Goal: Task Accomplishment & Management: Use online tool/utility

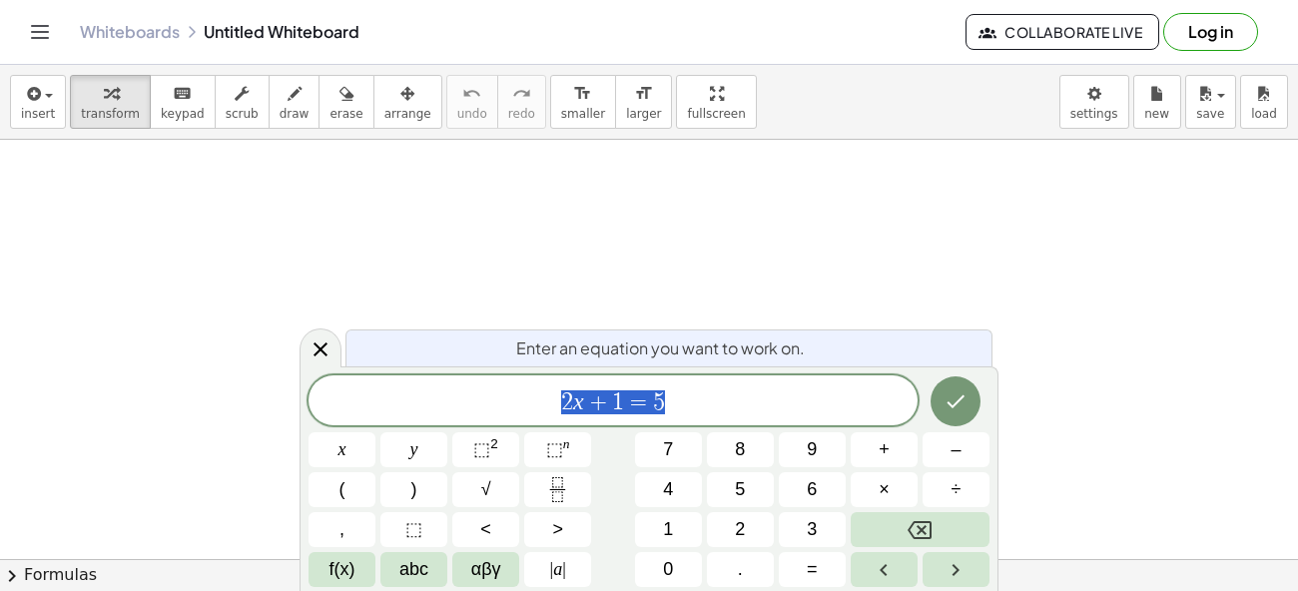
click at [682, 411] on span "2 x + 1 = 5" at bounding box center [613, 402] width 609 height 28
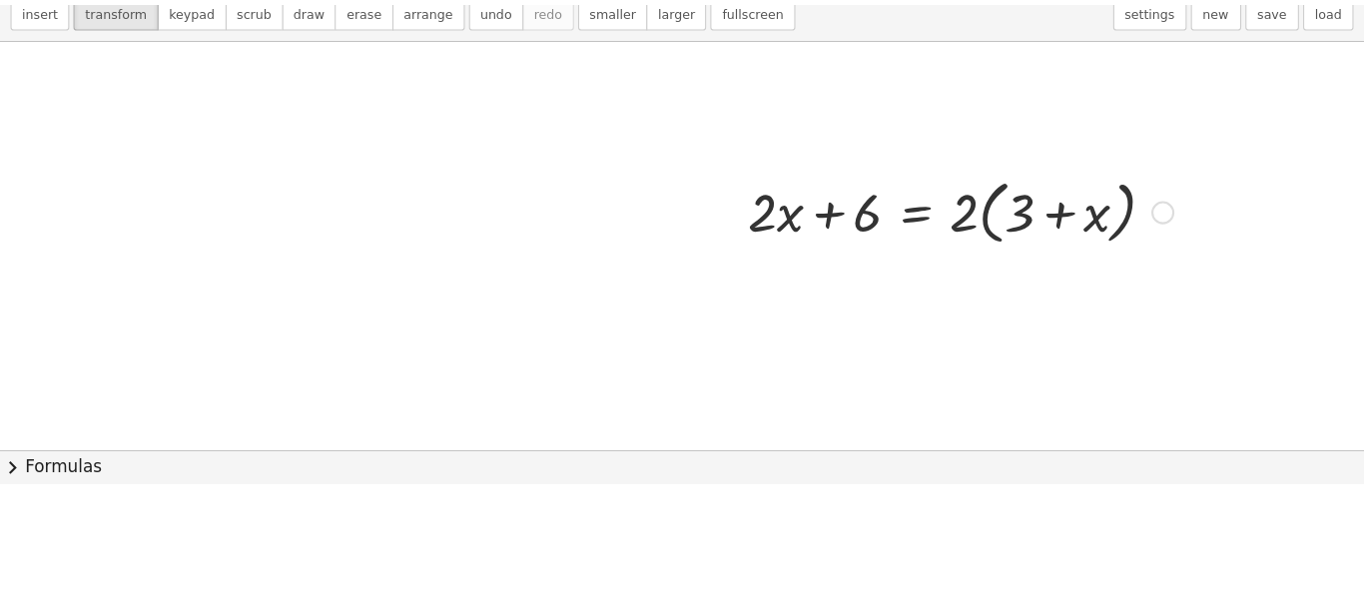
scroll to position [216, 0]
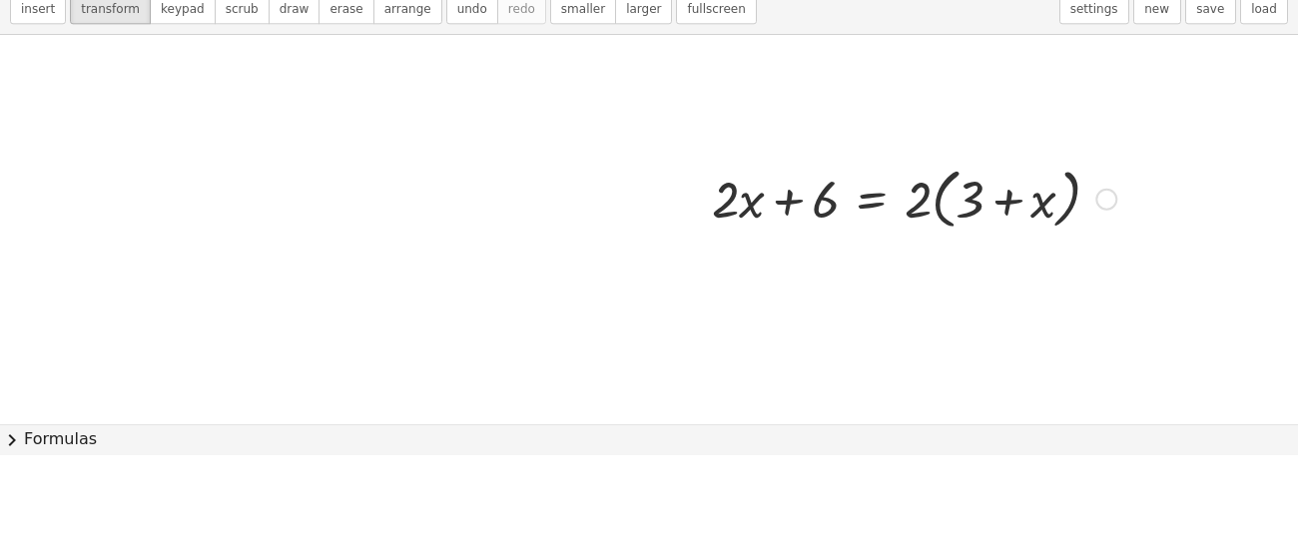
click at [4, 538] on span "chevron_right" at bounding box center [12, 545] width 24 height 24
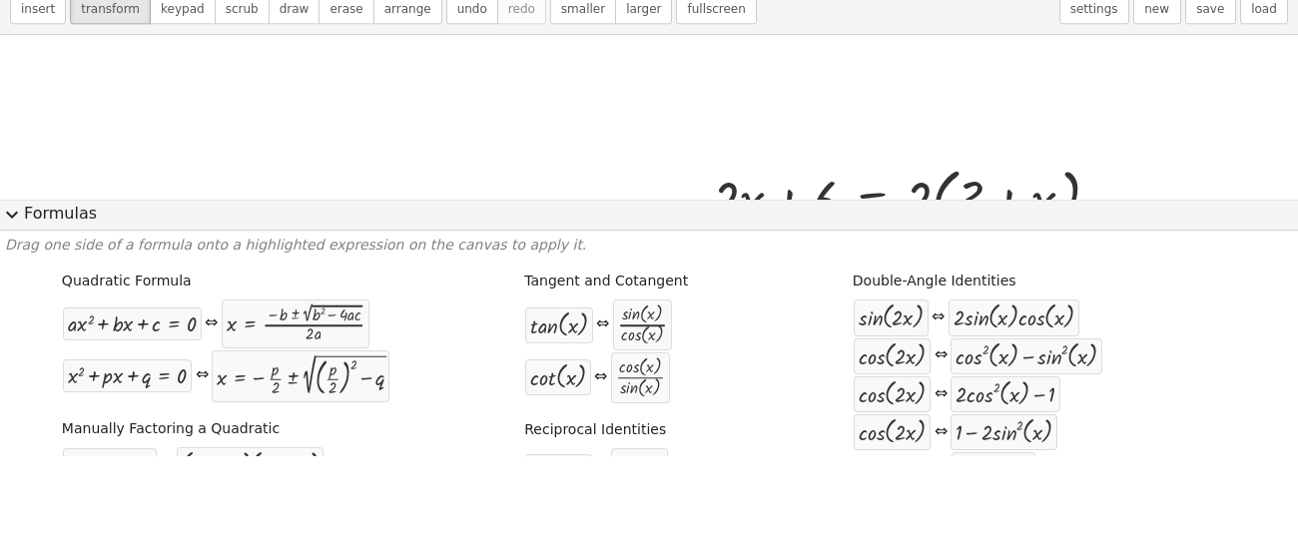
click at [13, 325] on span "expand_more" at bounding box center [12, 320] width 24 height 24
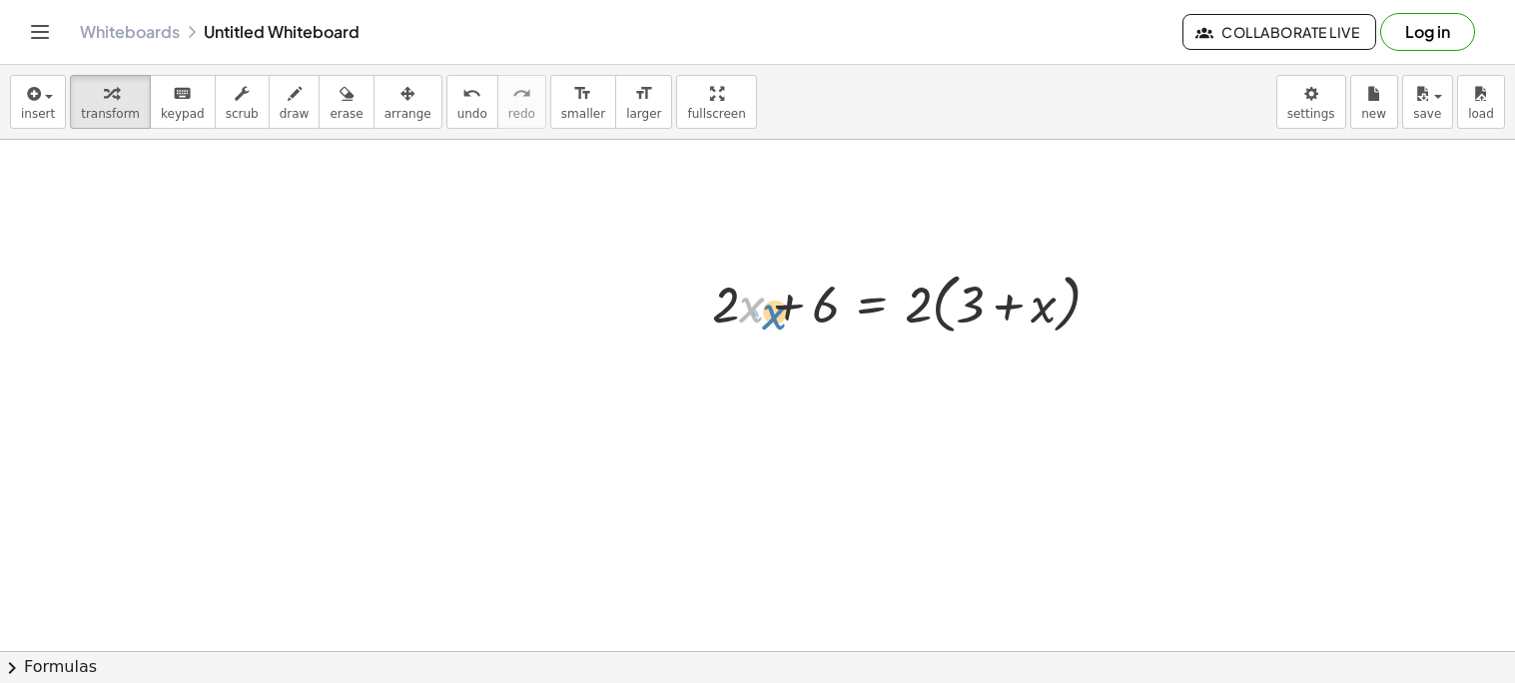
drag, startPoint x: 764, startPoint y: 284, endPoint x: 790, endPoint y: 292, distance: 27.2
click at [790, 292] on div at bounding box center [914, 303] width 424 height 76
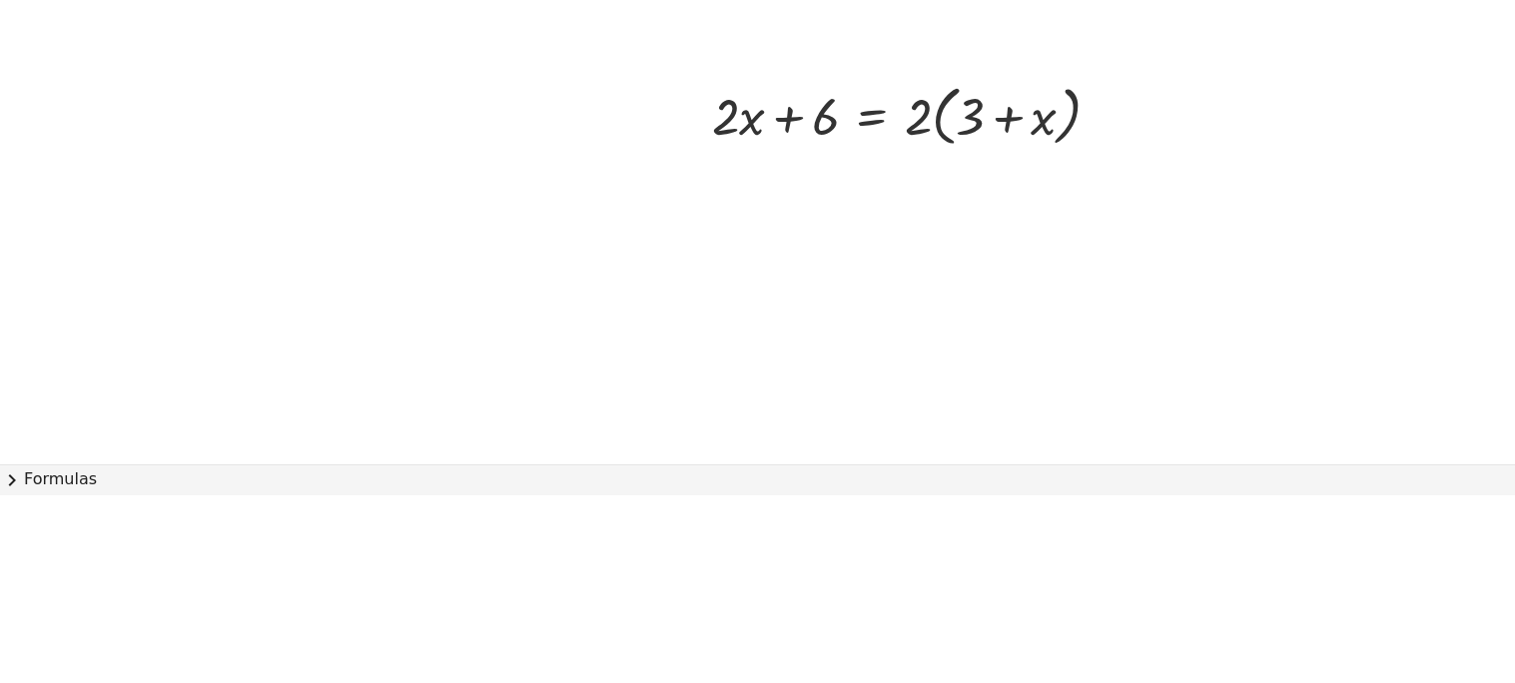
drag, startPoint x: 868, startPoint y: 355, endPoint x: 837, endPoint y: 536, distance: 184.4
click at [837, 536] on div "+ · 2 · x + 6 = · 2 · ( + 3 + x )" at bounding box center [757, 502] width 1515 height 1157
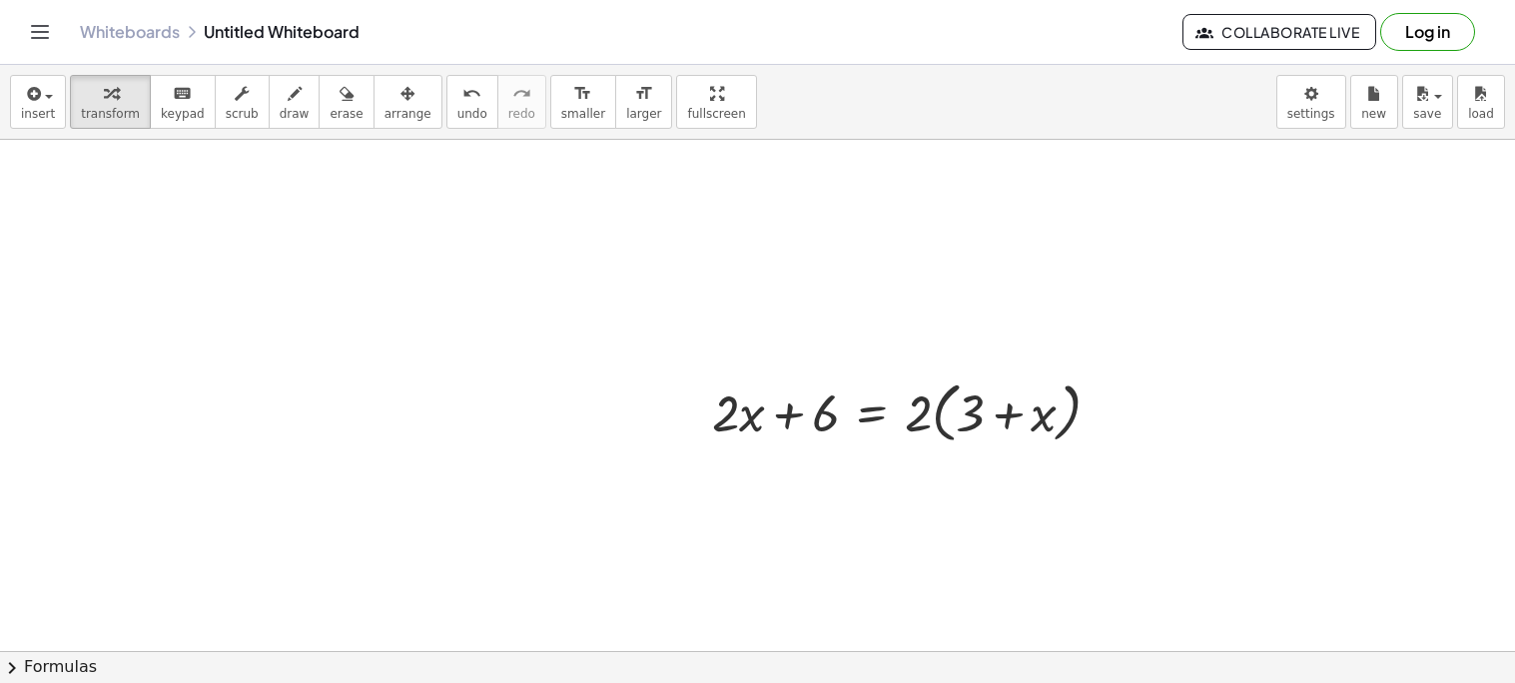
scroll to position [77, 0]
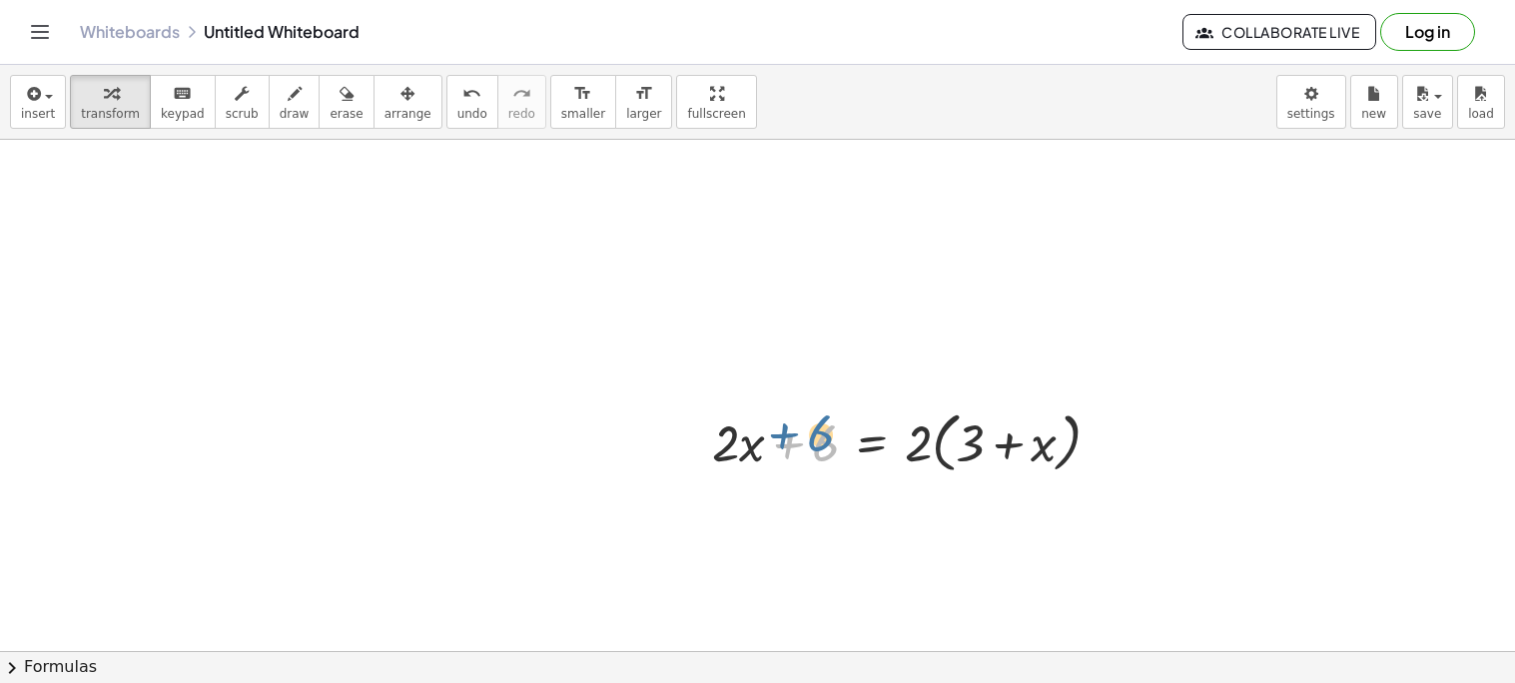
click at [816, 403] on div at bounding box center [914, 441] width 424 height 76
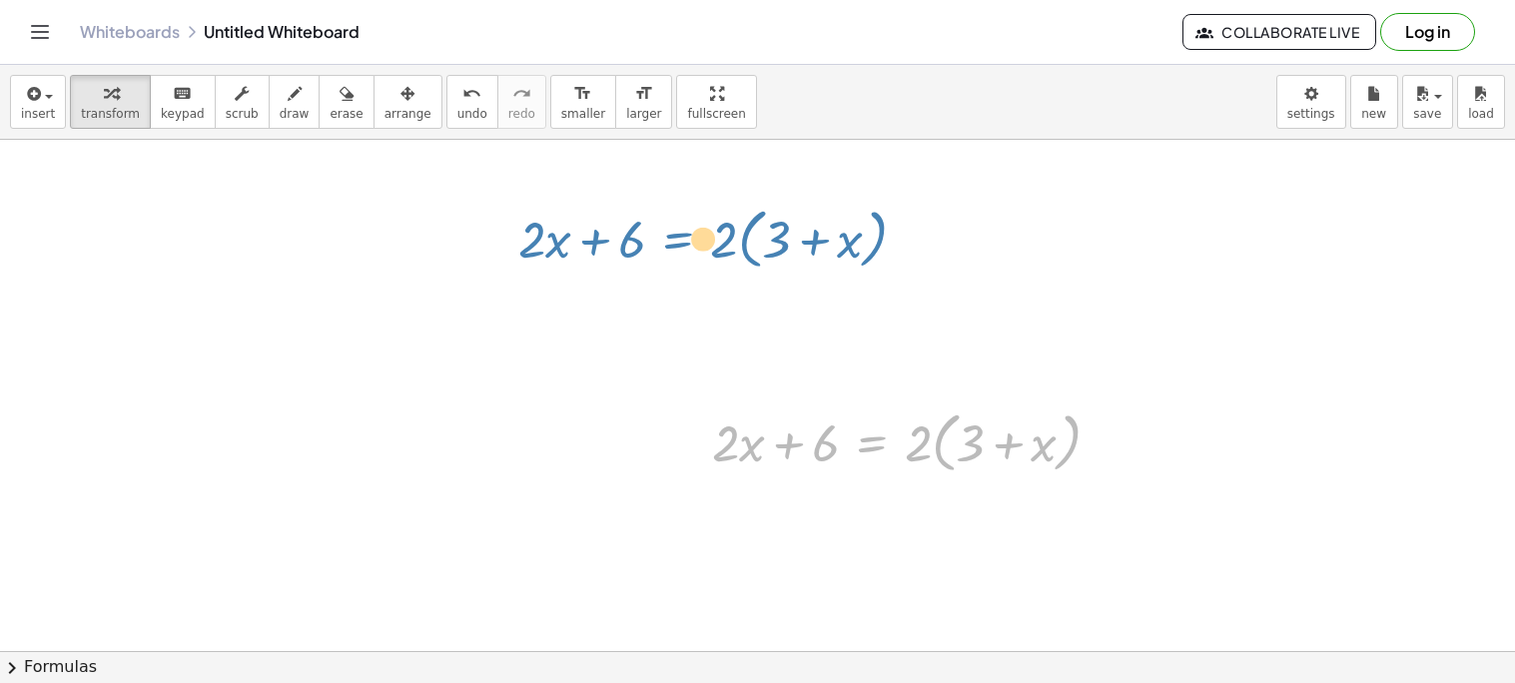
drag, startPoint x: 875, startPoint y: 416, endPoint x: 679, endPoint y: 212, distance: 283.3
click at [679, 212] on div "+ · 2 · x + 6 = · 2 · ( + 3 + x ) + · 2 · x + 6 = · 2 · ( + 3 + x )" at bounding box center [757, 574] width 1515 height 1023
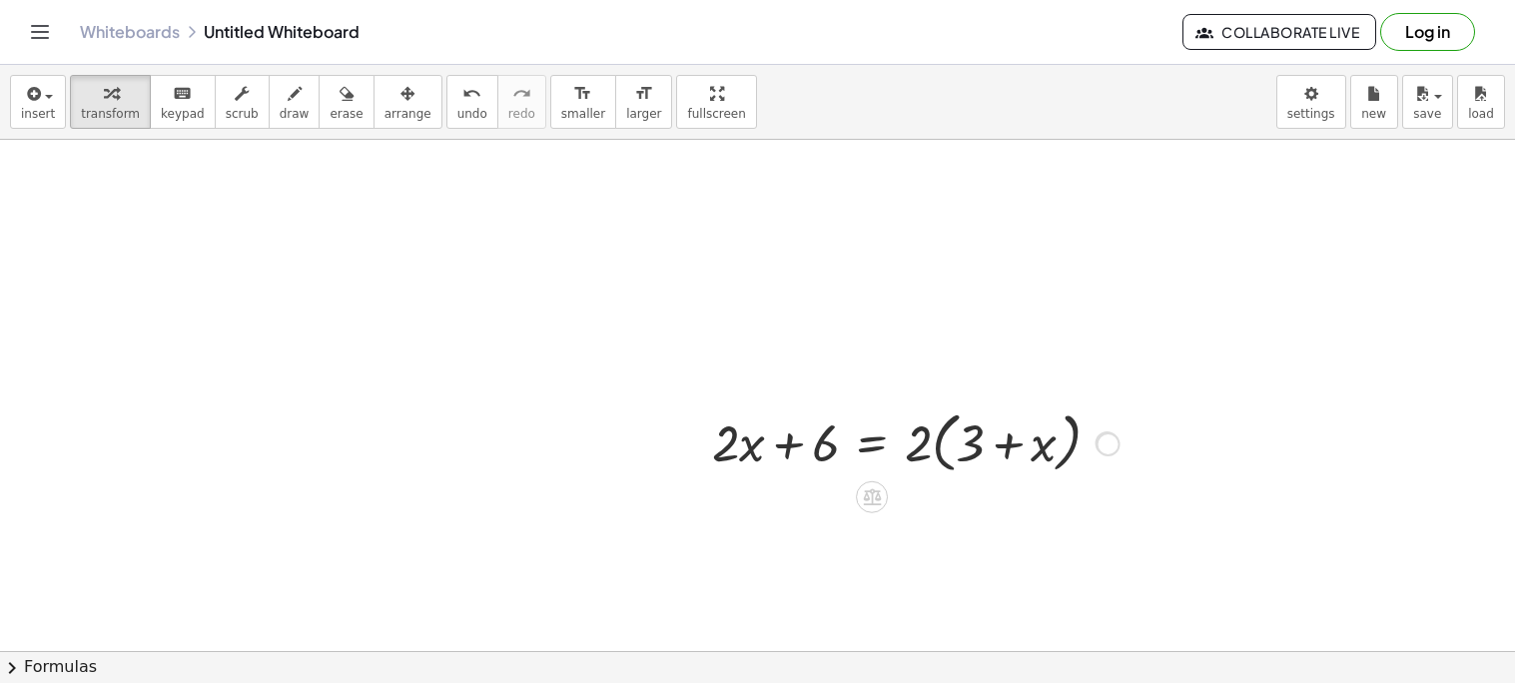
click at [1100, 432] on div at bounding box center [1107, 443] width 22 height 22
click at [1088, 469] on div at bounding box center [914, 441] width 424 height 76
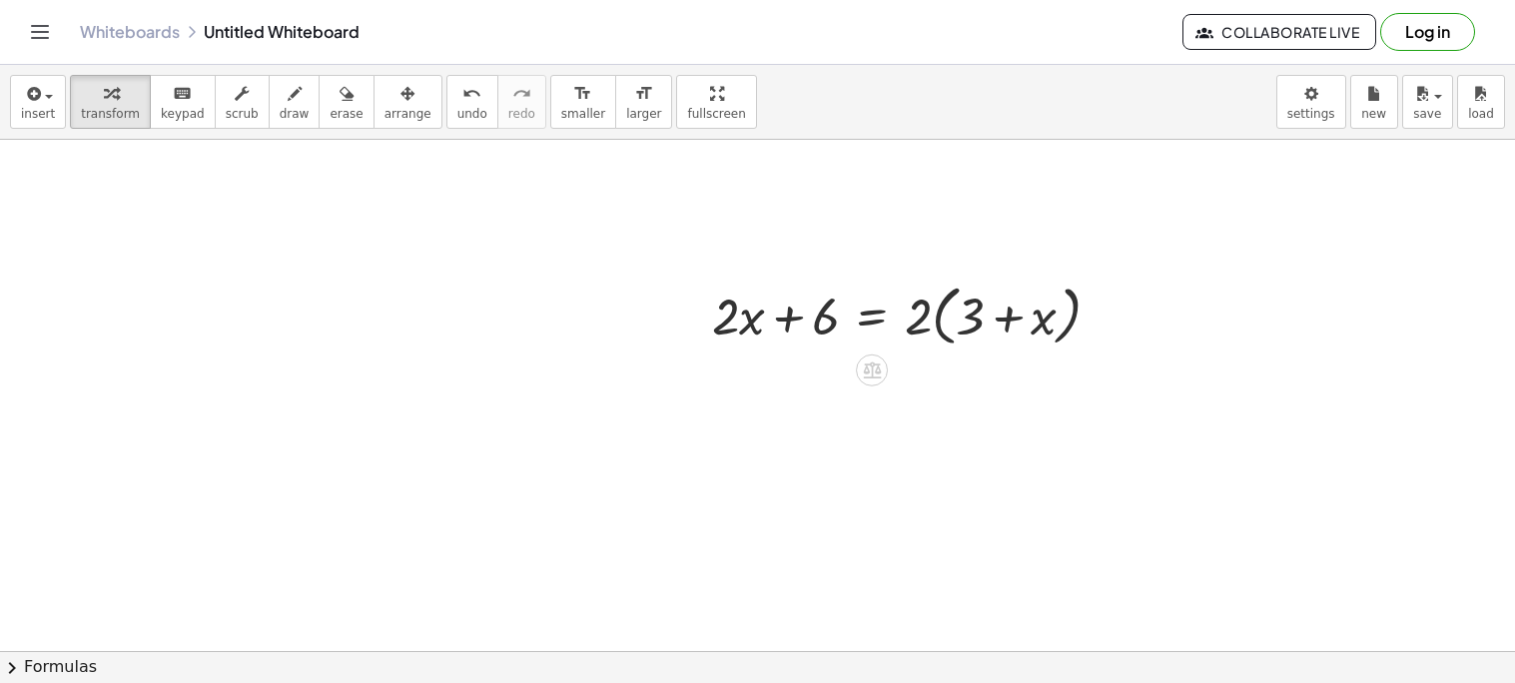
scroll to position [213, 0]
click at [862, 361] on icon at bounding box center [872, 361] width 21 height 21
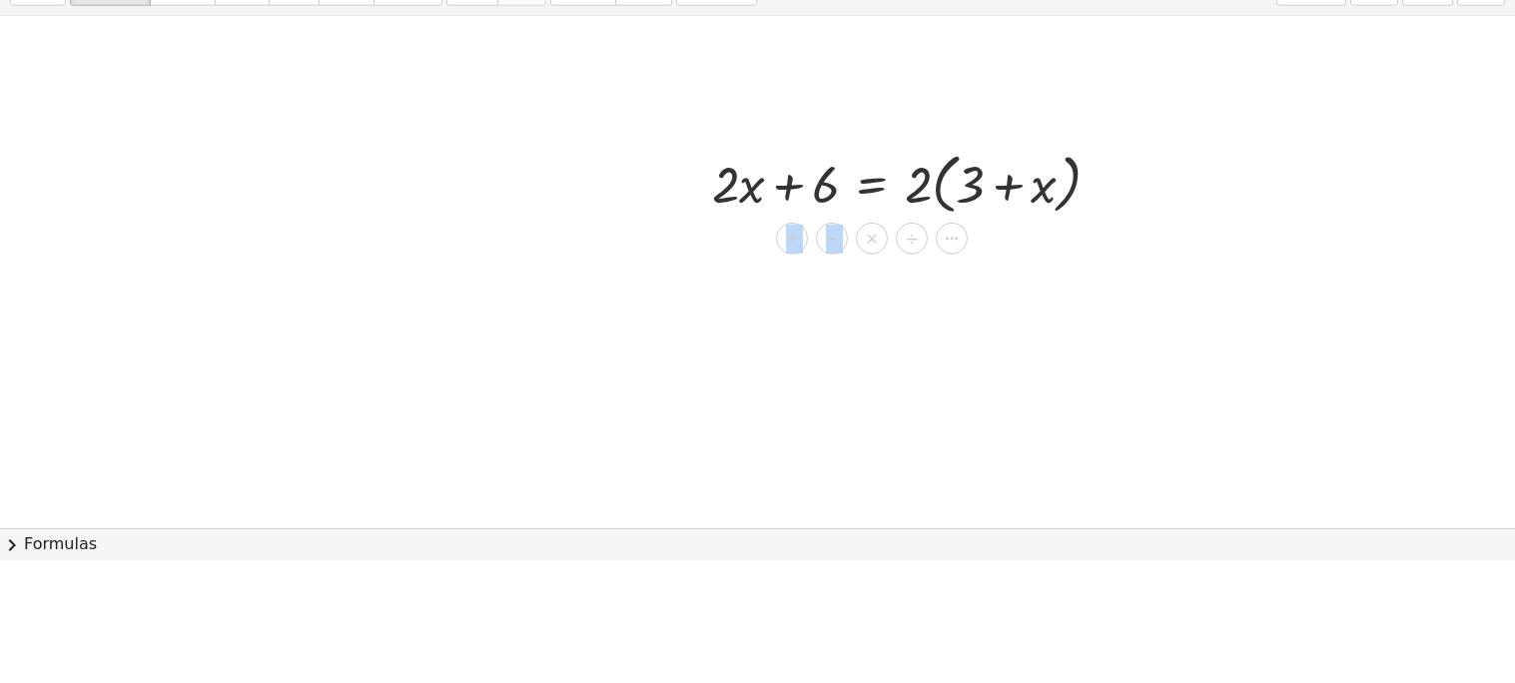
drag, startPoint x: 864, startPoint y: 361, endPoint x: 851, endPoint y: 409, distance: 50.6
click at [851, 409] on div "+ · 2 · x + 6 = · 2 · ( + 3 + x ) + − × ÷" at bounding box center [757, 438] width 1515 height 1023
click at [871, 361] on icon at bounding box center [872, 362] width 18 height 17
click at [946, 365] on icon at bounding box center [952, 362] width 18 height 18
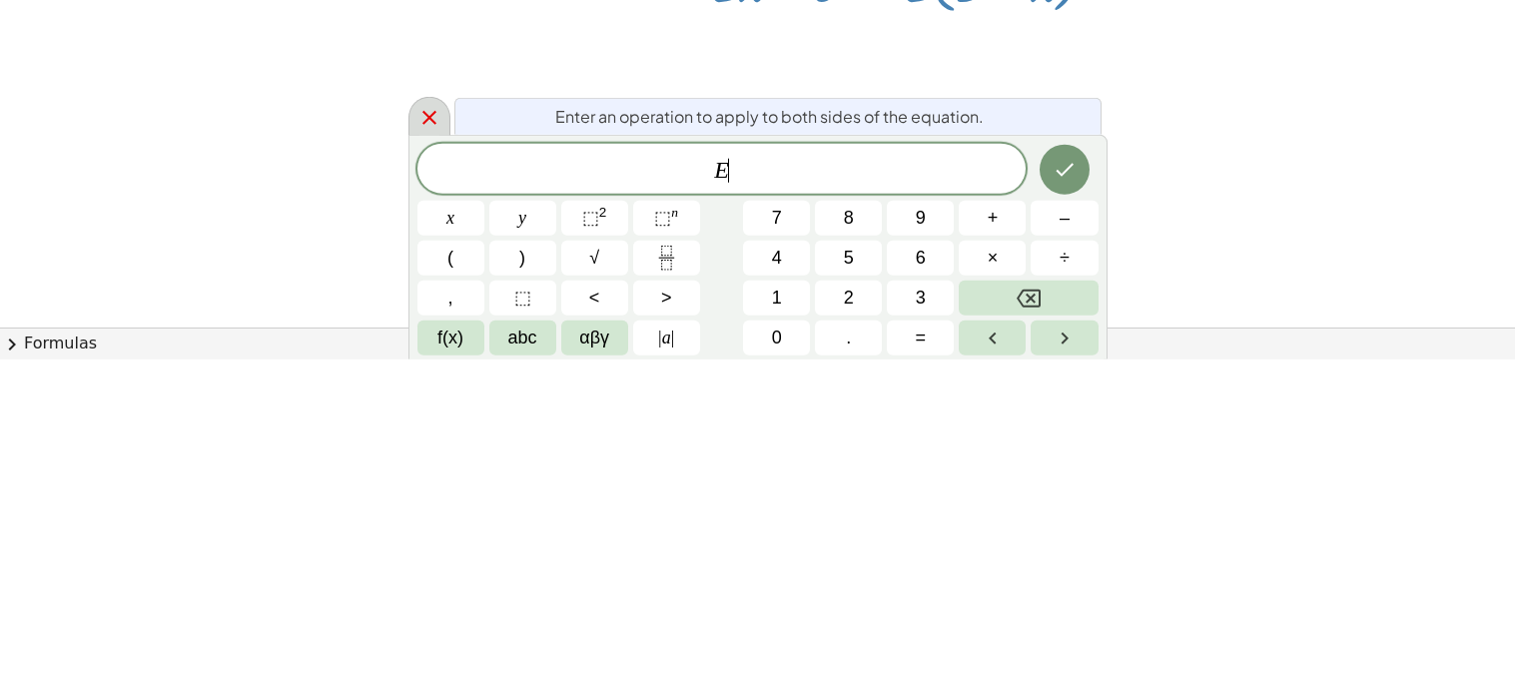
click at [418, 433] on icon at bounding box center [429, 441] width 24 height 24
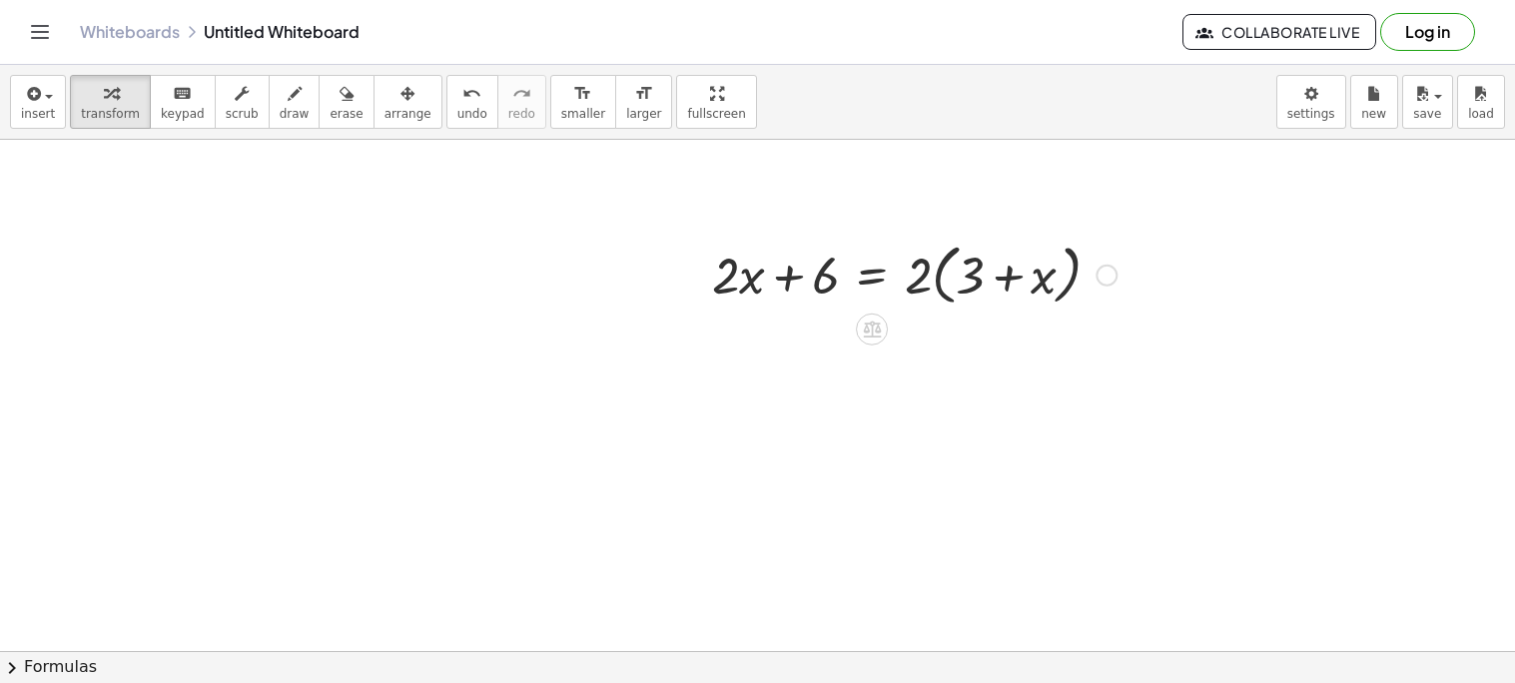
scroll to position [245, 0]
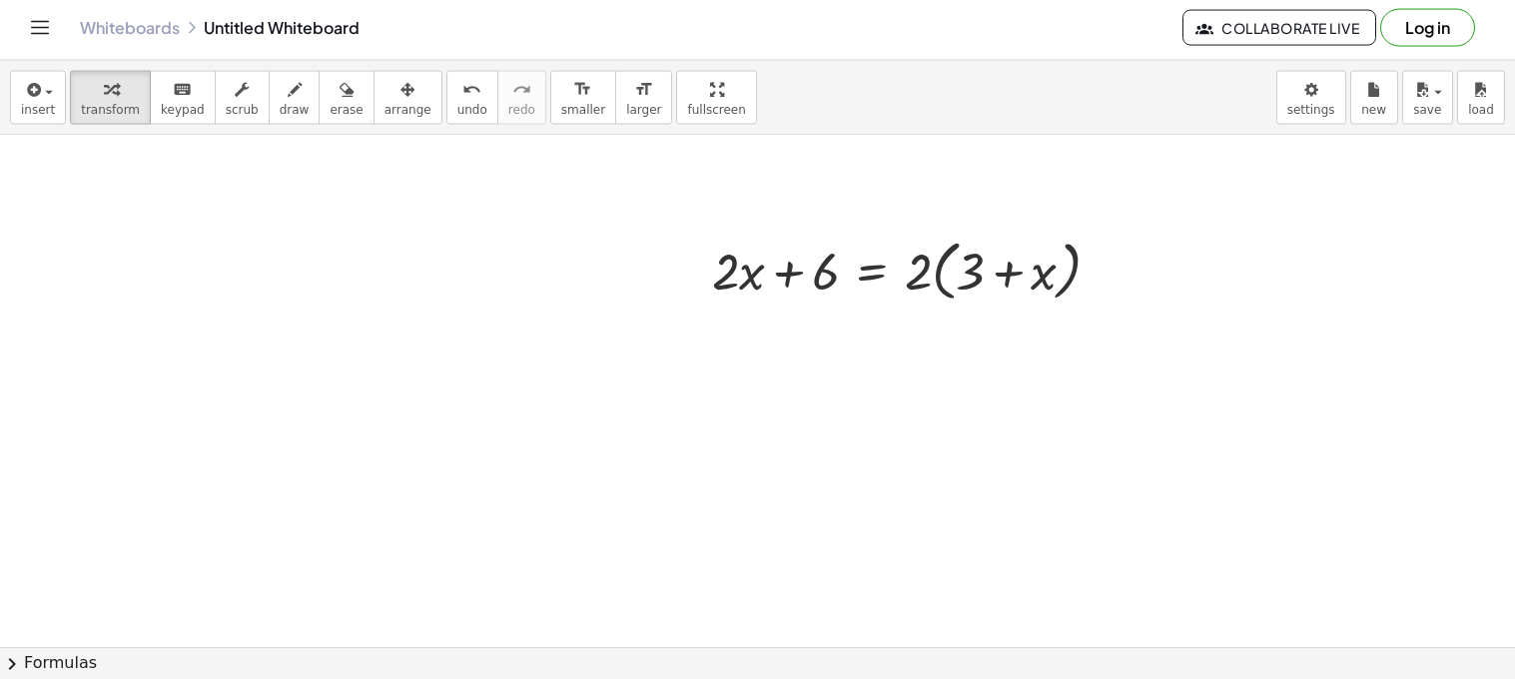
drag, startPoint x: 785, startPoint y: 234, endPoint x: 639, endPoint y: 196, distance: 150.7
click at [639, 196] on div "+ · 2 · x + 6 = · 2 · ( + 3 + x )" at bounding box center [757, 406] width 1515 height 1023
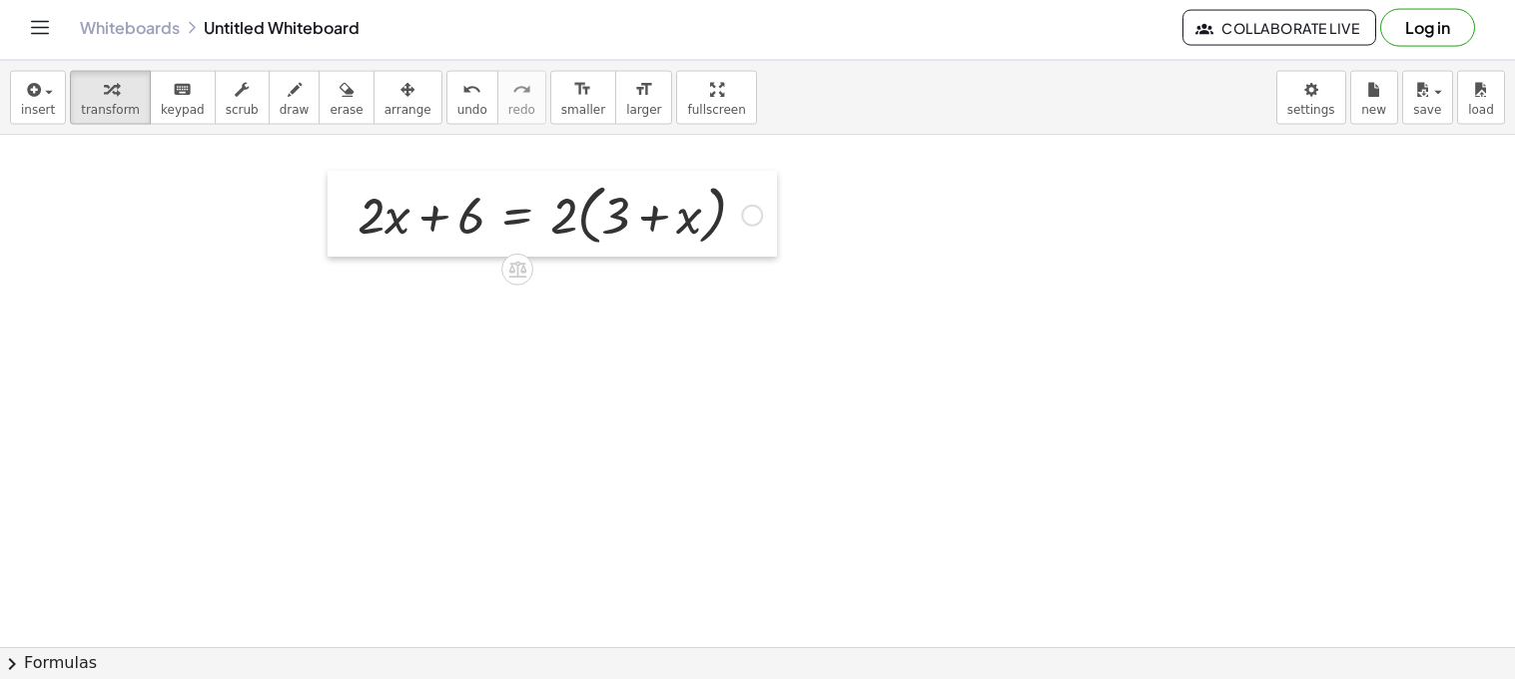
drag, startPoint x: 704, startPoint y: 268, endPoint x: 344, endPoint y: 215, distance: 364.4
click at [344, 215] on div at bounding box center [343, 218] width 30 height 86
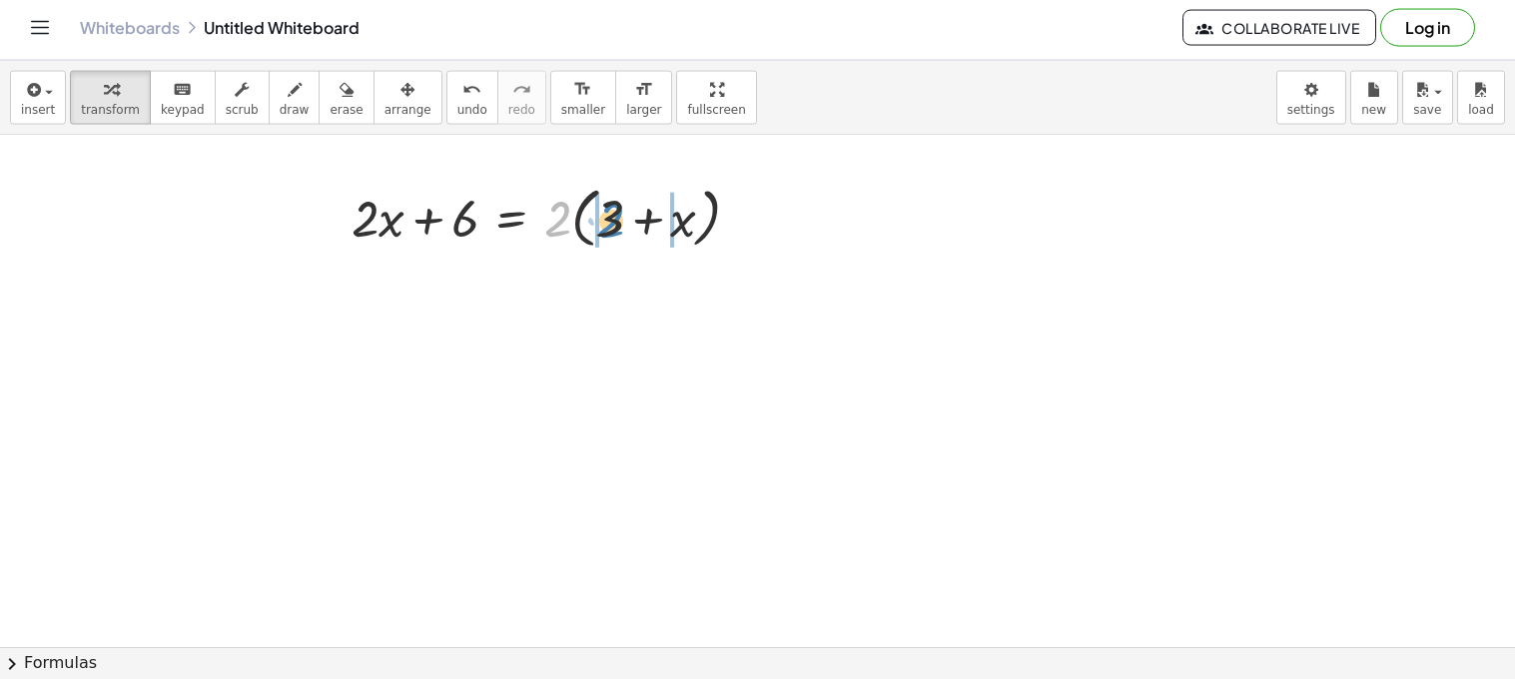
drag, startPoint x: 557, startPoint y: 228, endPoint x: 611, endPoint y: 229, distance: 53.9
click at [611, 229] on div at bounding box center [554, 221] width 424 height 76
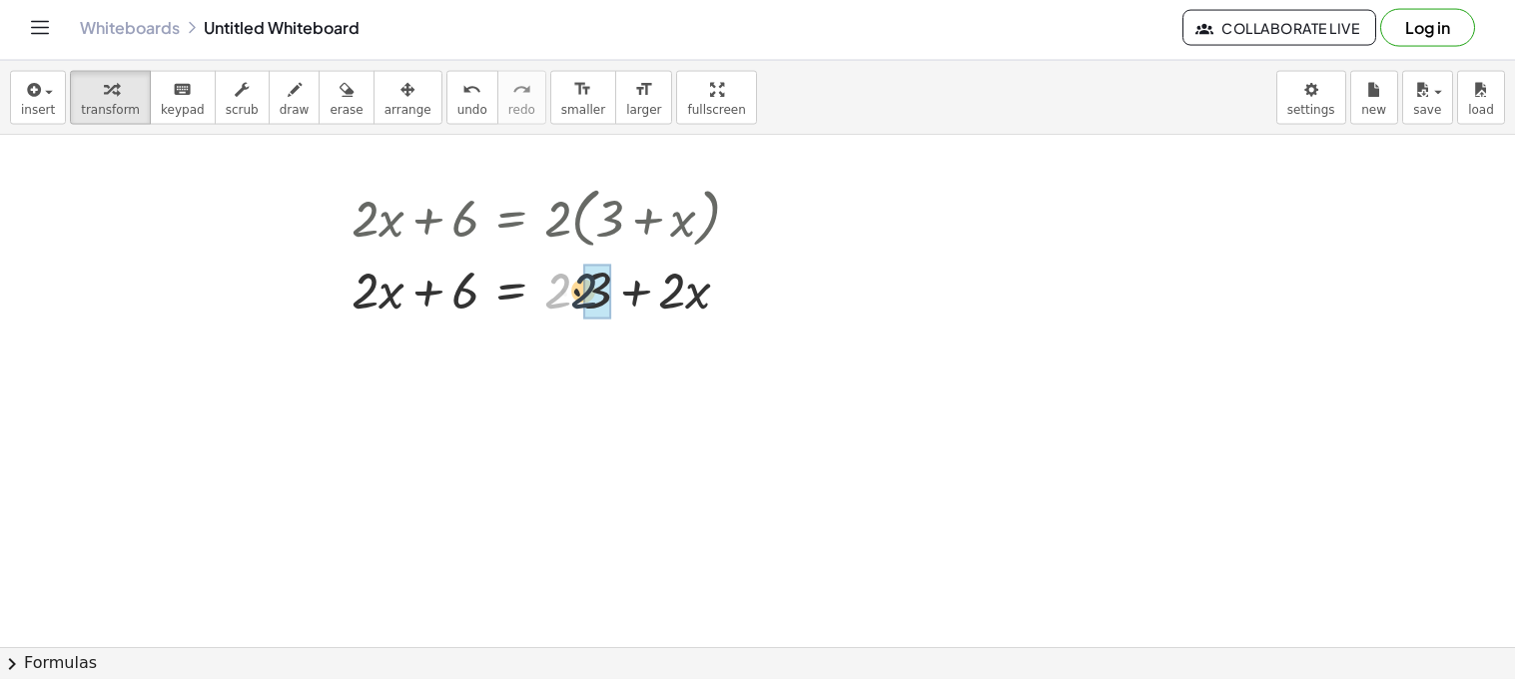
drag, startPoint x: 565, startPoint y: 296, endPoint x: 593, endPoint y: 296, distance: 28.0
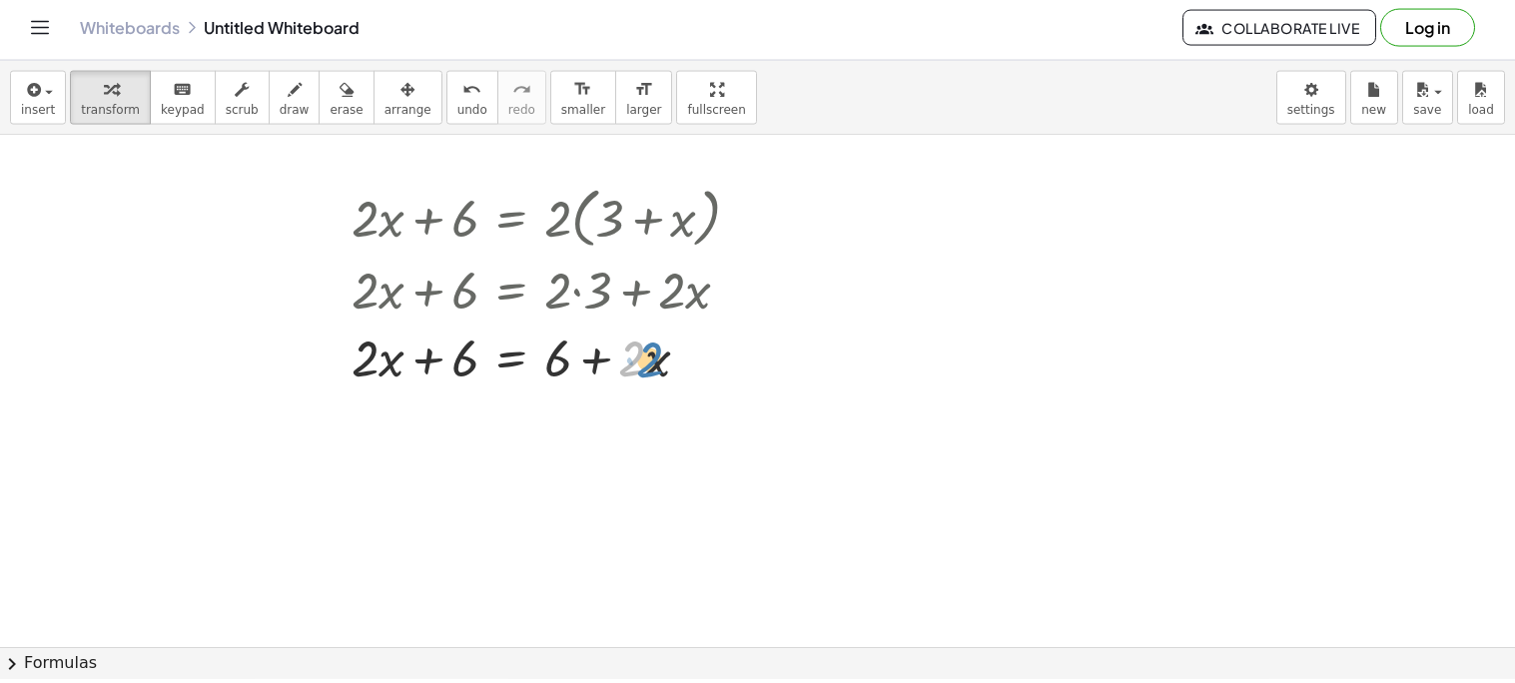
drag, startPoint x: 636, startPoint y: 363, endPoint x: 652, endPoint y: 364, distance: 16.0
click at [652, 364] on div at bounding box center [554, 361] width 424 height 68
drag, startPoint x: 632, startPoint y: 369, endPoint x: 382, endPoint y: 398, distance: 252.5
click at [460, 434] on div at bounding box center [554, 427] width 424 height 66
click at [459, 428] on div at bounding box center [554, 427] width 424 height 66
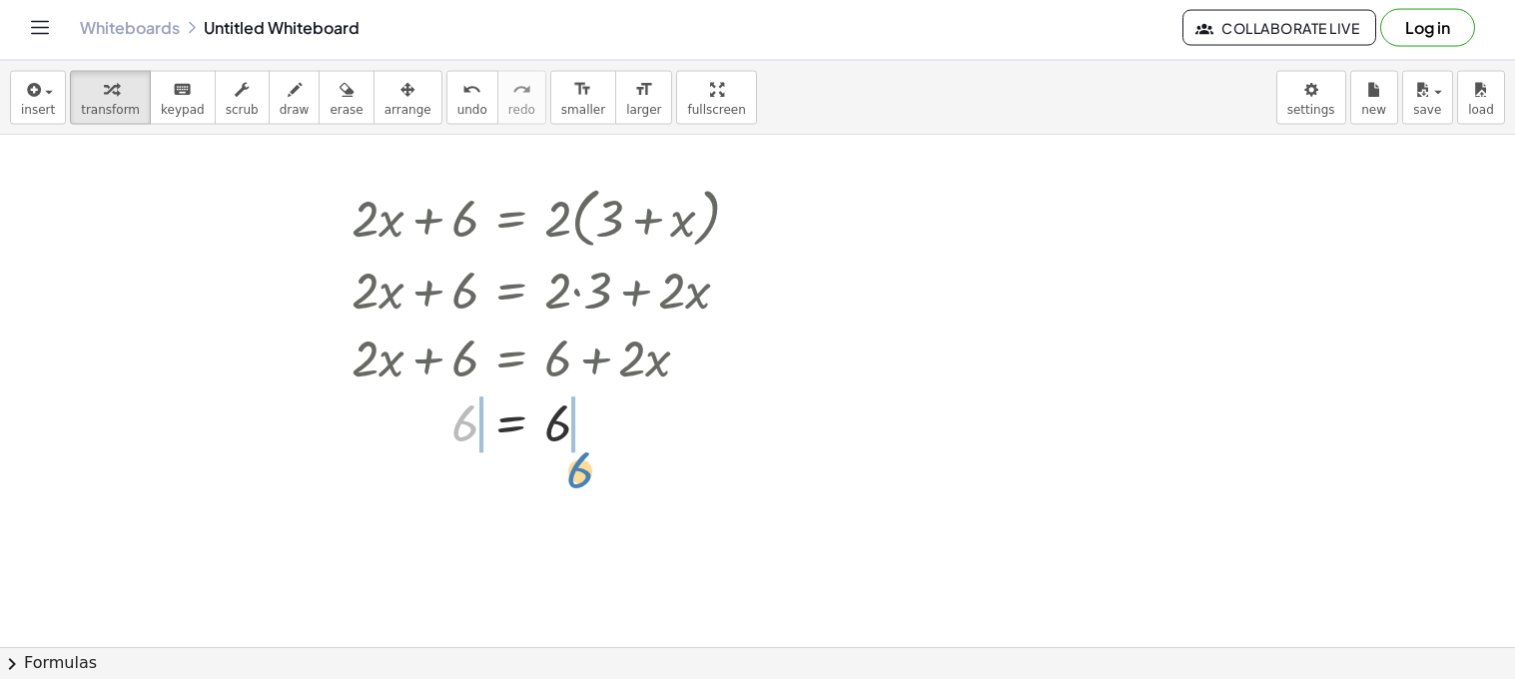
drag, startPoint x: 454, startPoint y: 427, endPoint x: 556, endPoint y: 468, distance: 109.8
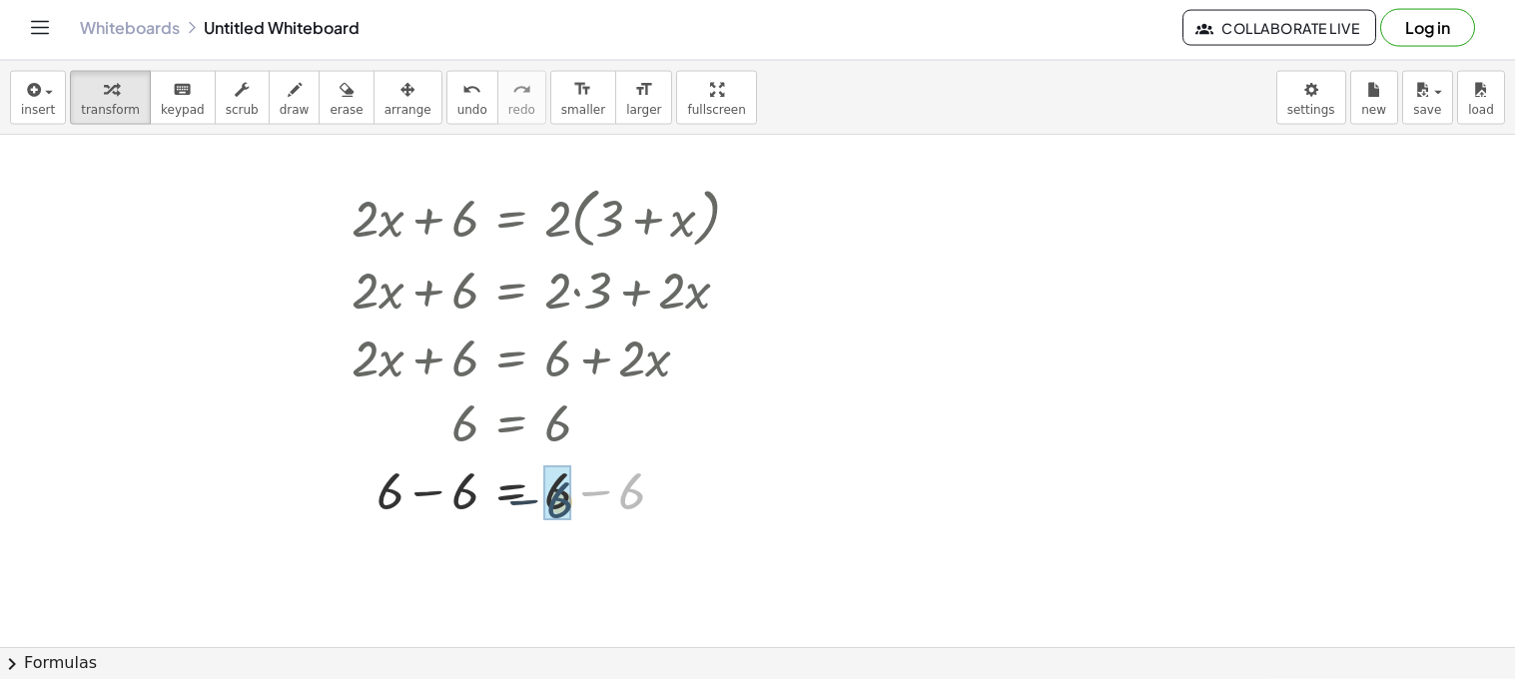
drag, startPoint x: 624, startPoint y: 493, endPoint x: 547, endPoint y: 502, distance: 77.4
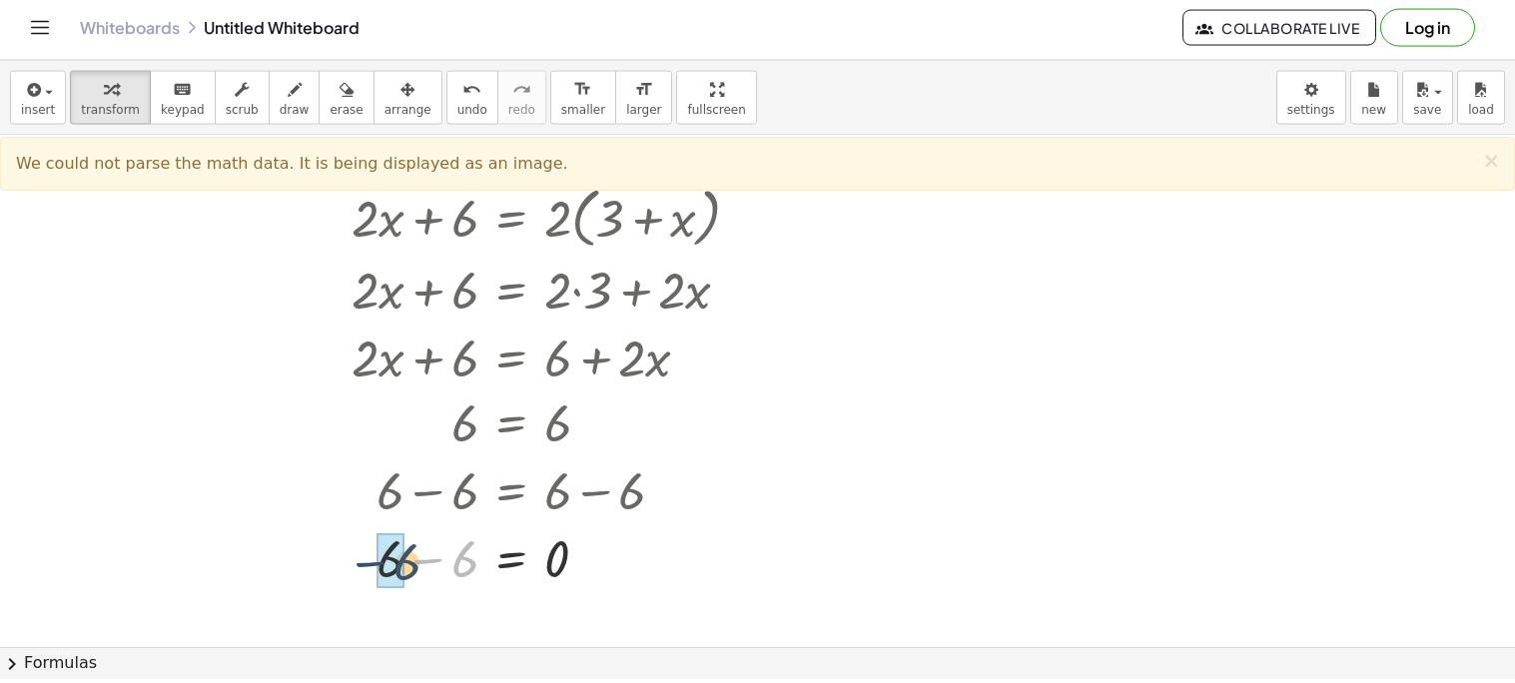
drag, startPoint x: 461, startPoint y: 564, endPoint x: 402, endPoint y: 567, distance: 59.0
click at [1297, 162] on span "×" at bounding box center [1491, 165] width 18 height 24
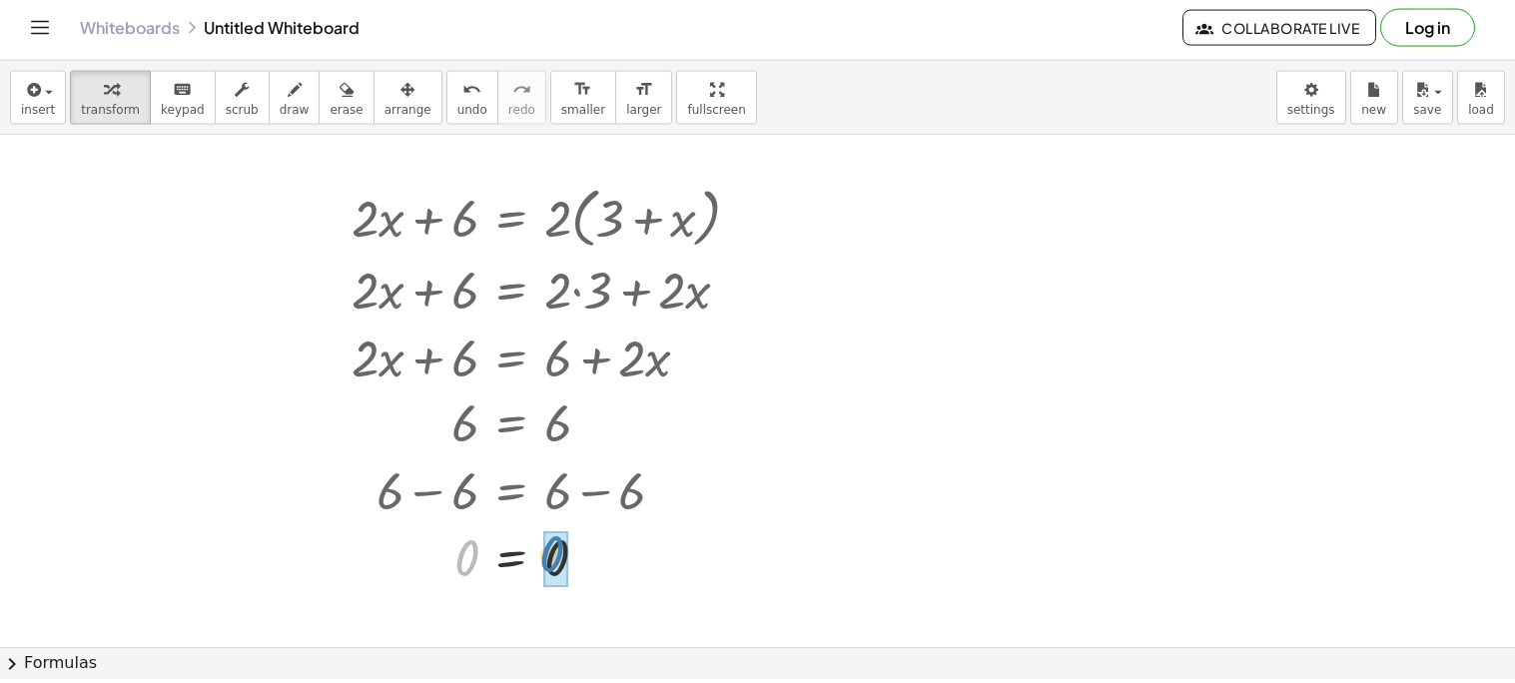
drag, startPoint x: 472, startPoint y: 572, endPoint x: 572, endPoint y: 567, distance: 100.0
click at [813, 557] on div at bounding box center [757, 406] width 1515 height 1023
click at [715, 208] on div at bounding box center [554, 221] width 424 height 76
click at [680, 223] on div at bounding box center [554, 221] width 424 height 76
click at [457, 109] on span "undo" at bounding box center [472, 114] width 30 height 14
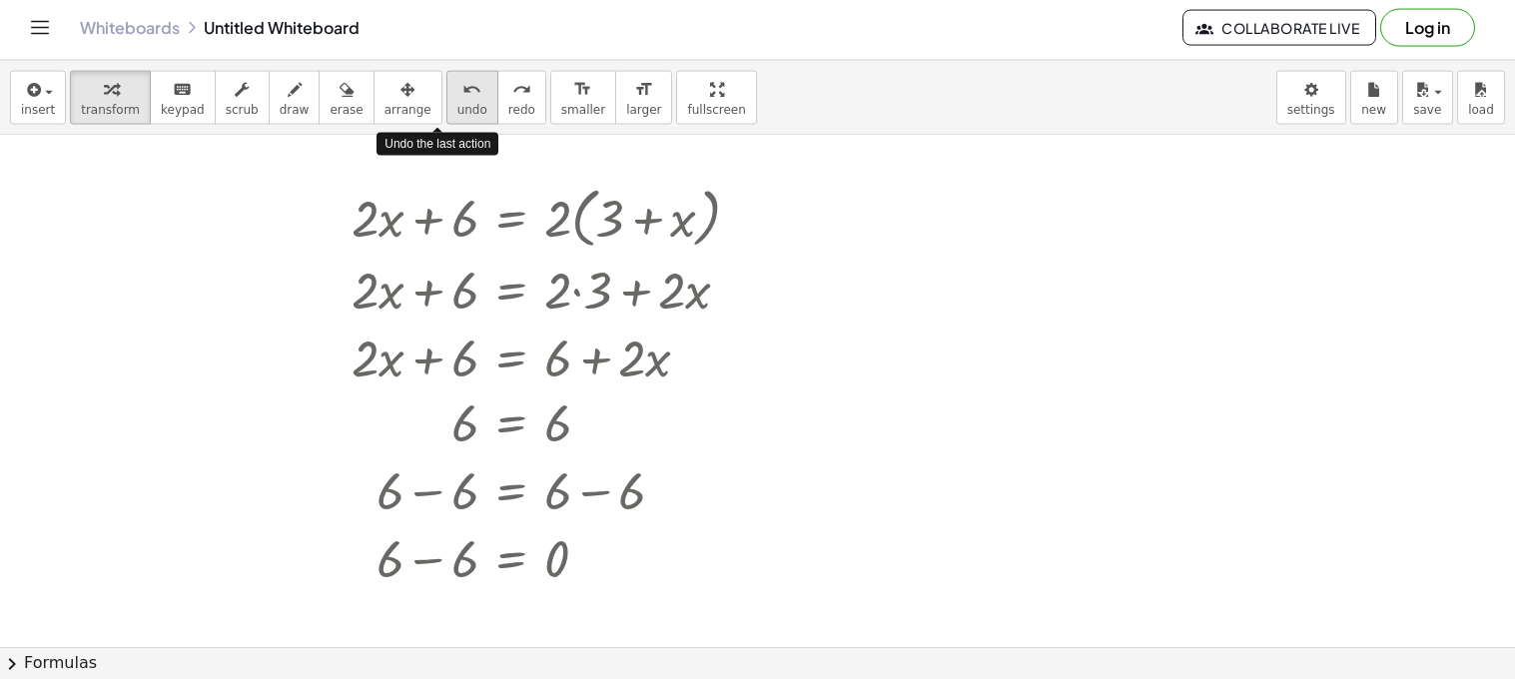
click at [457, 109] on span "undo" at bounding box center [472, 114] width 30 height 14
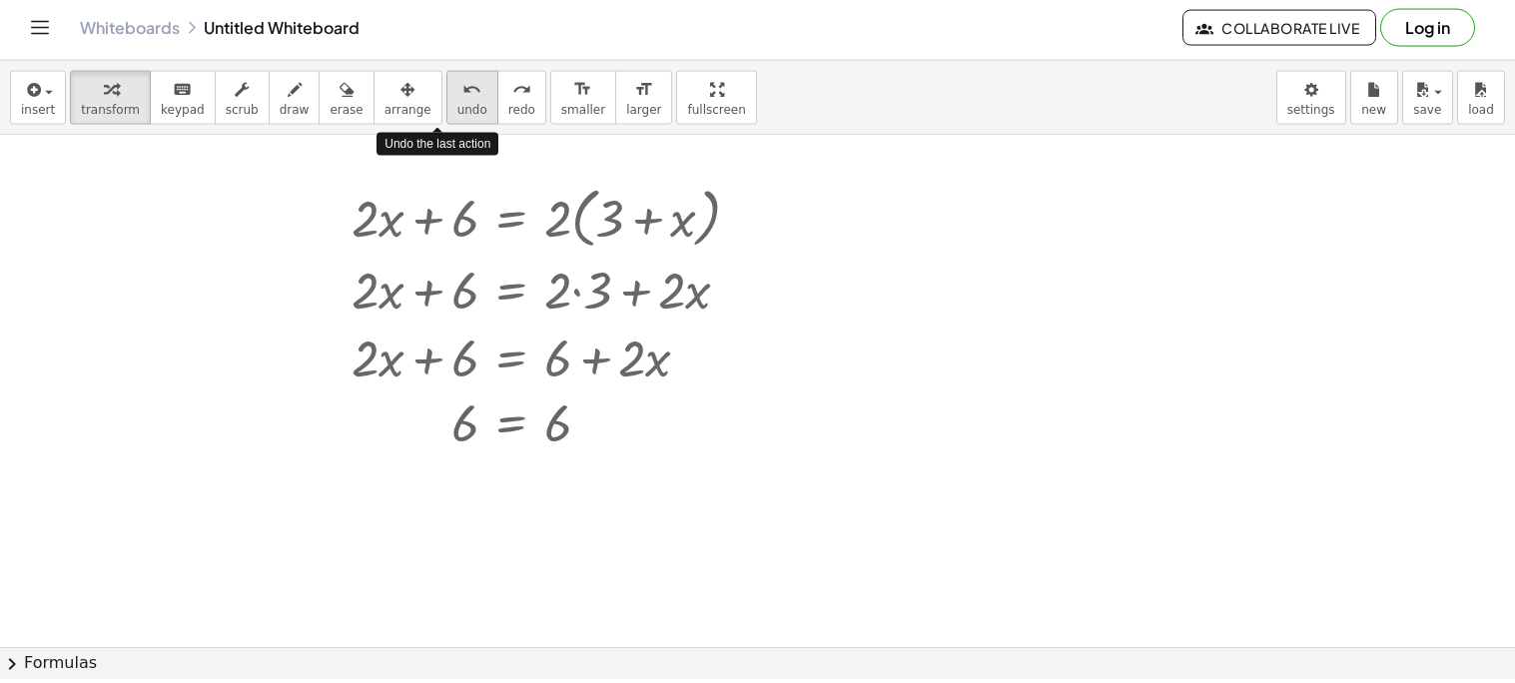
click at [457, 109] on span "undo" at bounding box center [472, 114] width 30 height 14
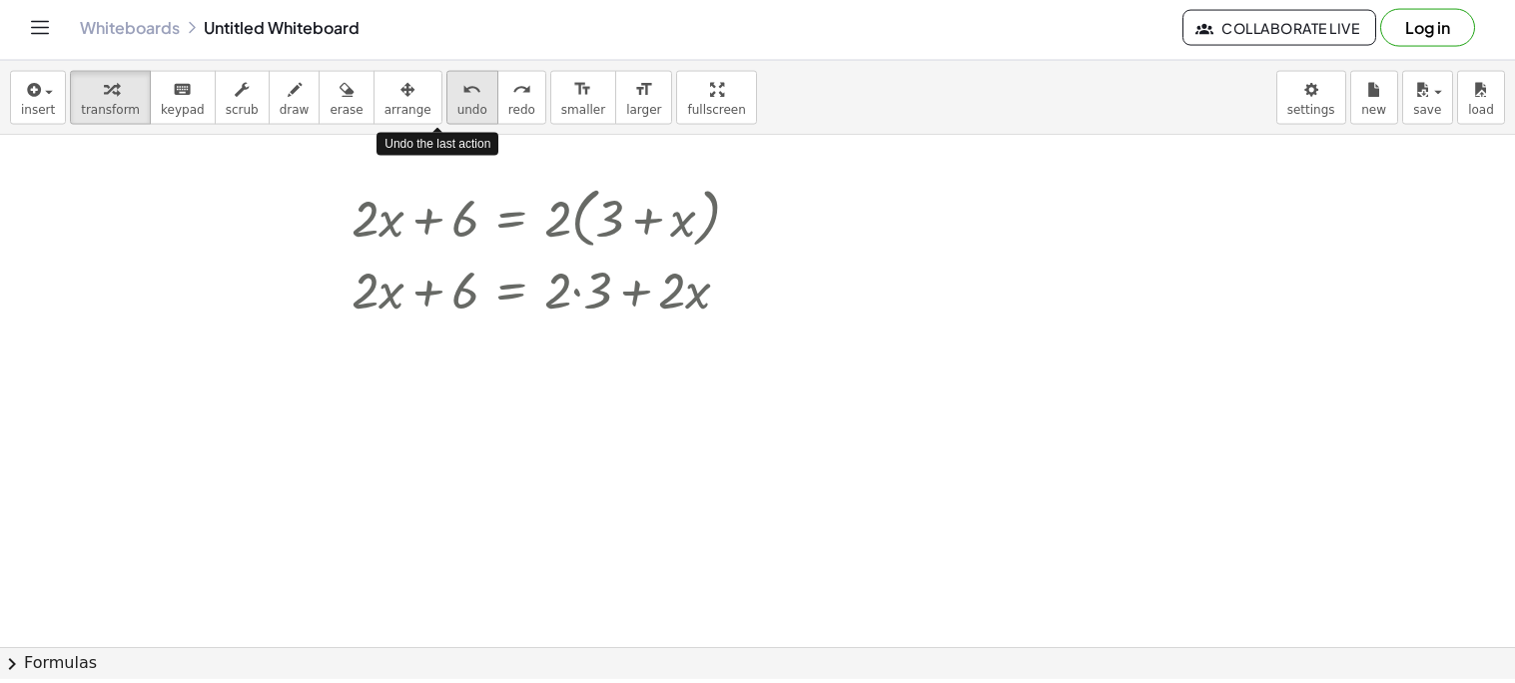
click at [457, 109] on span "undo" at bounding box center [472, 114] width 30 height 14
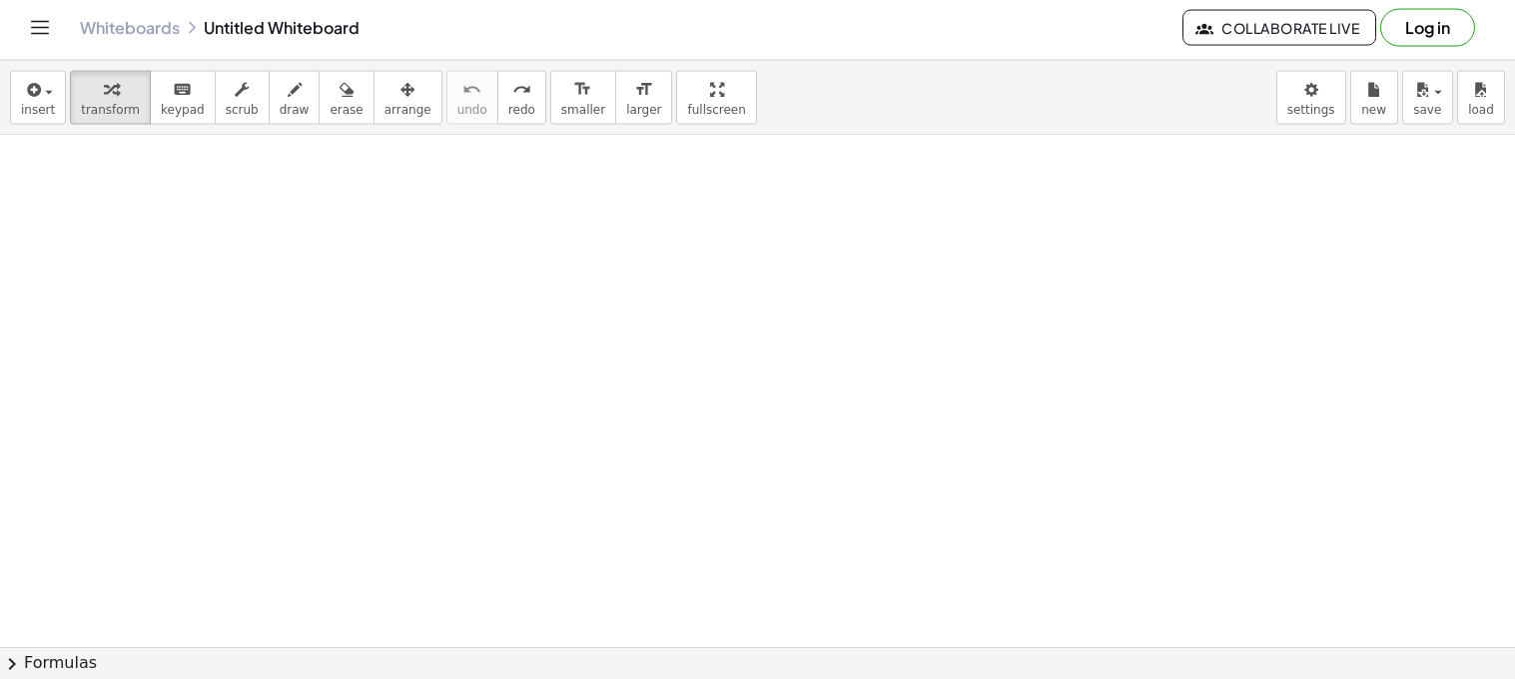
click at [766, 590] on div at bounding box center [757, 406] width 1515 height 1023
click at [752, 590] on div at bounding box center [757, 406] width 1515 height 1023
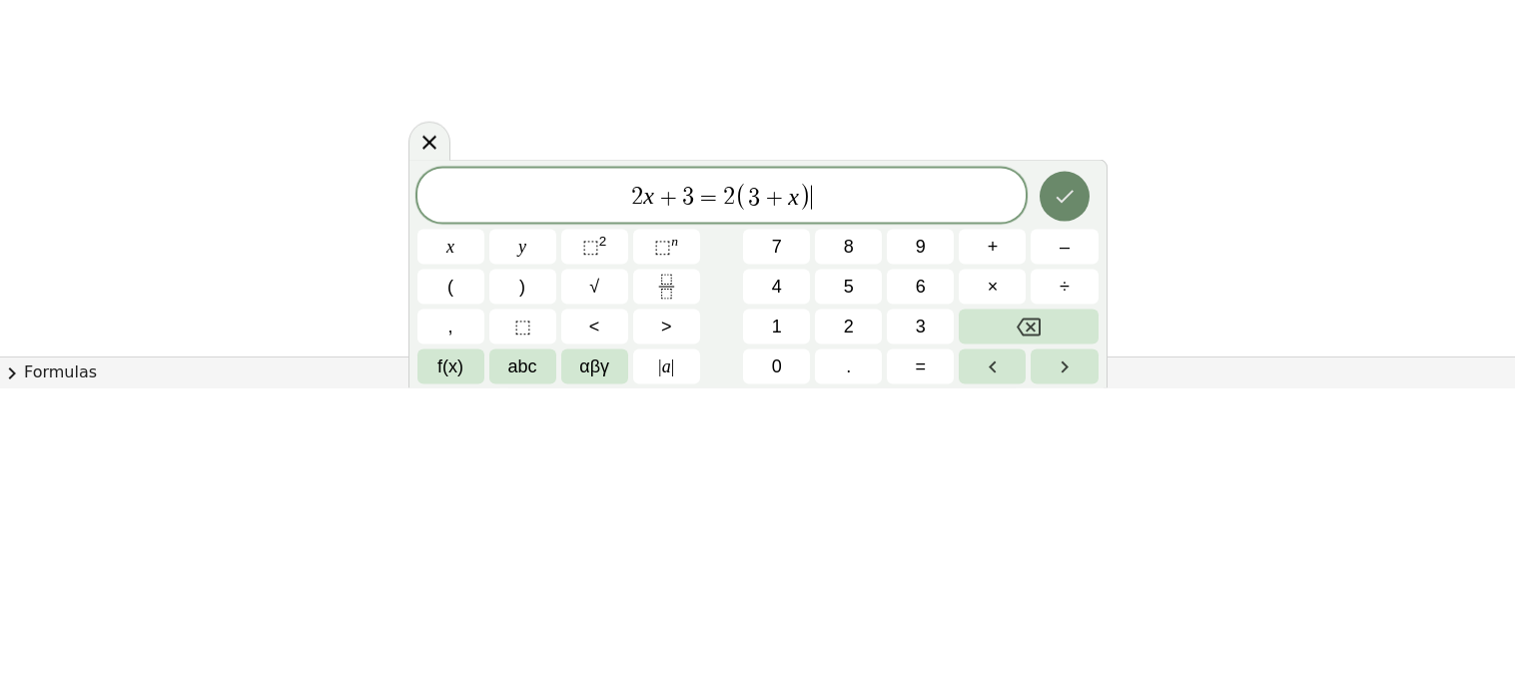
click at [1065, 494] on icon "Done" at bounding box center [1065, 491] width 18 height 13
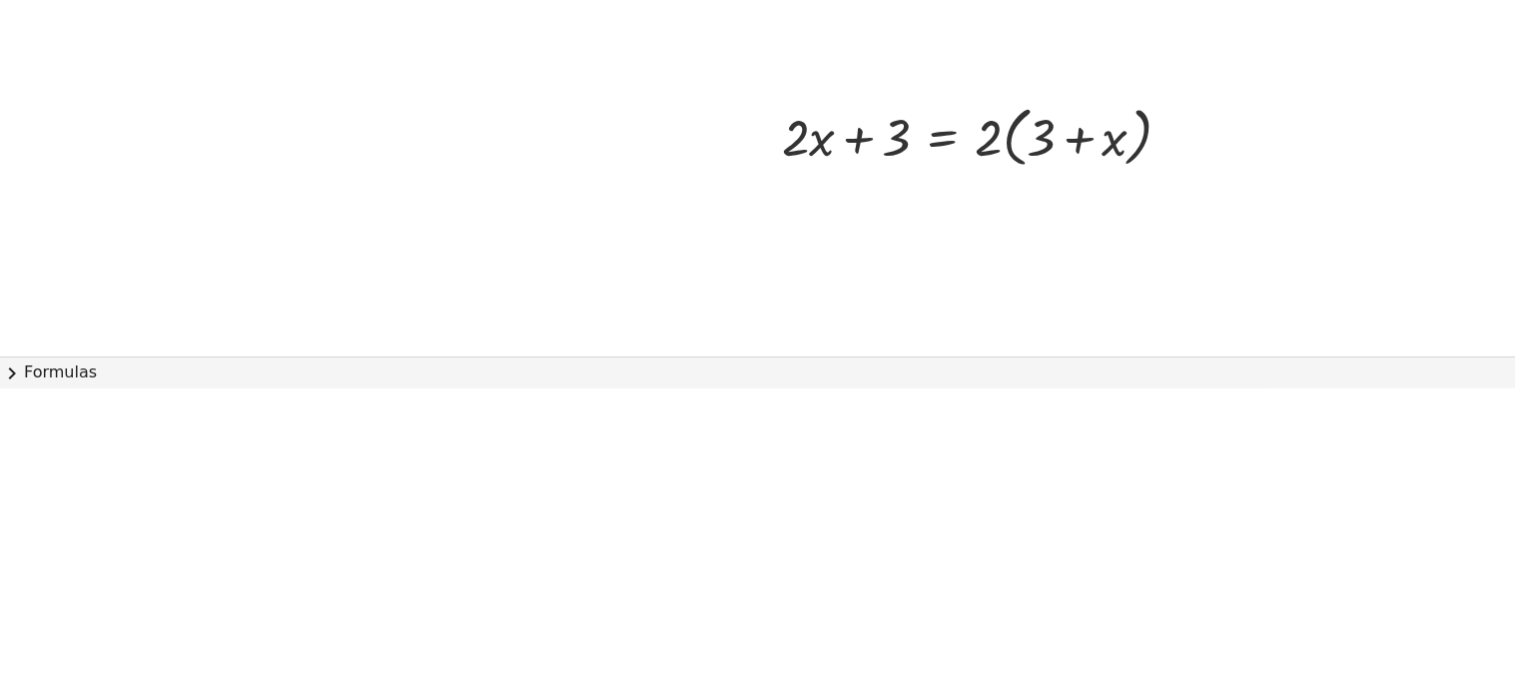
scroll to position [0, 0]
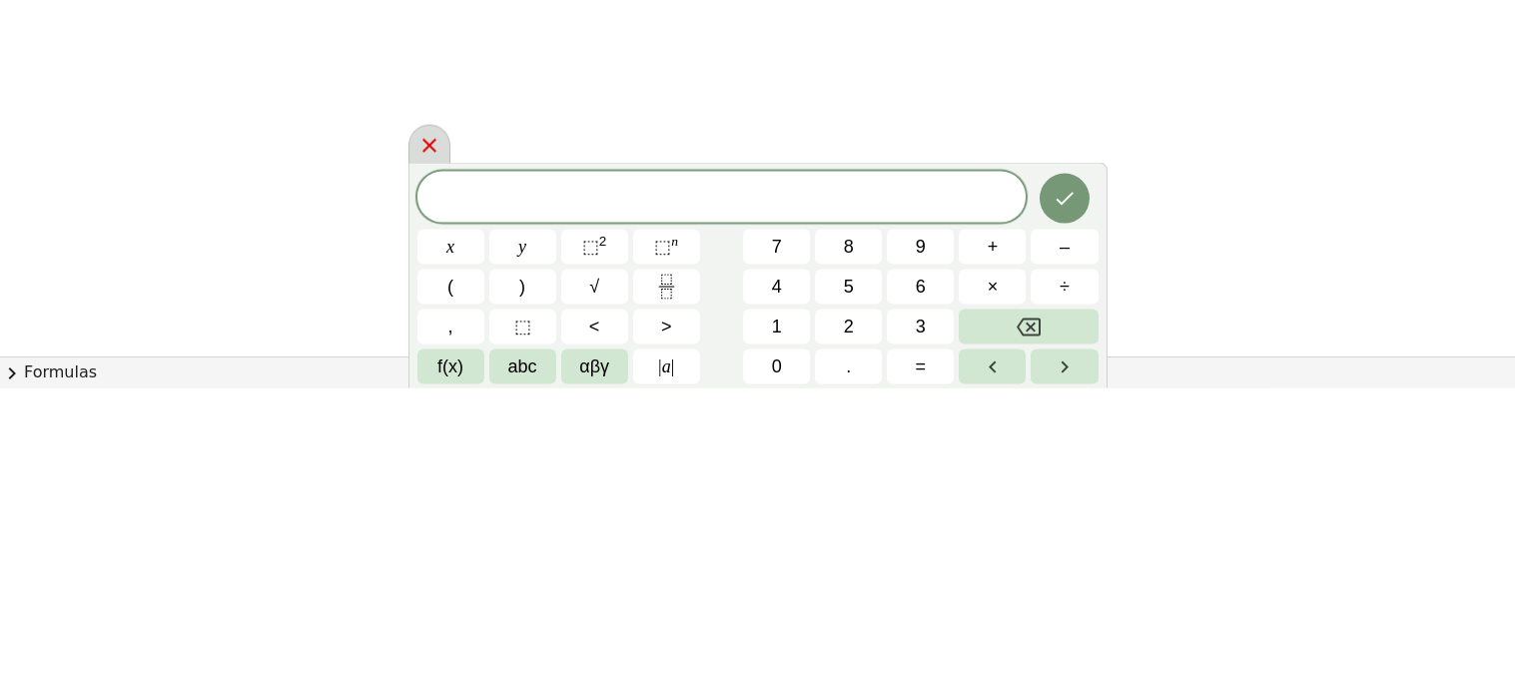
click at [441, 435] on div at bounding box center [429, 438] width 42 height 39
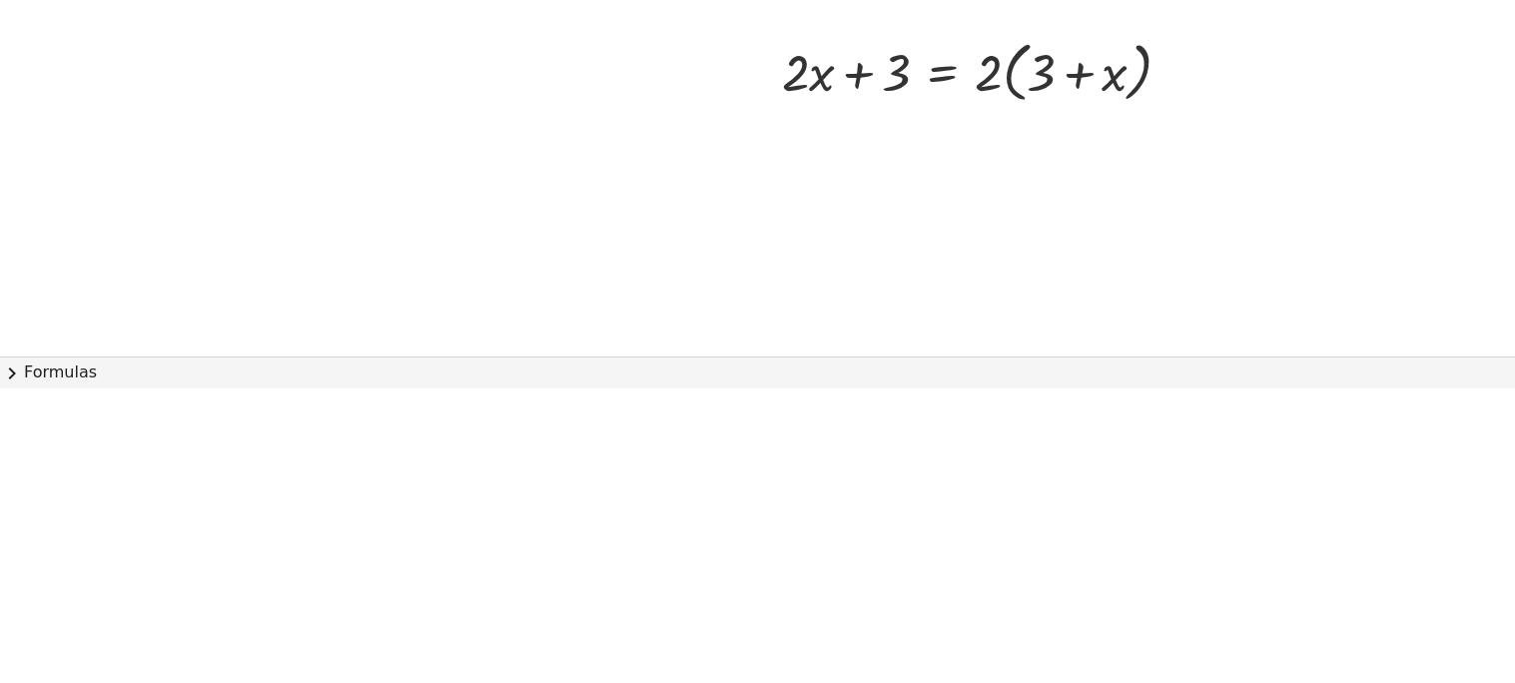
scroll to position [577, 0]
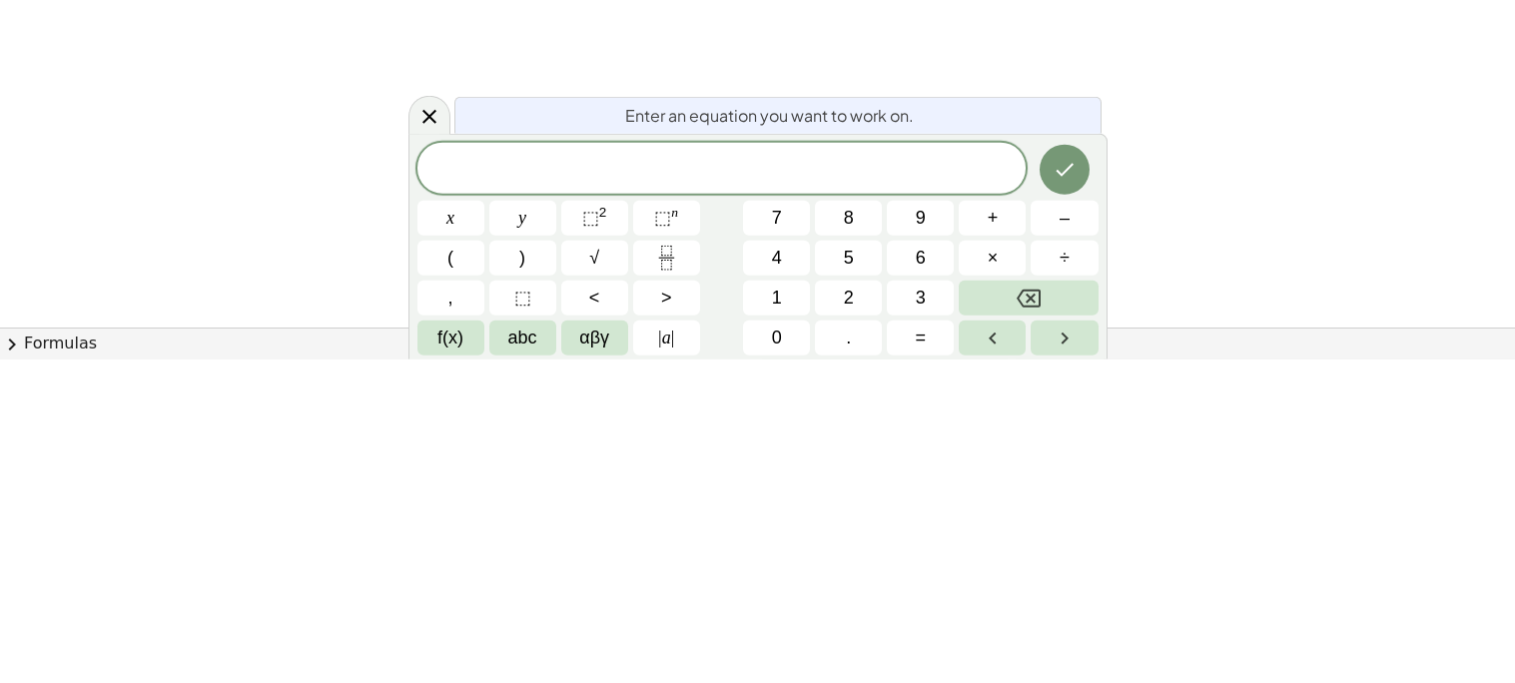
click at [7, 668] on span "chevron_right" at bounding box center [12, 668] width 24 height 24
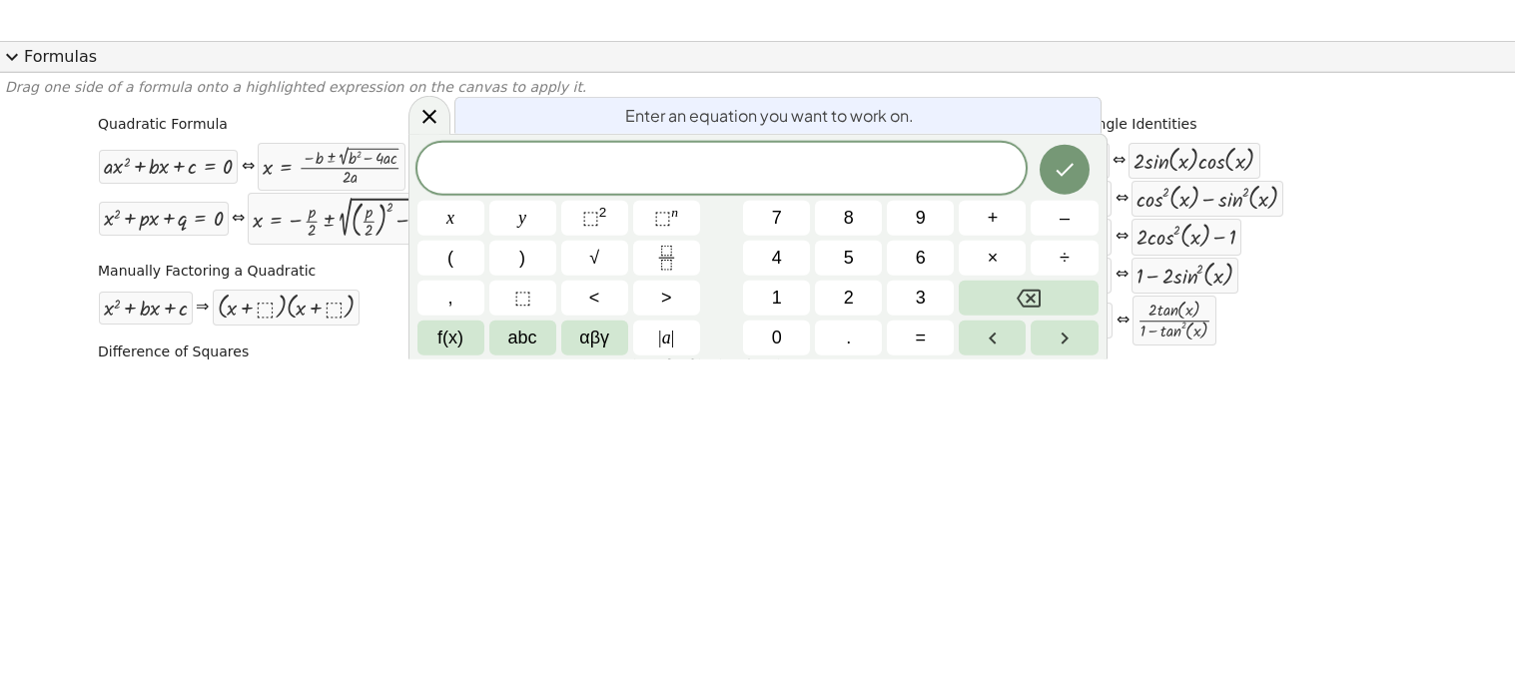
click at [9, 378] on span "expand_more" at bounding box center [12, 381] width 24 height 24
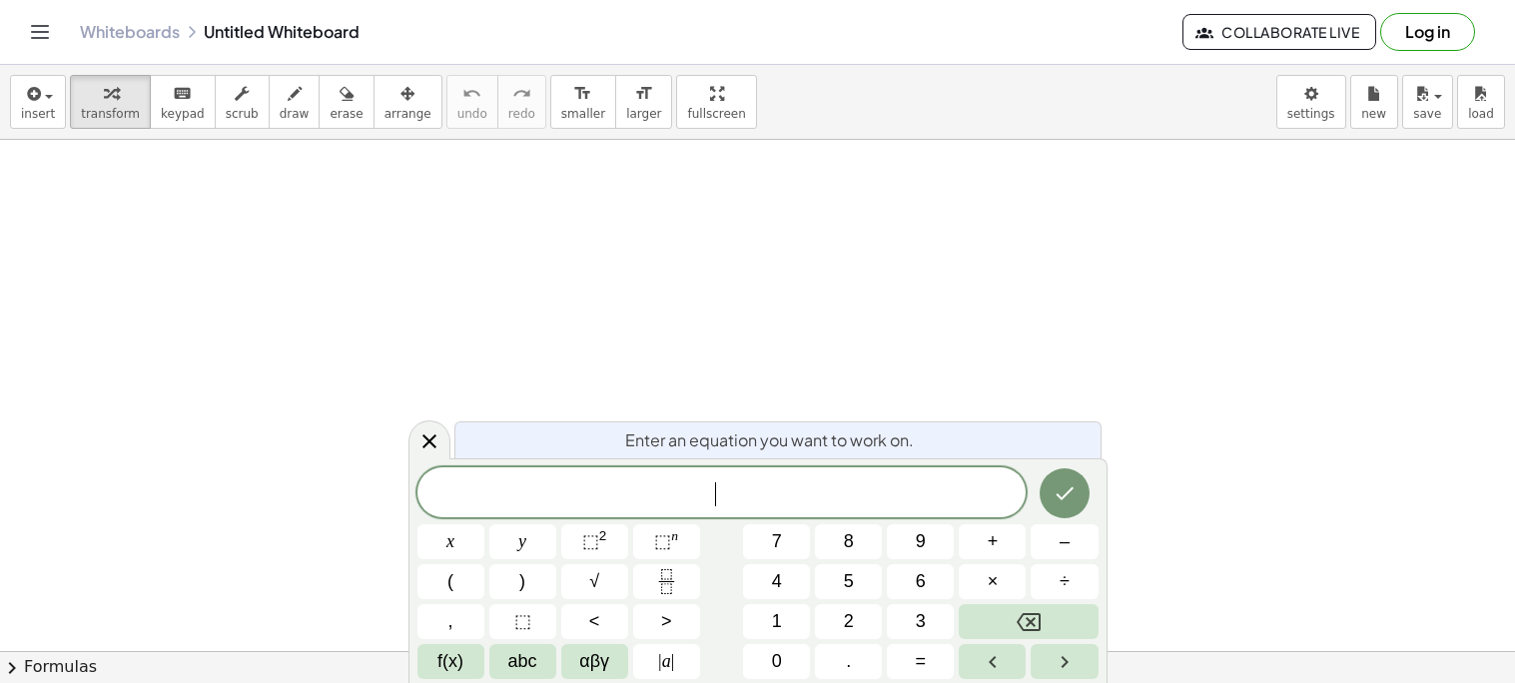
click at [548, 682] on html "Graspable Math Activities Get Started Activity Bank Assigned Work Classes White…" at bounding box center [757, 341] width 1515 height 683
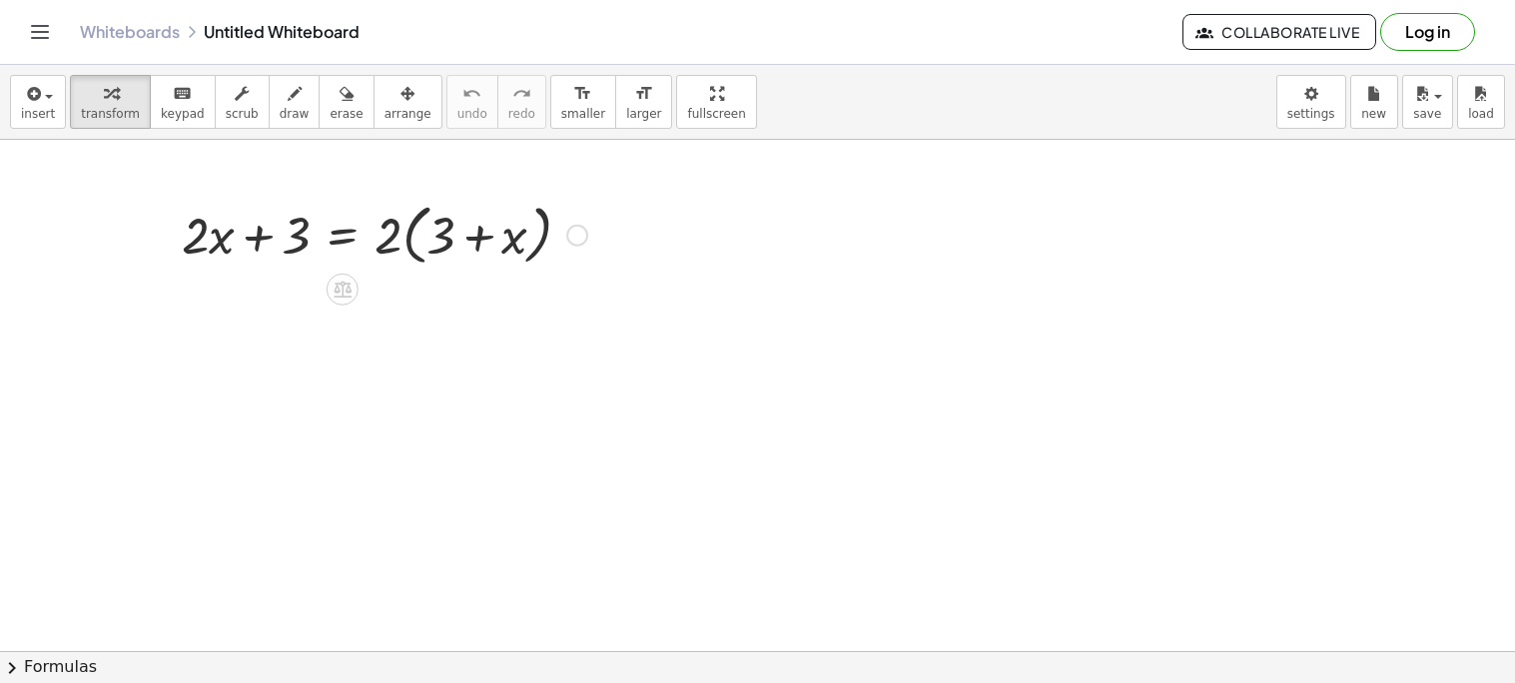
click at [388, 244] on div at bounding box center [384, 234] width 425 height 76
click at [431, 246] on div at bounding box center [384, 234] width 425 height 76
drag, startPoint x: 391, startPoint y: 241, endPoint x: 444, endPoint y: 242, distance: 52.9
click at [444, 242] on div at bounding box center [384, 234] width 425 height 76
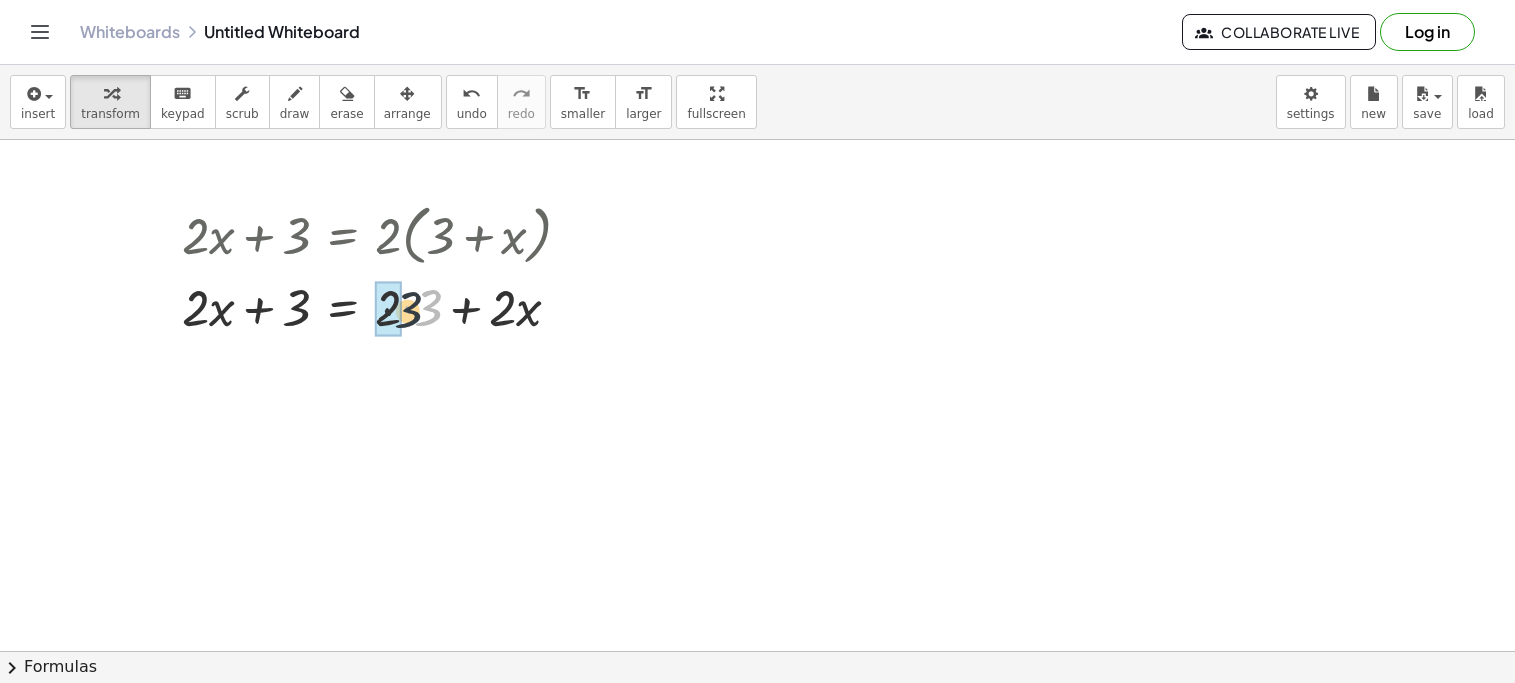
drag, startPoint x: 422, startPoint y: 314, endPoint x: 395, endPoint y: 317, distance: 27.1
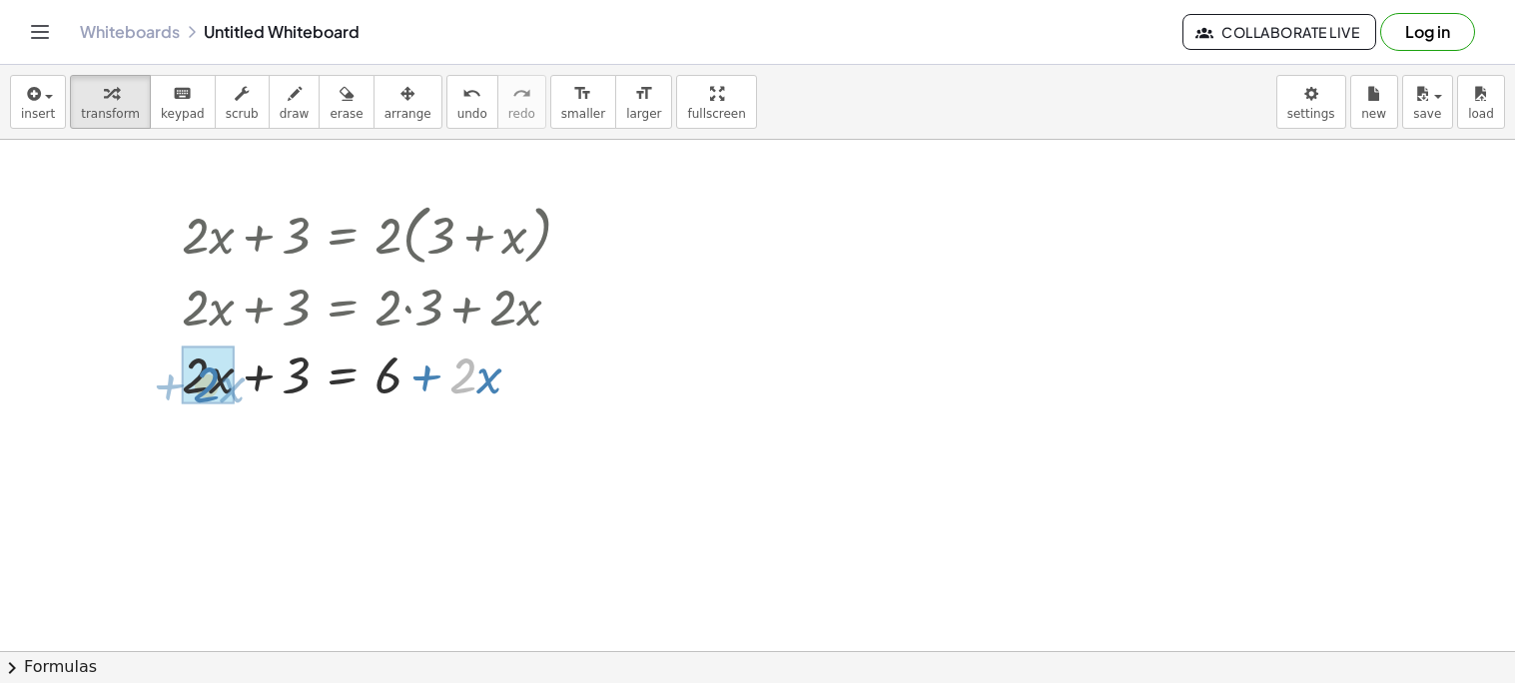
drag, startPoint x: 460, startPoint y: 385, endPoint x: 204, endPoint y: 394, distance: 256.9
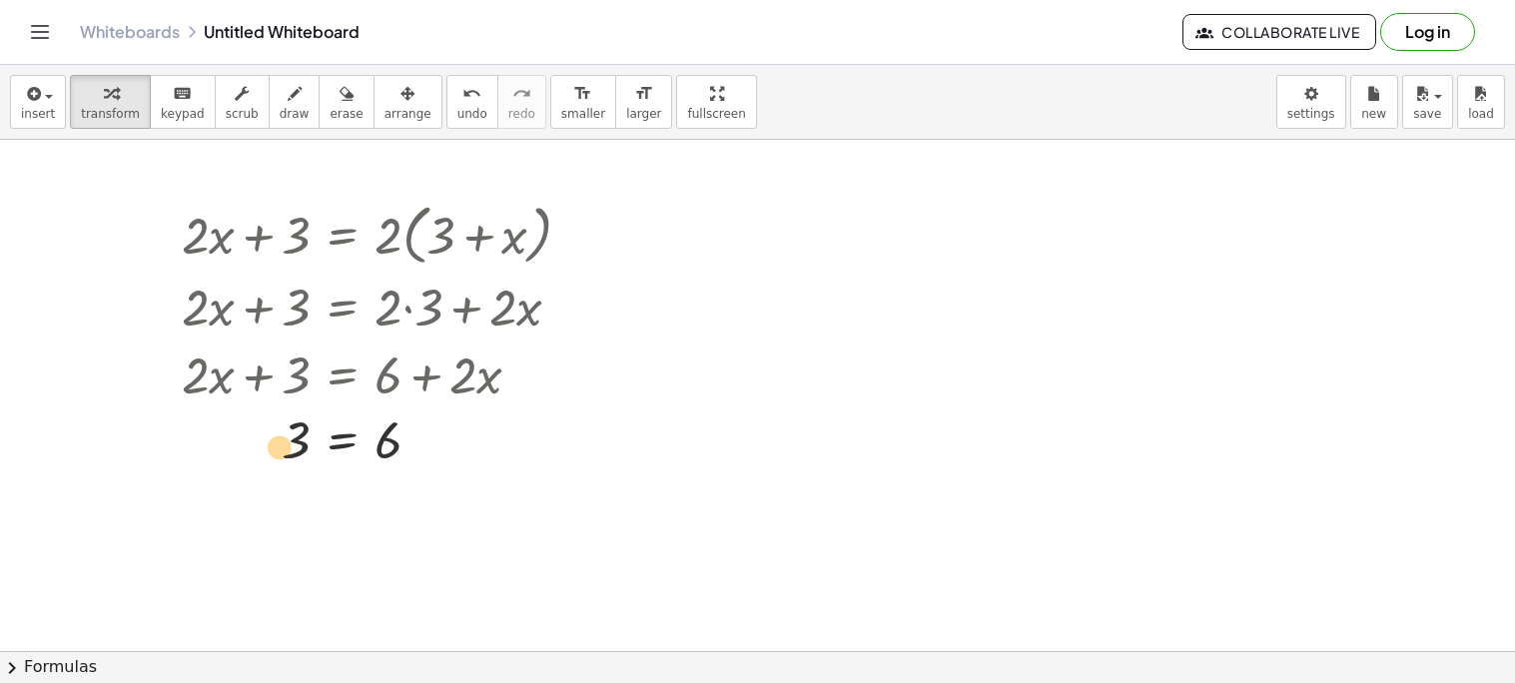
drag, startPoint x: 295, startPoint y: 452, endPoint x: 282, endPoint y: 456, distance: 13.6
click at [282, 456] on div at bounding box center [384, 440] width 425 height 66
drag, startPoint x: 387, startPoint y: 449, endPoint x: 297, endPoint y: 446, distance: 90.9
click at [297, 446] on div at bounding box center [384, 440] width 425 height 66
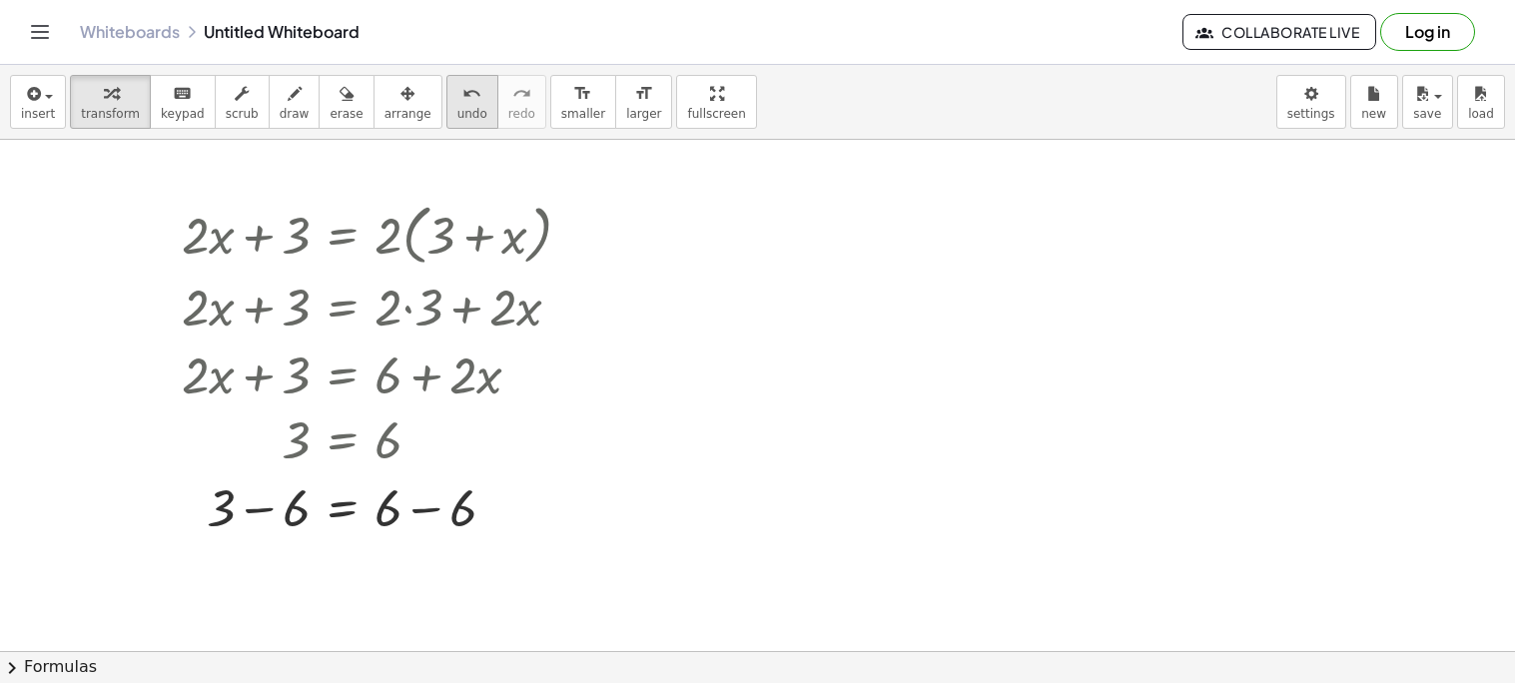
click at [457, 110] on span "undo" at bounding box center [472, 114] width 30 height 14
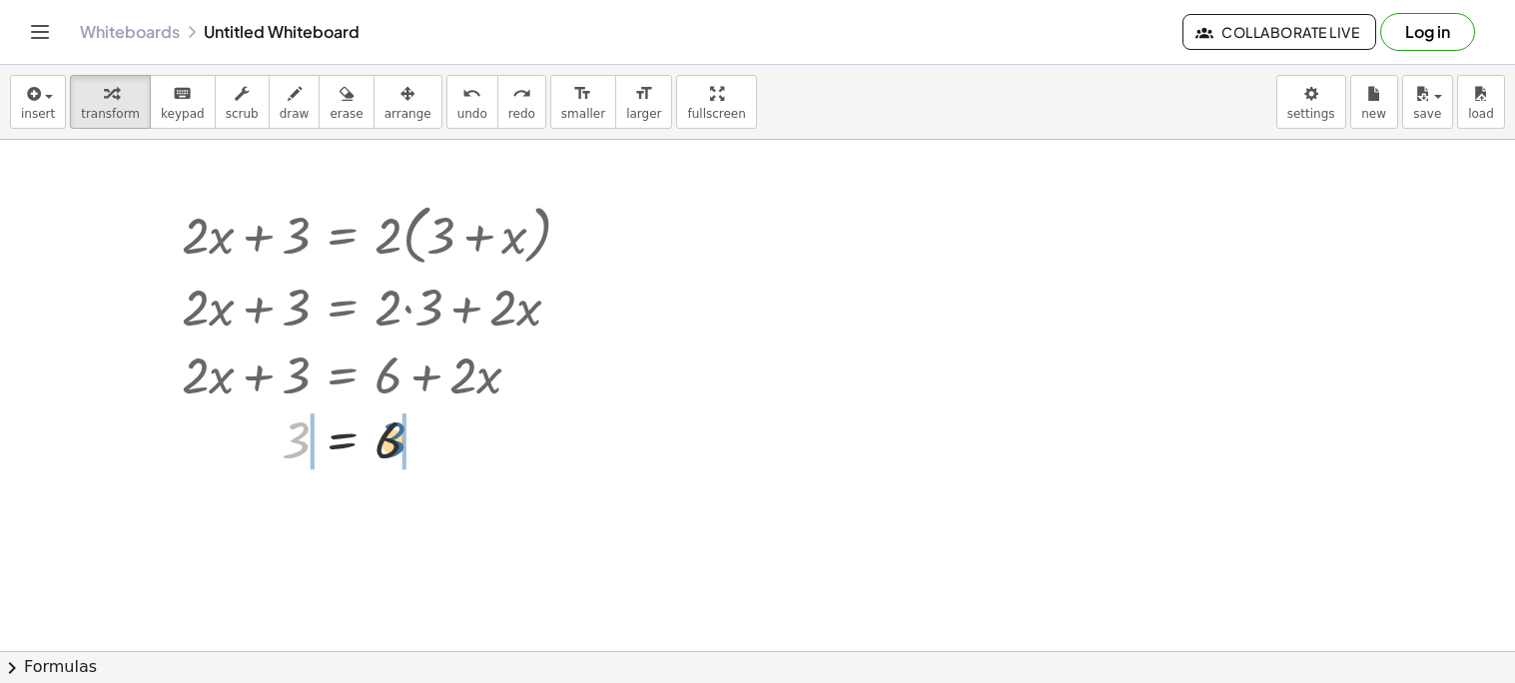
drag, startPoint x: 293, startPoint y: 449, endPoint x: 392, endPoint y: 449, distance: 99.9
click at [392, 449] on div at bounding box center [384, 440] width 277 height 66
drag, startPoint x: 221, startPoint y: 496, endPoint x: 285, endPoint y: 496, distance: 63.9
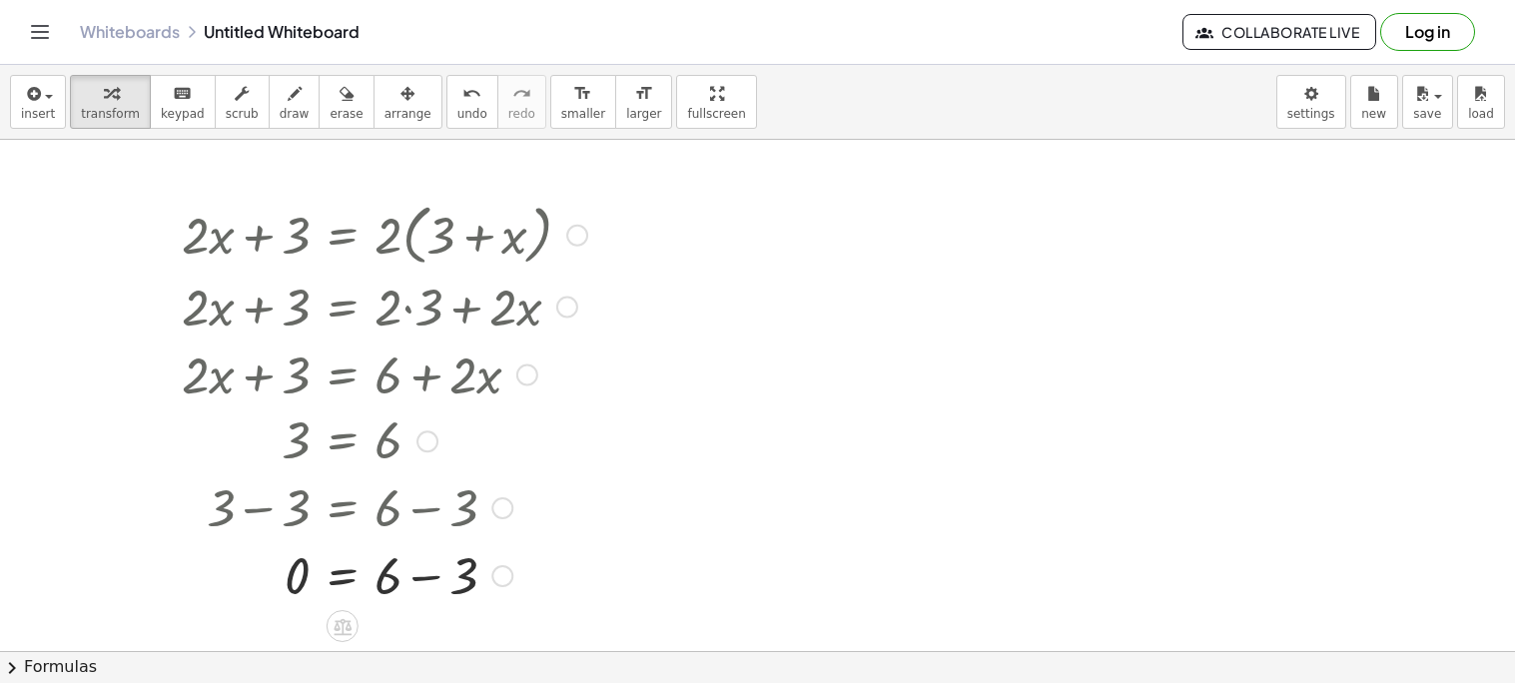
drag, startPoint x: 380, startPoint y: 512, endPoint x: 393, endPoint y: 513, distance: 14.0
click at [393, 513] on div at bounding box center [345, 506] width 504 height 68
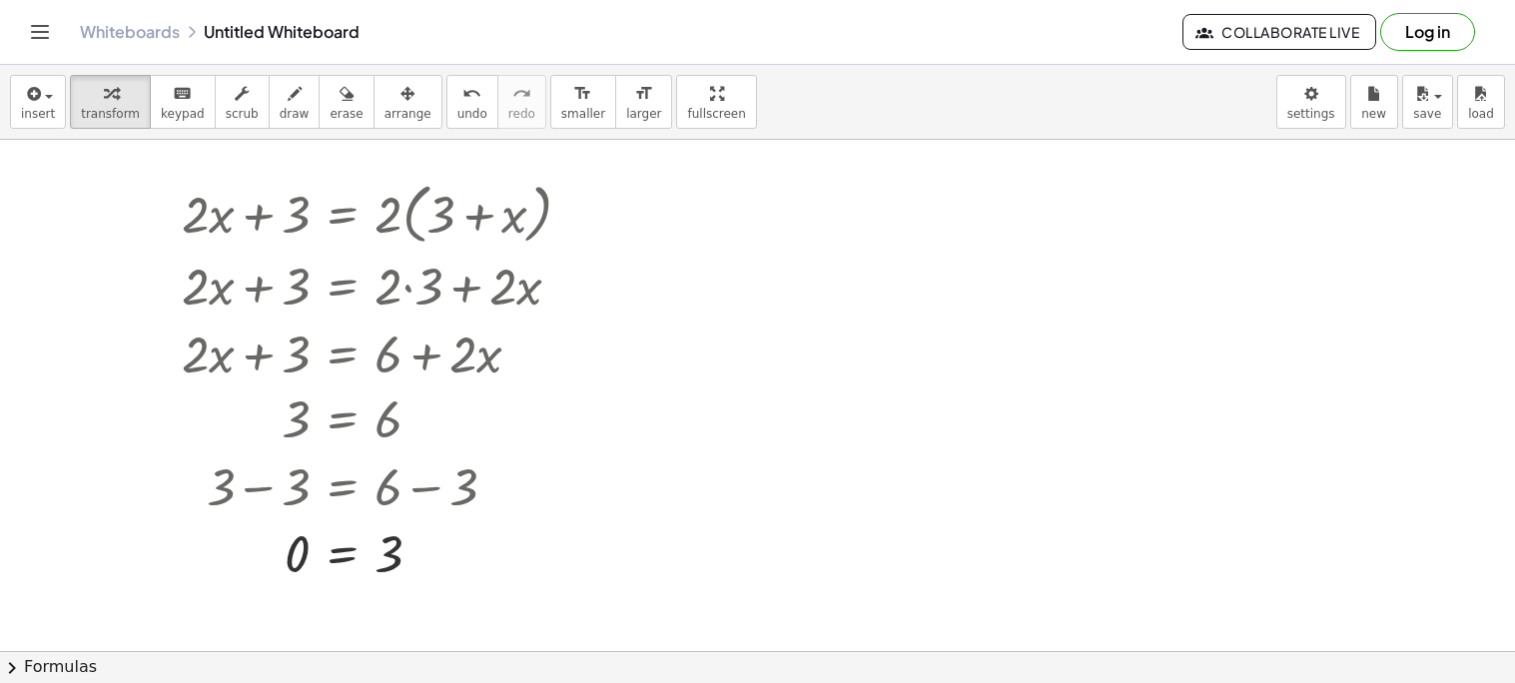
scroll to position [15, 0]
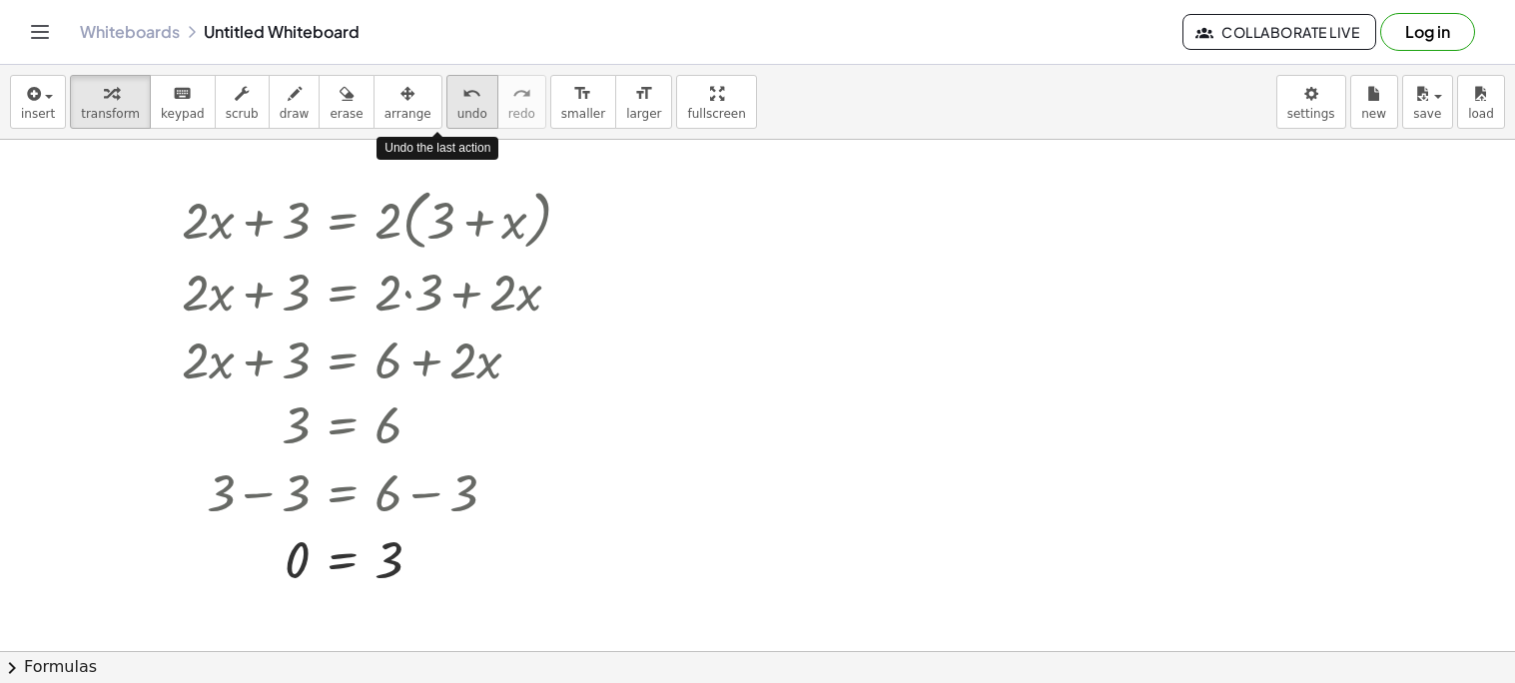
click at [462, 96] on icon "undo" at bounding box center [471, 94] width 19 height 24
click at [446, 98] on button "undo undo" at bounding box center [472, 102] width 52 height 54
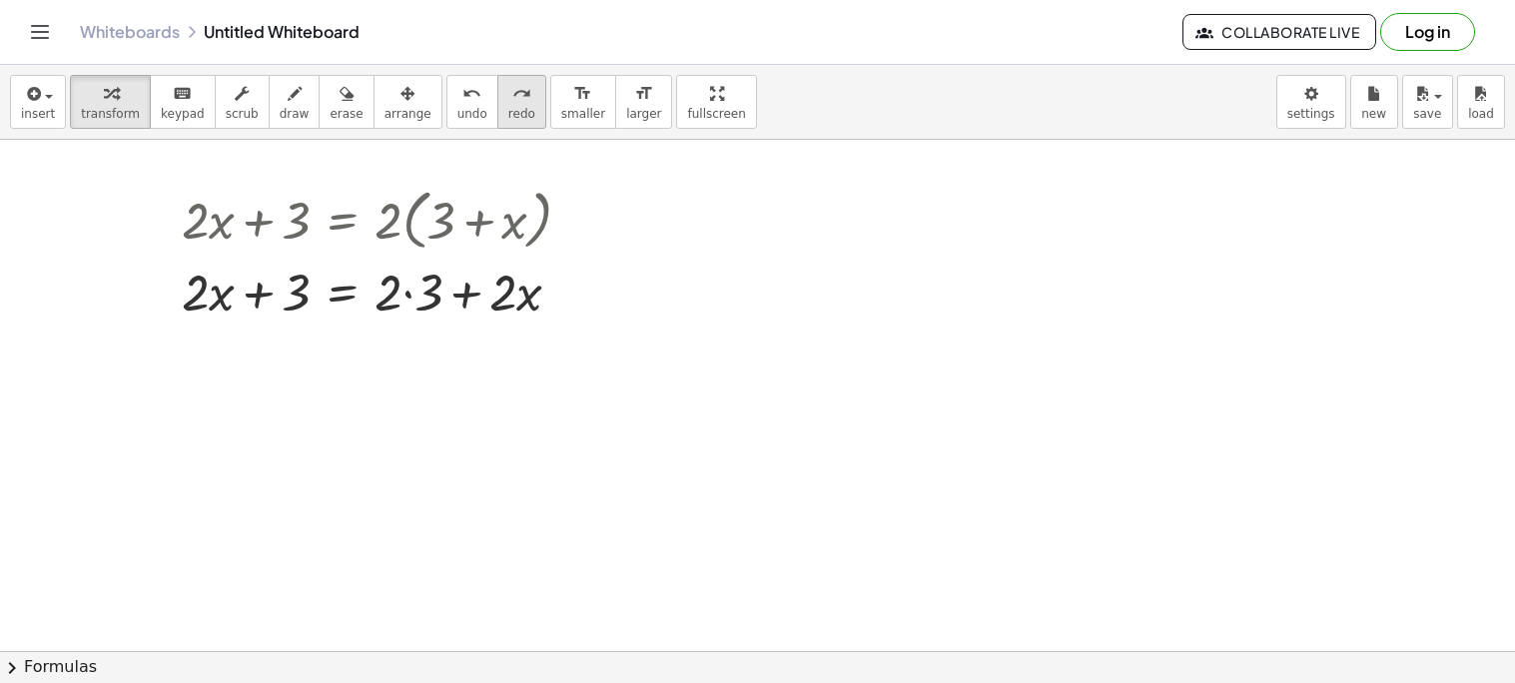
click at [508, 109] on span "redo" at bounding box center [521, 114] width 27 height 14
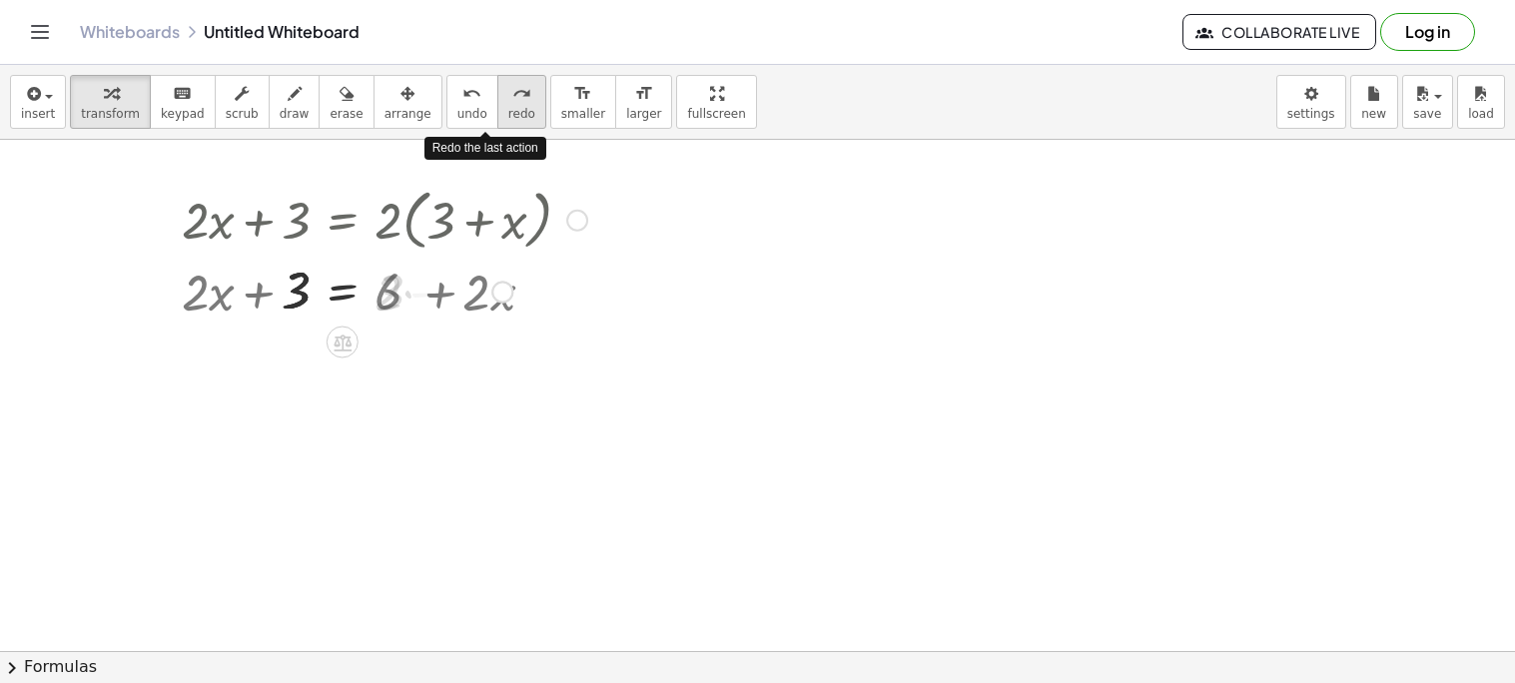
click at [508, 109] on span "redo" at bounding box center [521, 114] width 27 height 14
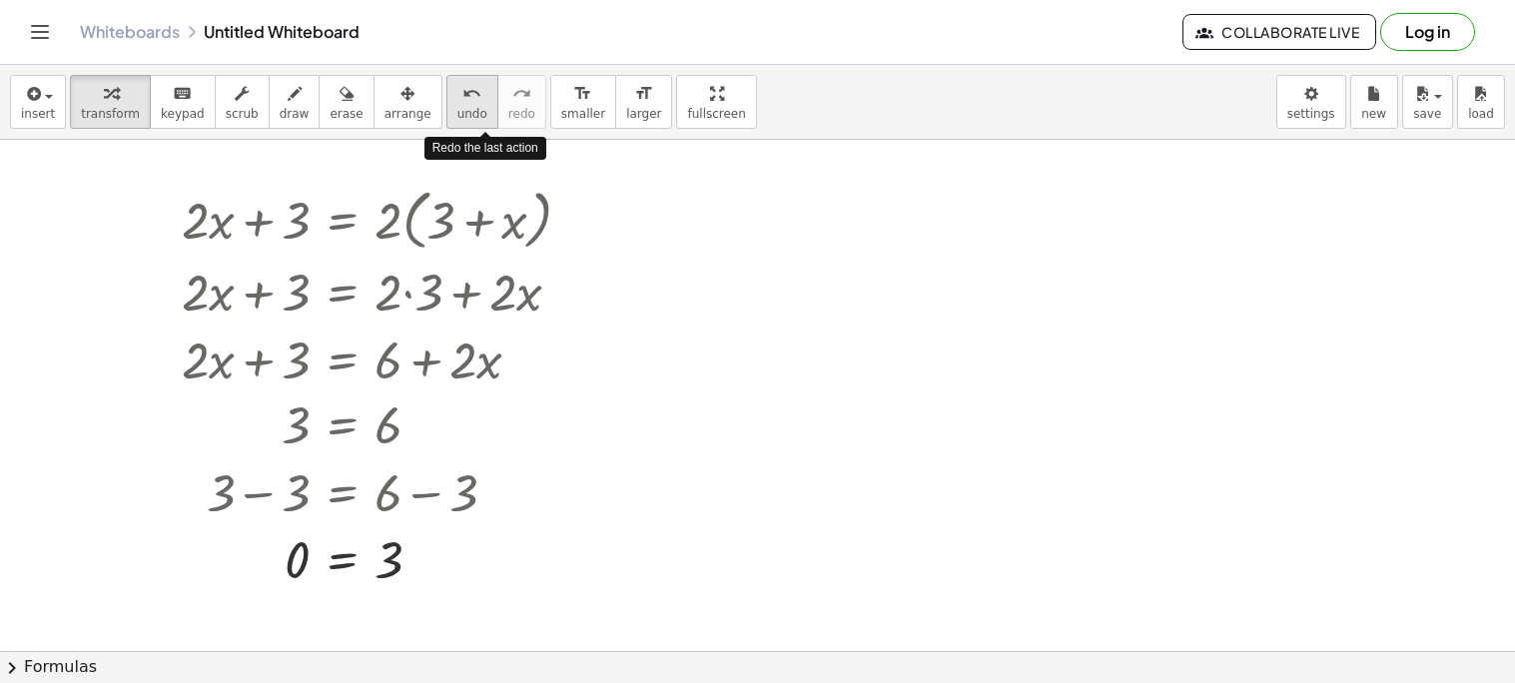
click at [462, 94] on icon "undo" at bounding box center [471, 94] width 19 height 24
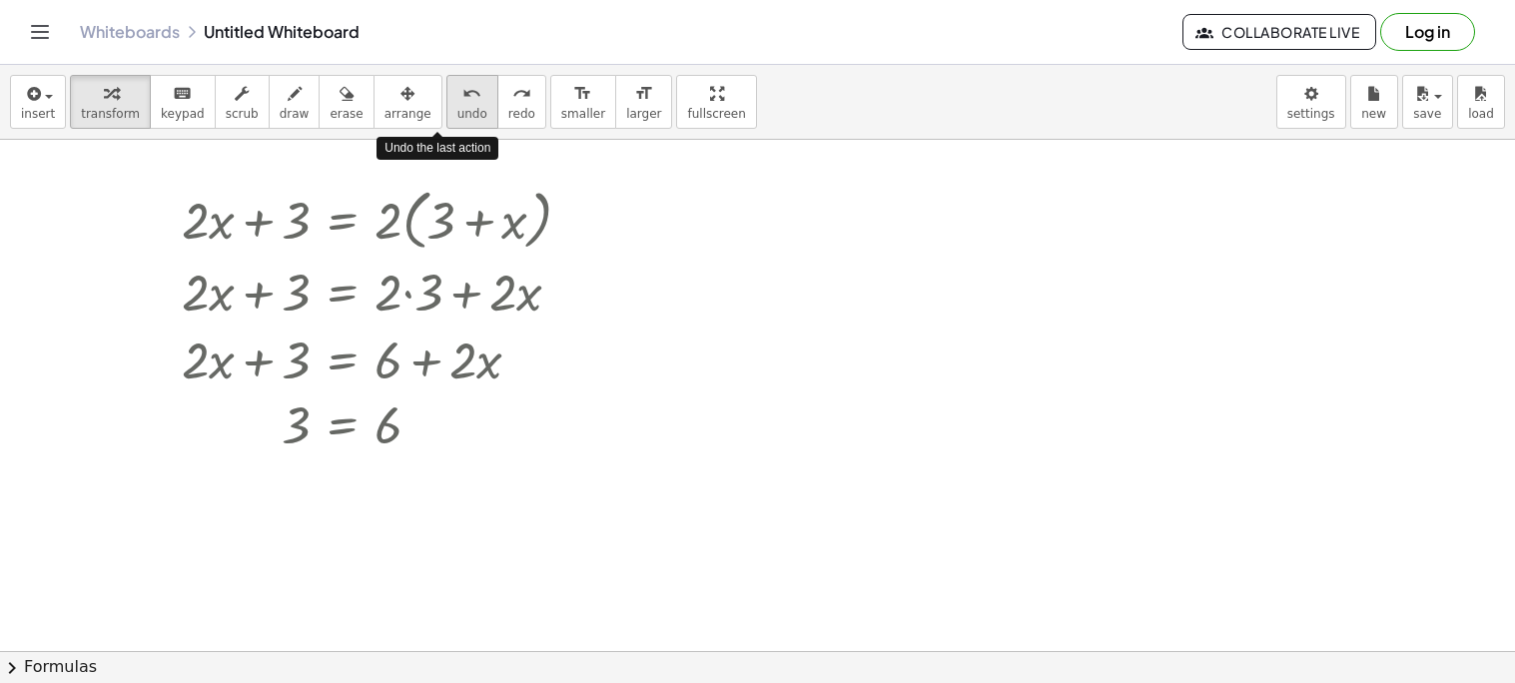
click at [462, 94] on icon "undo" at bounding box center [471, 94] width 19 height 24
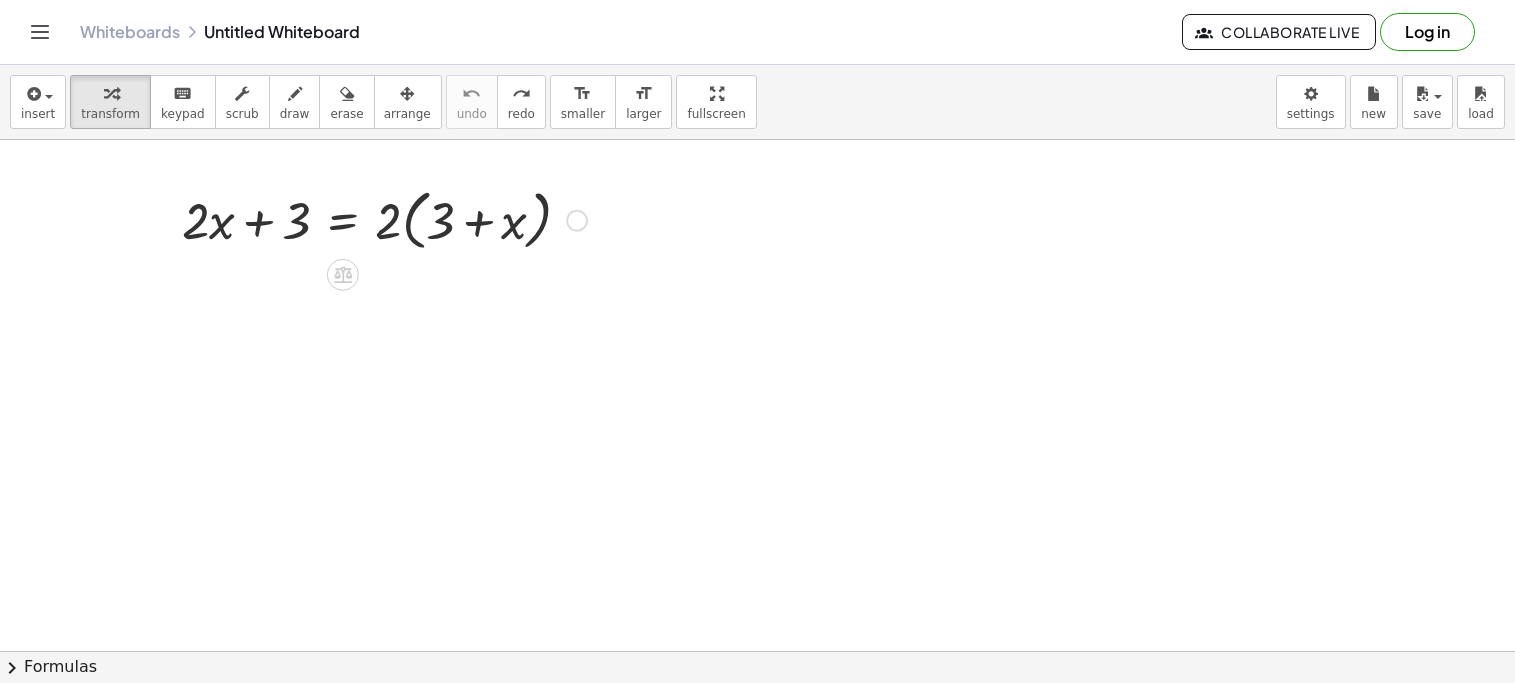
click at [485, 226] on div at bounding box center [384, 219] width 425 height 76
click at [485, 224] on div at bounding box center [384, 219] width 425 height 76
click at [473, 217] on div at bounding box center [384, 219] width 425 height 76
click at [730, 626] on div at bounding box center [757, 636] width 1515 height 1023
click at [727, 636] on div at bounding box center [757, 636] width 1515 height 1023
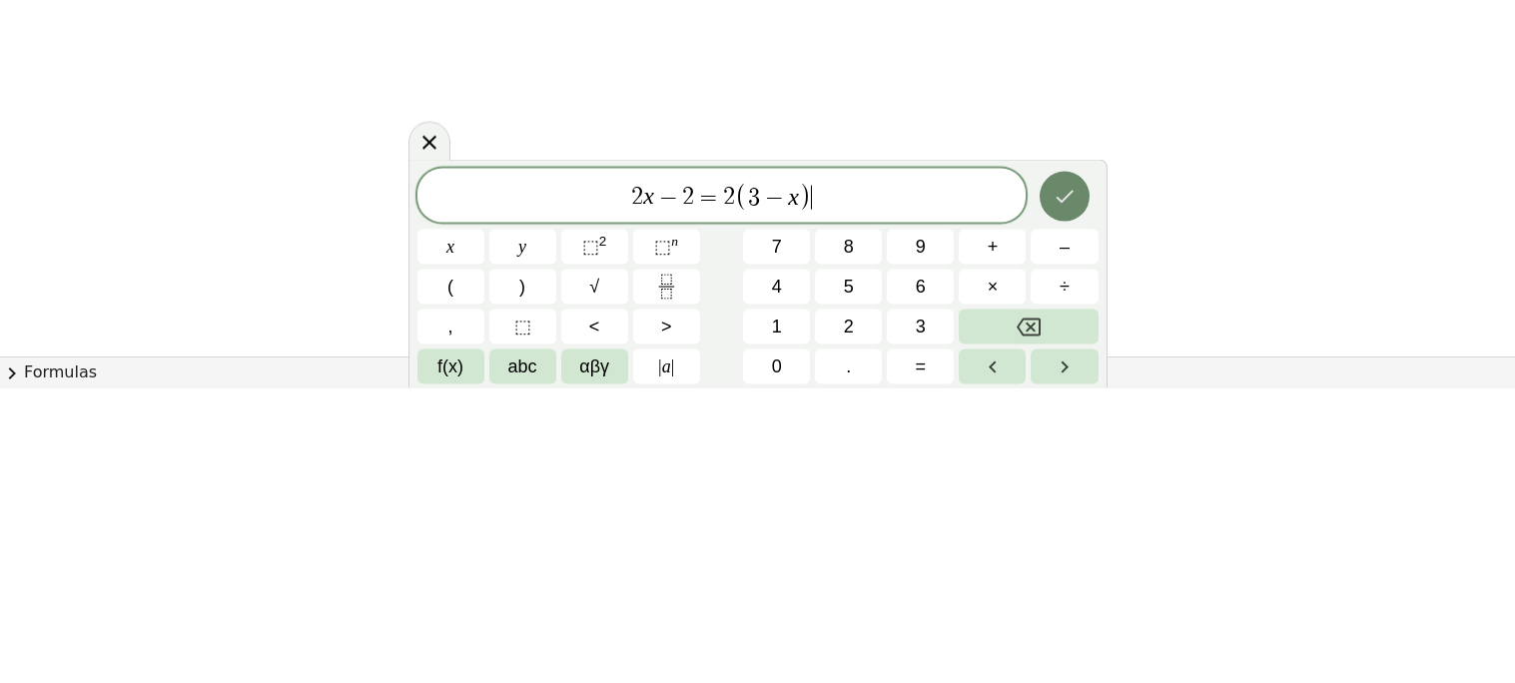
click at [1047, 493] on button "Done" at bounding box center [1065, 491] width 50 height 50
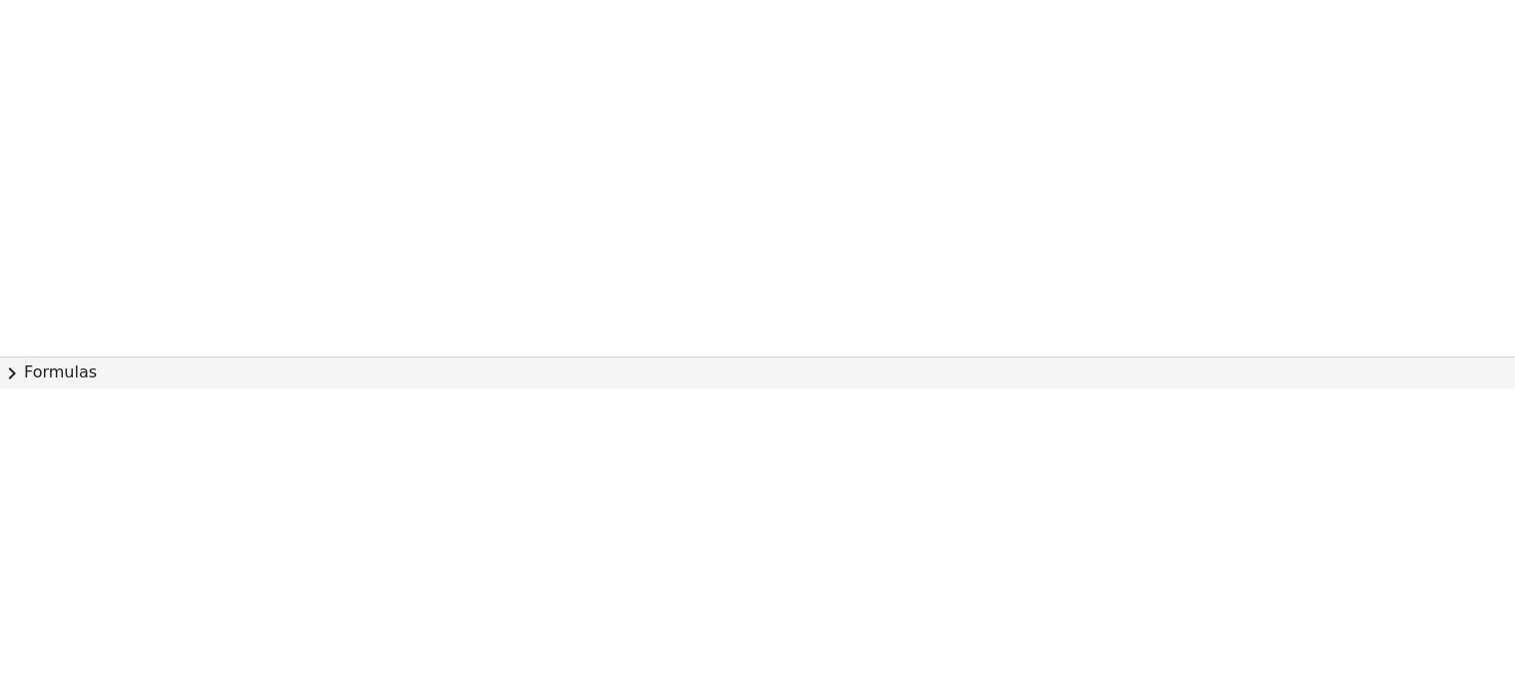
scroll to position [0, 0]
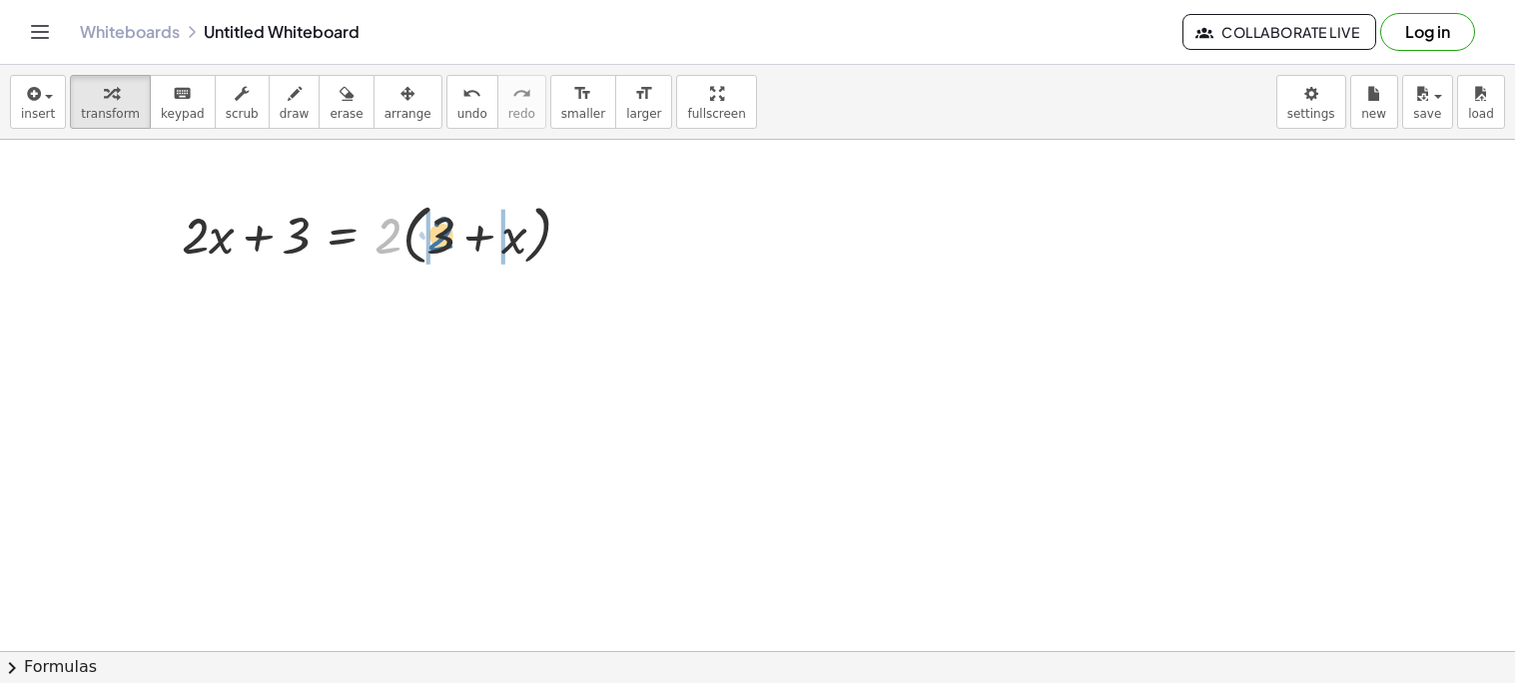
drag, startPoint x: 384, startPoint y: 235, endPoint x: 438, endPoint y: 235, distance: 54.9
click at [438, 235] on div at bounding box center [384, 234] width 425 height 76
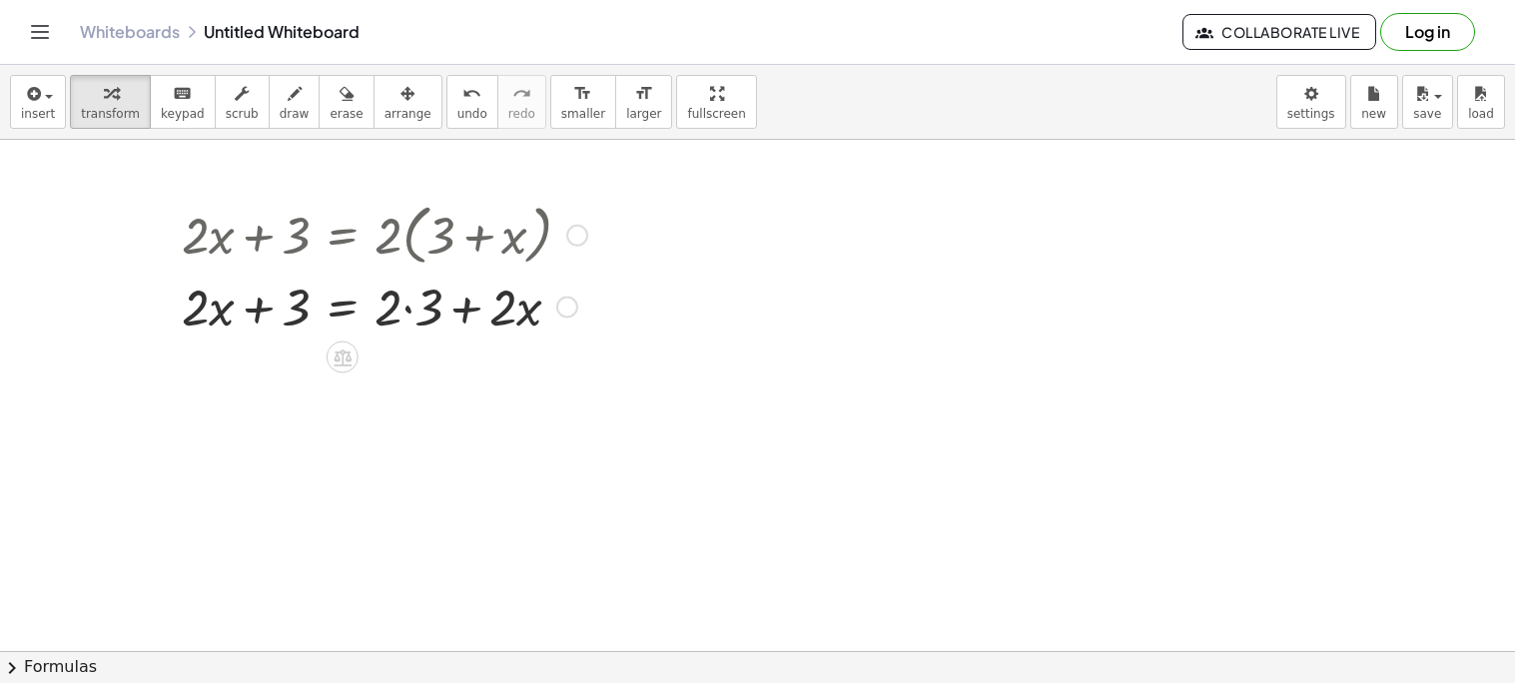
click at [383, 246] on div at bounding box center [384, 234] width 425 height 76
drag, startPoint x: 384, startPoint y: 316, endPoint x: 417, endPoint y: 323, distance: 34.7
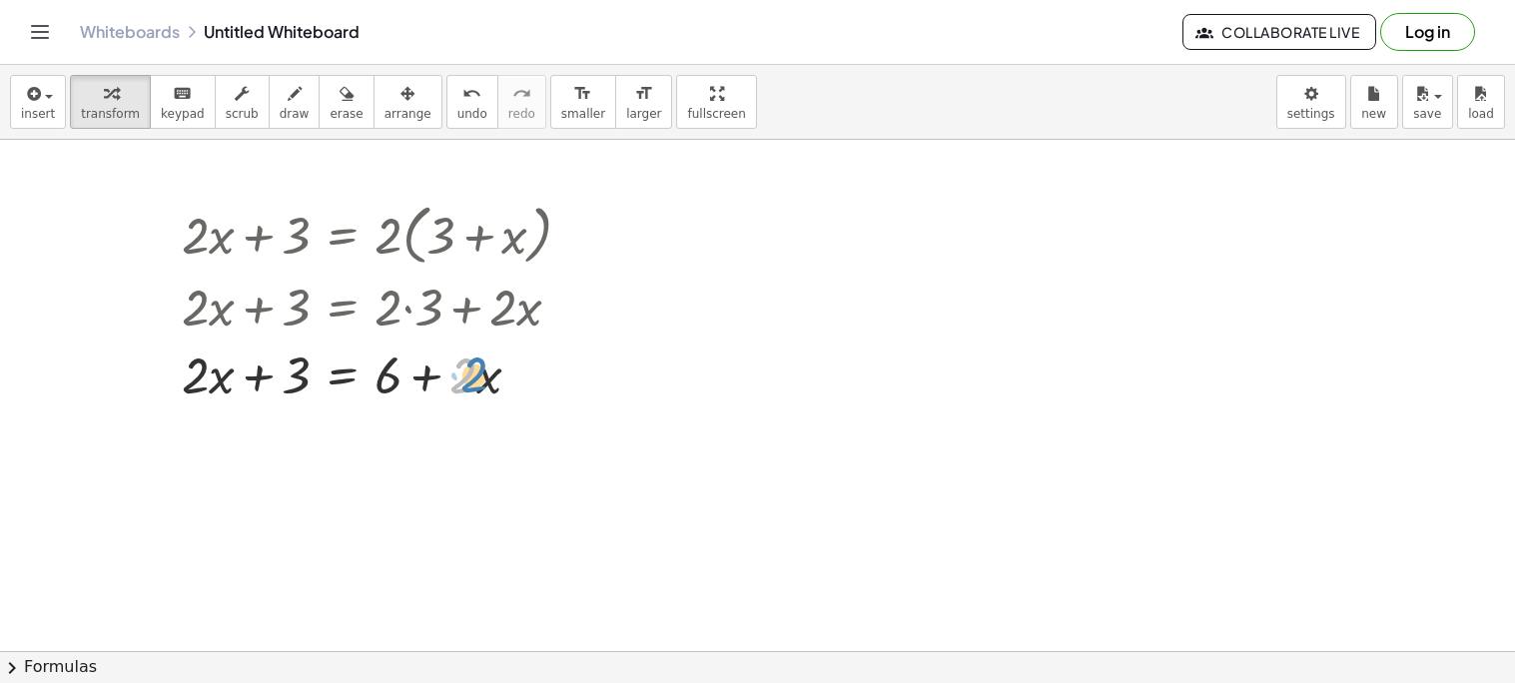
click at [468, 388] on div at bounding box center [384, 374] width 425 height 68
click at [457, 115] on span "undo" at bounding box center [472, 114] width 30 height 14
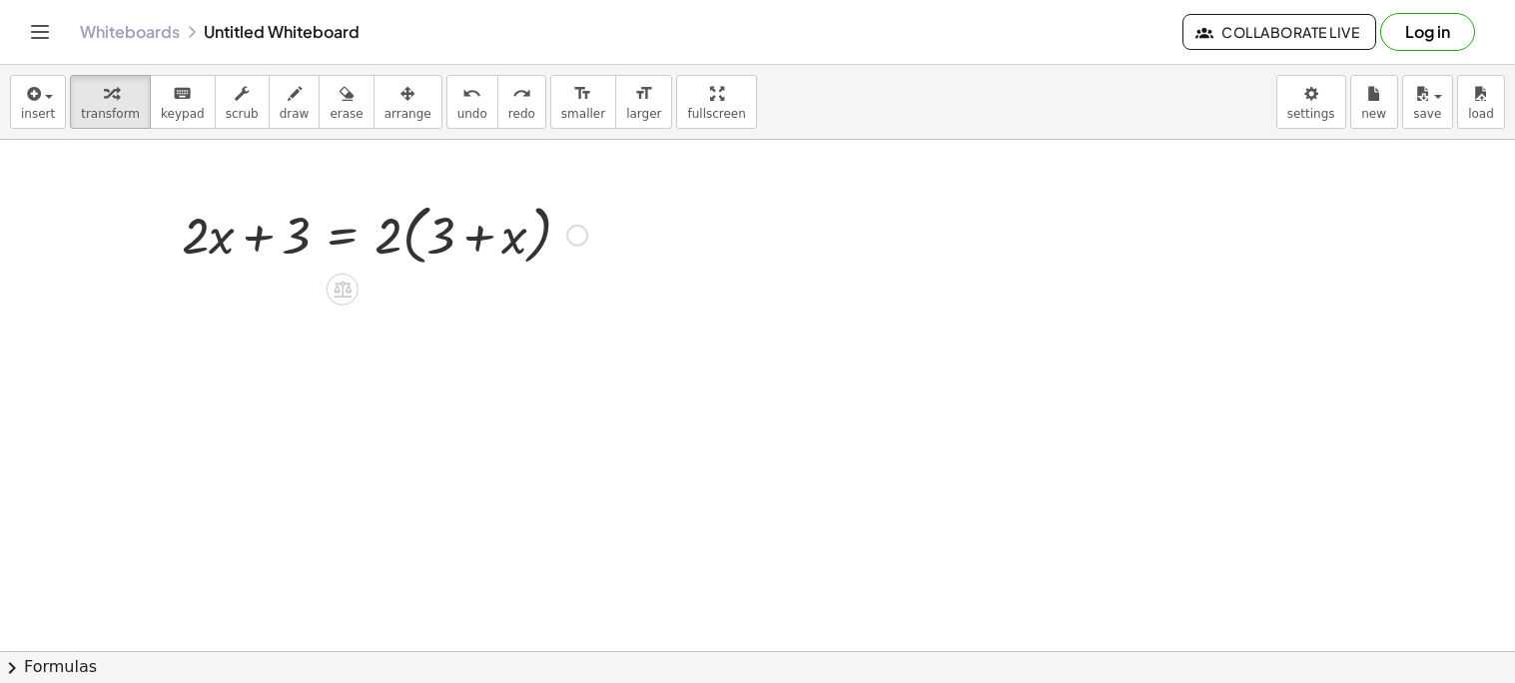
click at [531, 241] on div at bounding box center [384, 234] width 425 height 76
click at [750, 614] on div at bounding box center [757, 651] width 1515 height 1023
click at [744, 659] on button "chevron_right Formulas" at bounding box center [757, 667] width 1515 height 32
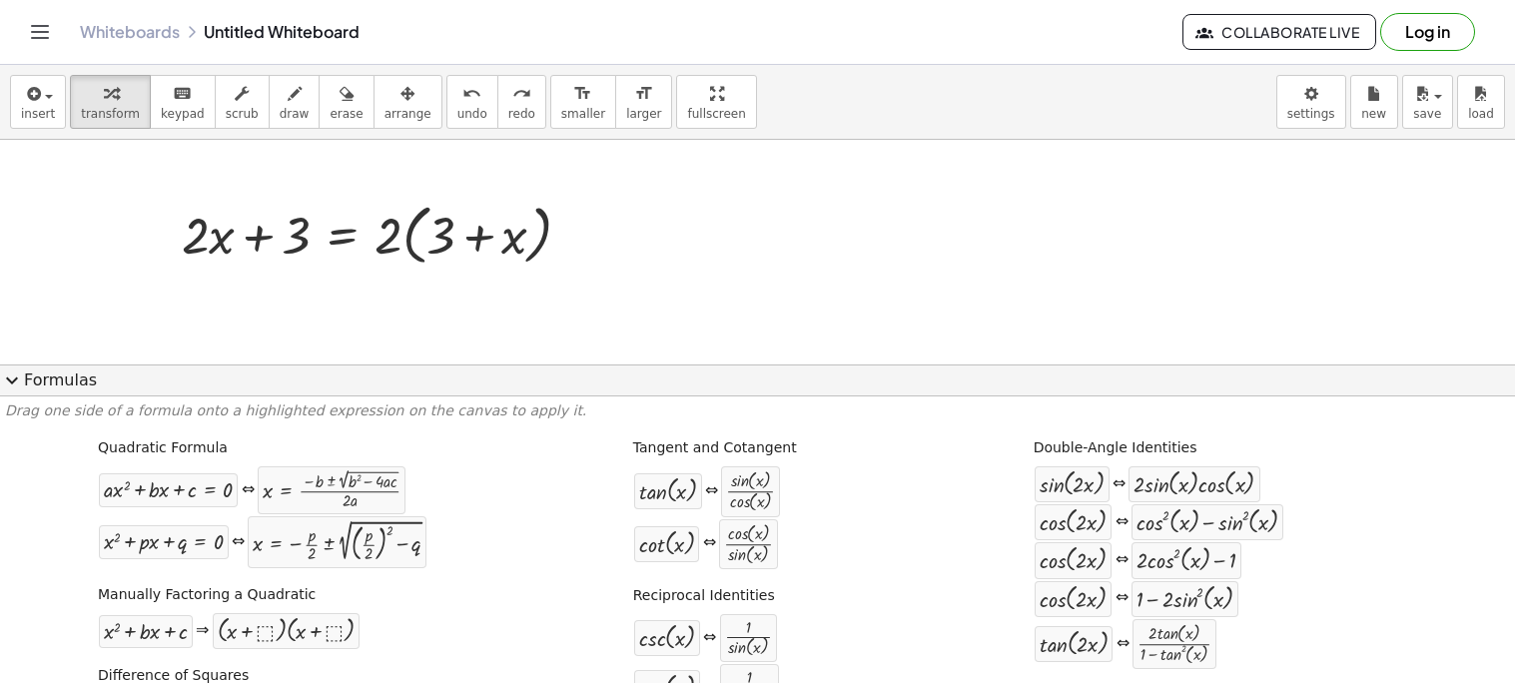
click at [14, 384] on span "expand_more" at bounding box center [12, 381] width 24 height 24
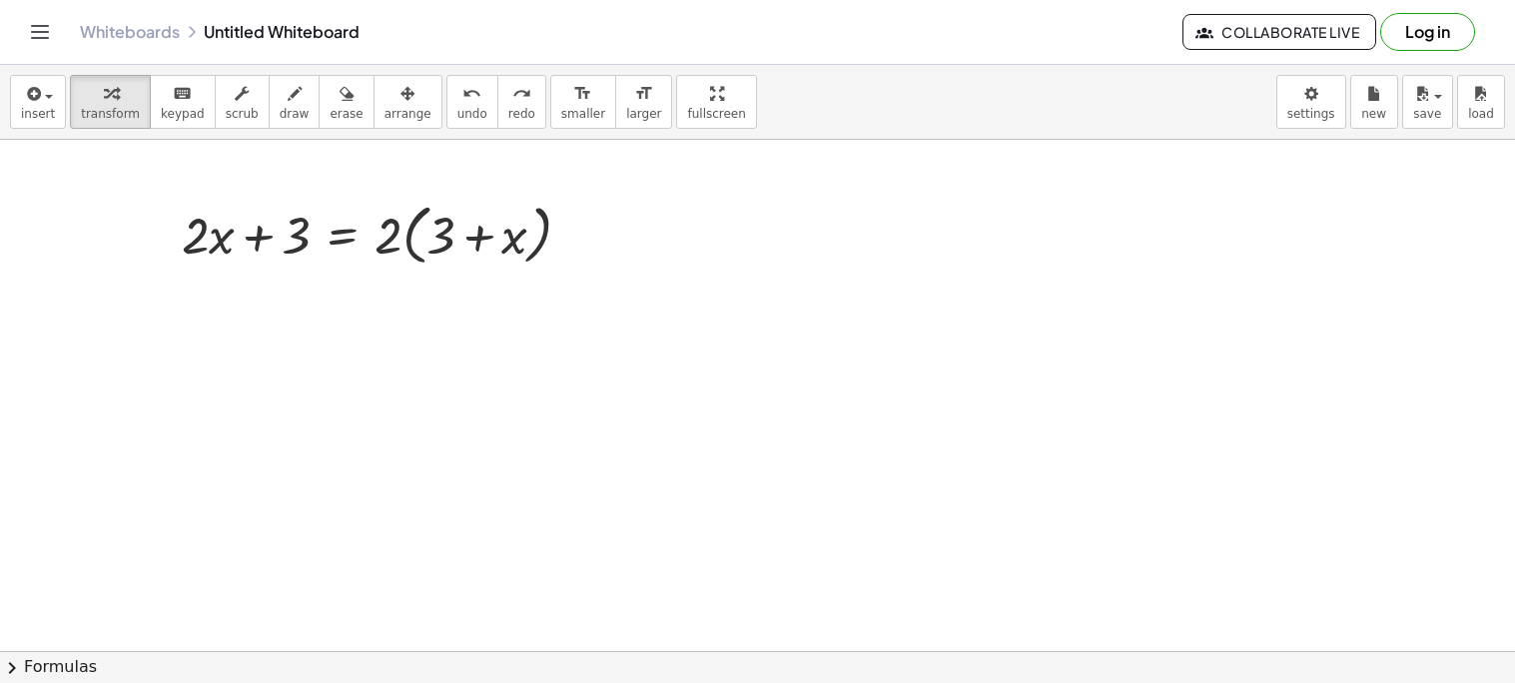
click at [796, 595] on div at bounding box center [757, 651] width 1515 height 1023
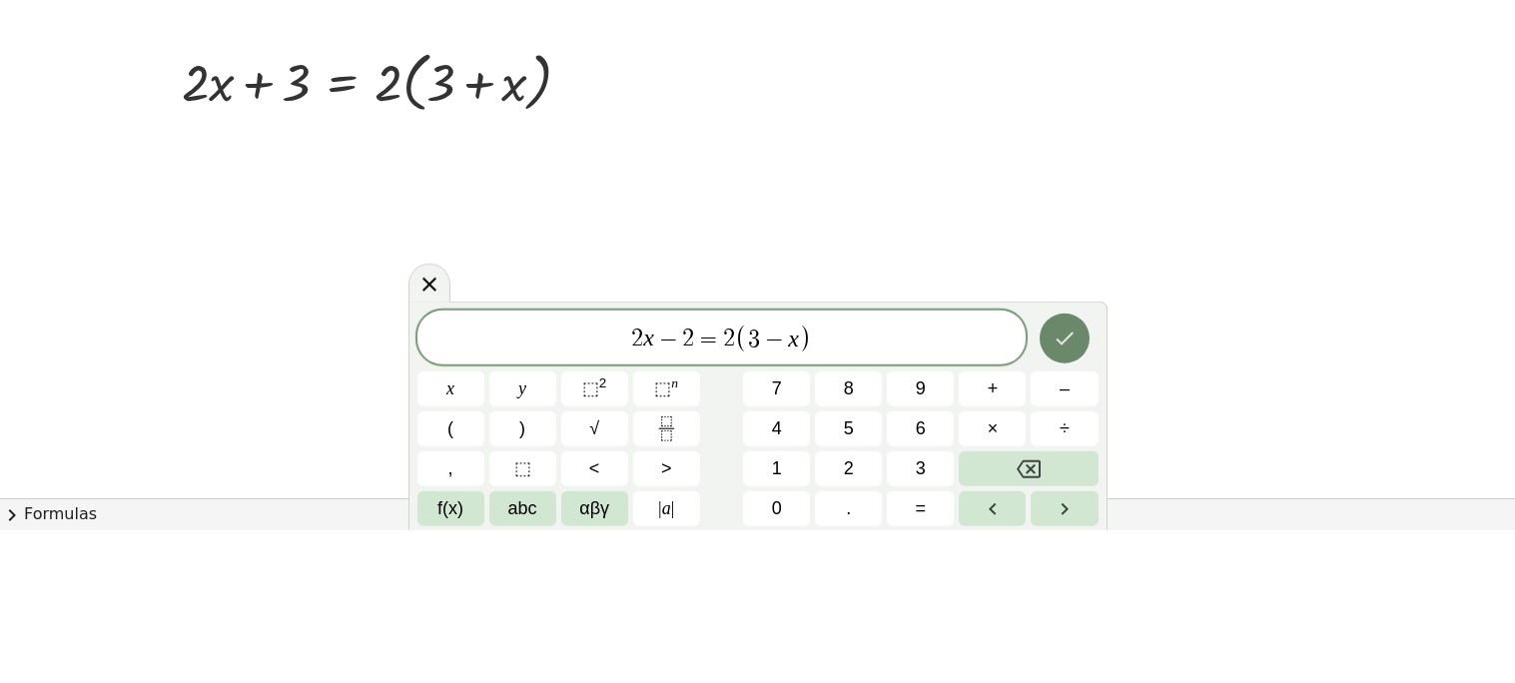
click at [1060, 487] on icon "Done" at bounding box center [1065, 491] width 24 height 24
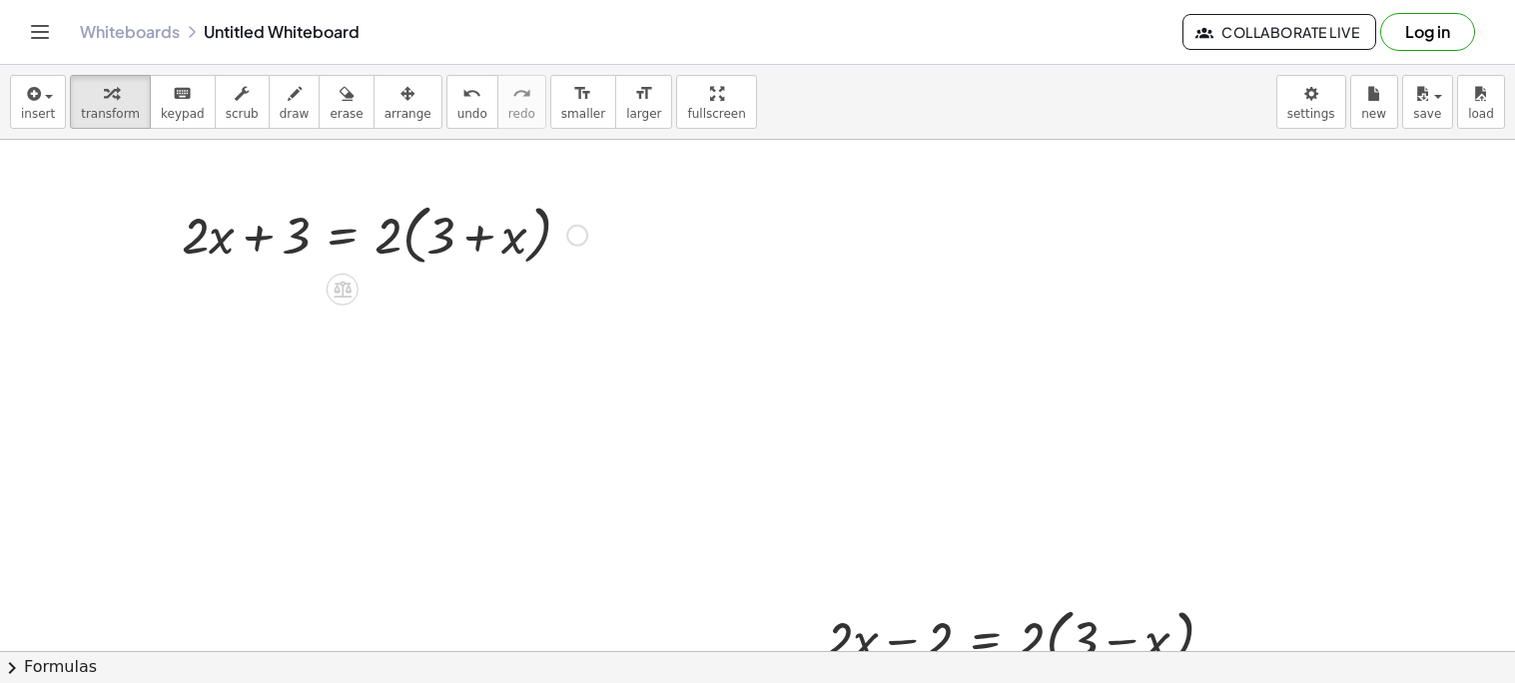
click at [433, 225] on div at bounding box center [384, 234] width 425 height 76
click at [290, 234] on div at bounding box center [384, 234] width 425 height 76
click at [417, 279] on div at bounding box center [757, 651] width 1515 height 1023
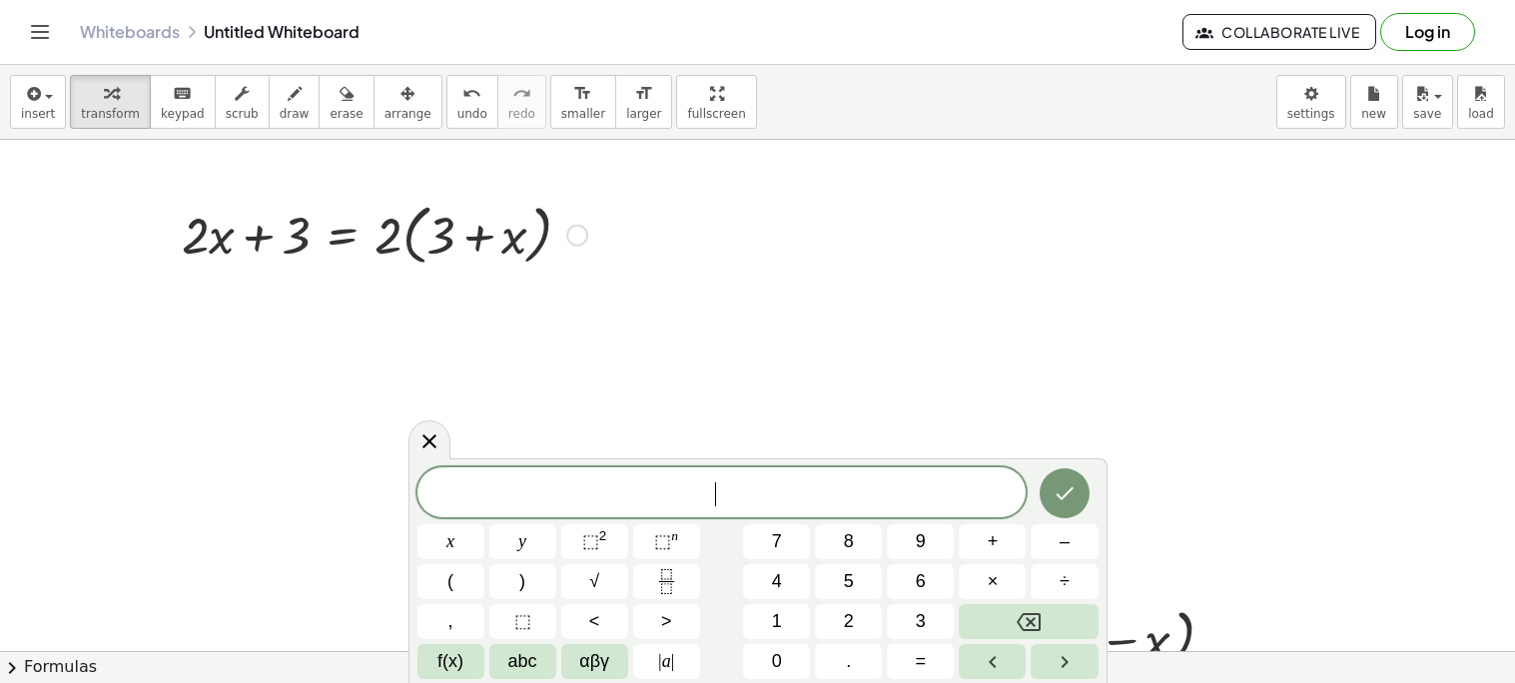
click at [443, 220] on div at bounding box center [384, 234] width 425 height 76
click at [415, 445] on div at bounding box center [429, 439] width 42 height 39
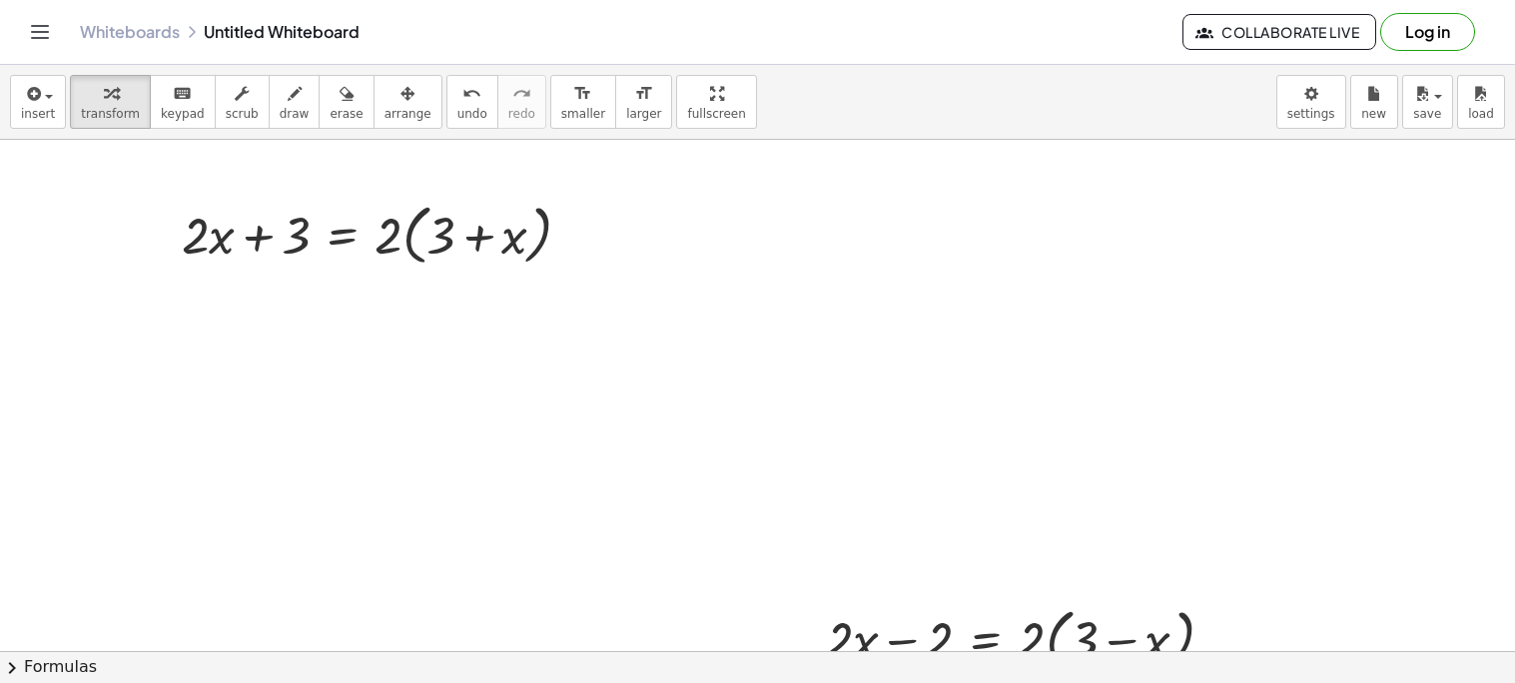
drag, startPoint x: 146, startPoint y: 229, endPoint x: 110, endPoint y: 234, distance: 36.3
click at [110, 234] on div at bounding box center [757, 651] width 1515 height 1023
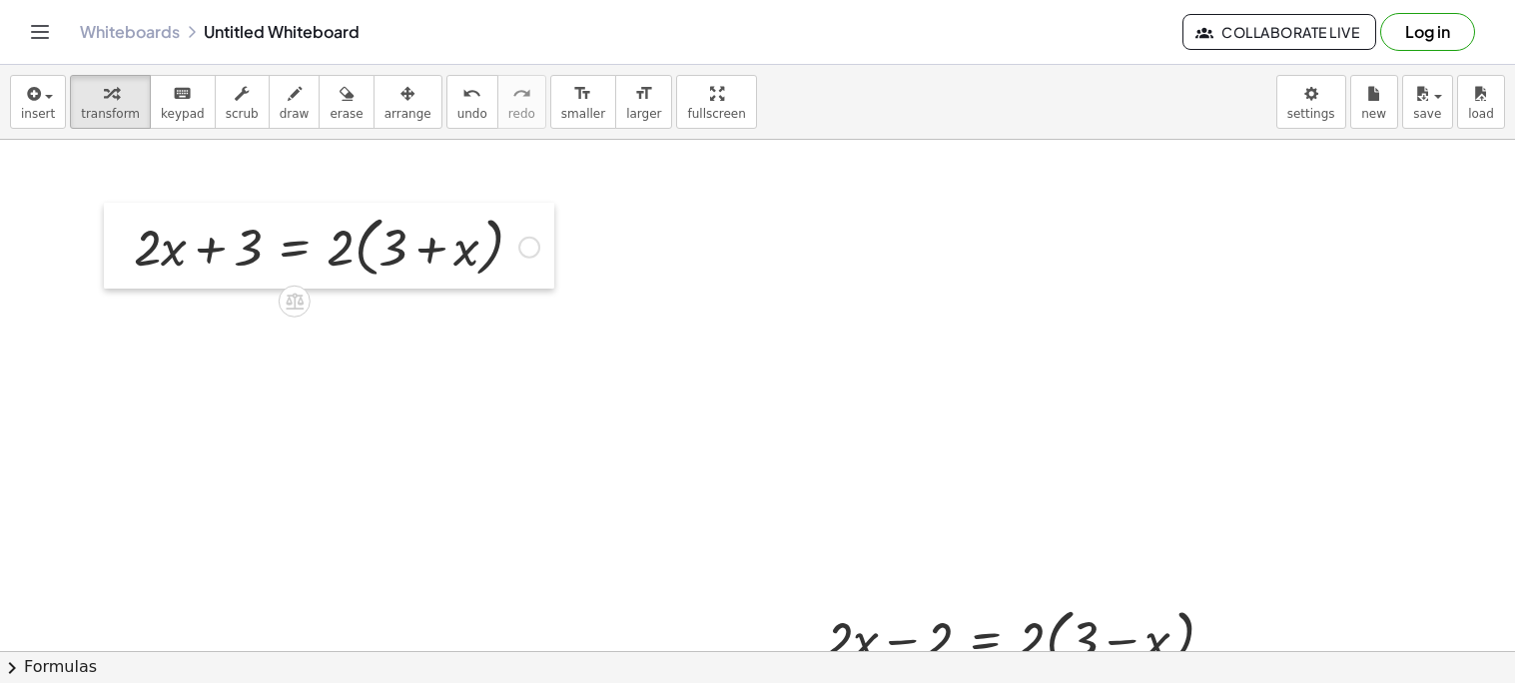
drag, startPoint x: 171, startPoint y: 237, endPoint x: 123, endPoint y: 249, distance: 49.4
click at [123, 249] on div at bounding box center [119, 246] width 30 height 86
click at [122, 250] on div at bounding box center [119, 246] width 30 height 86
click at [535, 248] on div at bounding box center [529, 248] width 22 height 22
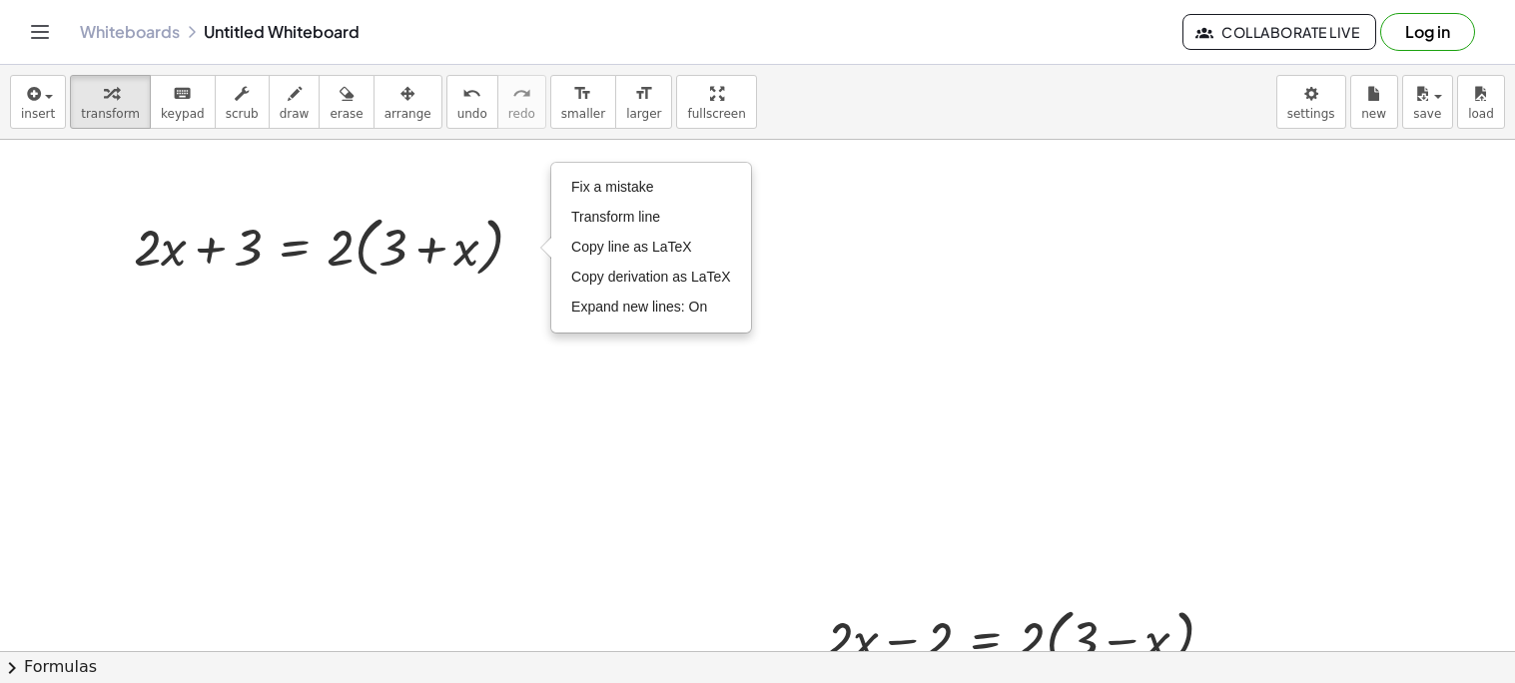
click at [503, 372] on div at bounding box center [757, 651] width 1515 height 1023
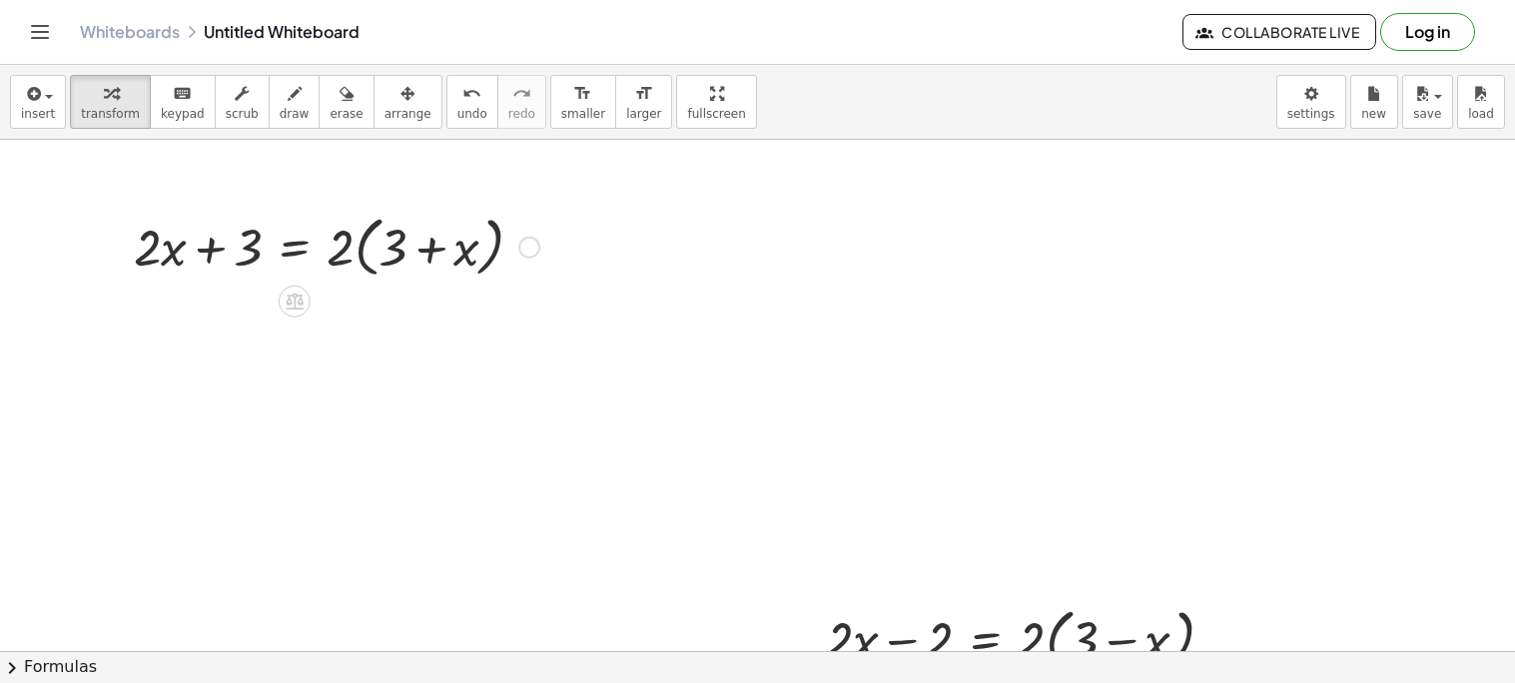
click at [536, 244] on div "Fix a mistake Transform line Copy line as LaTeX Copy derivation as LaTeX Expand…" at bounding box center [529, 248] width 22 height 22
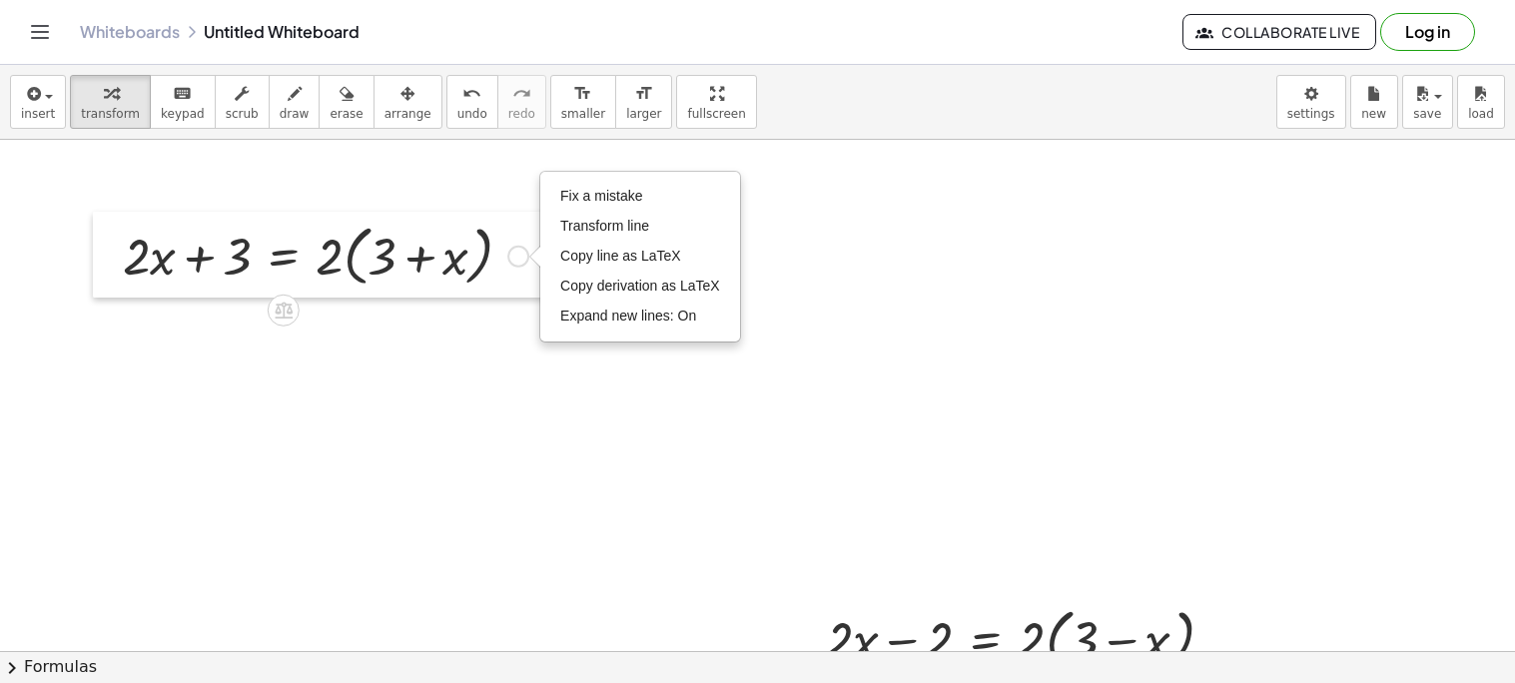
drag, startPoint x: 115, startPoint y: 247, endPoint x: 104, endPoint y: 256, distance: 14.2
click at [104, 256] on div at bounding box center [108, 255] width 30 height 86
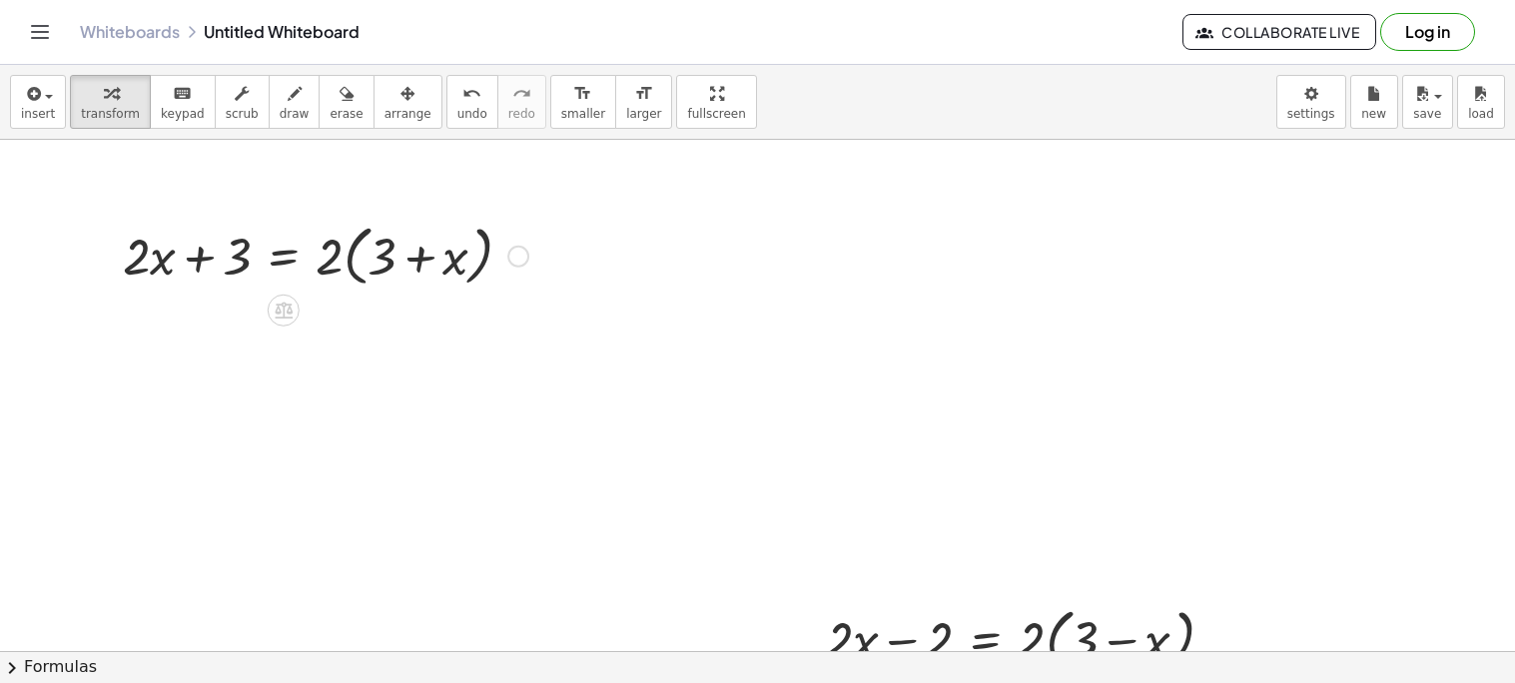
click at [525, 237] on div at bounding box center [325, 255] width 425 height 76
click at [178, 87] on div "keyboard" at bounding box center [183, 93] width 44 height 24
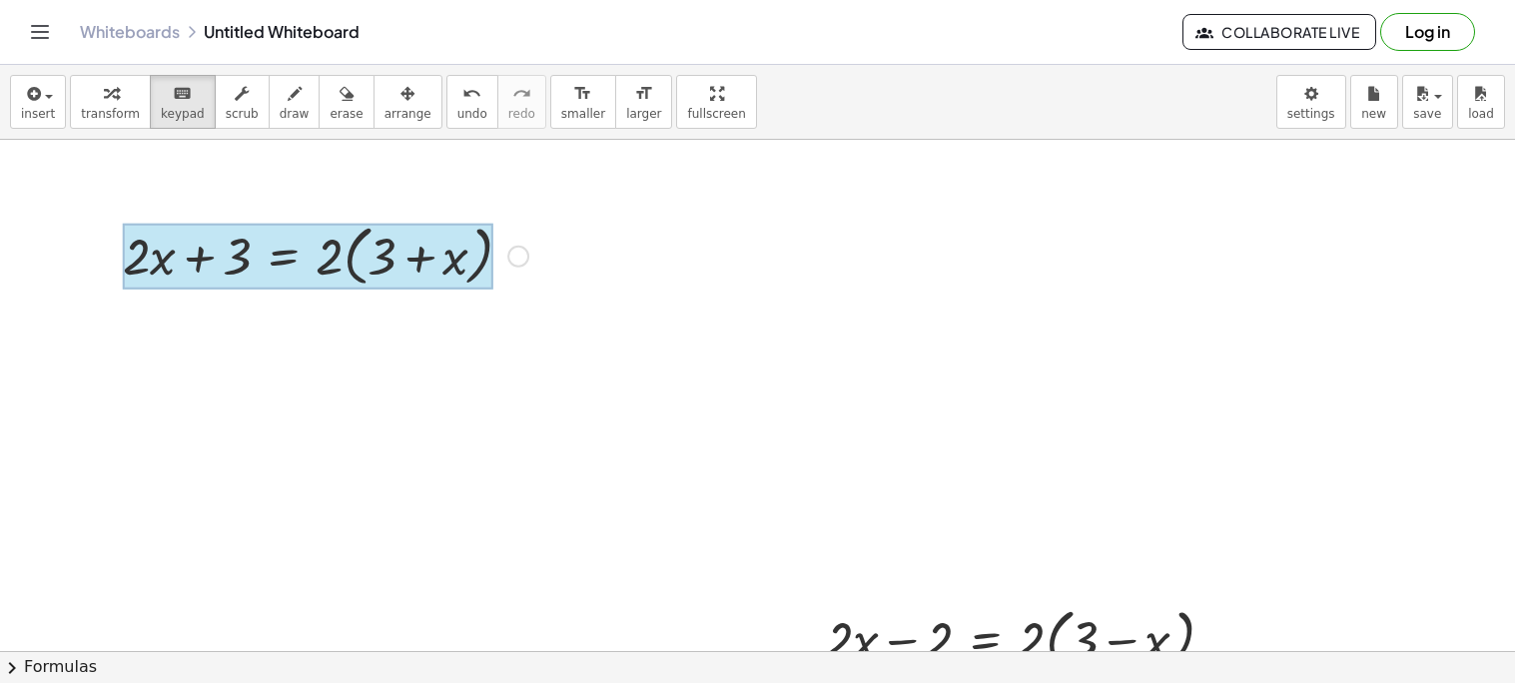
click at [263, 271] on div at bounding box center [308, 257] width 371 height 66
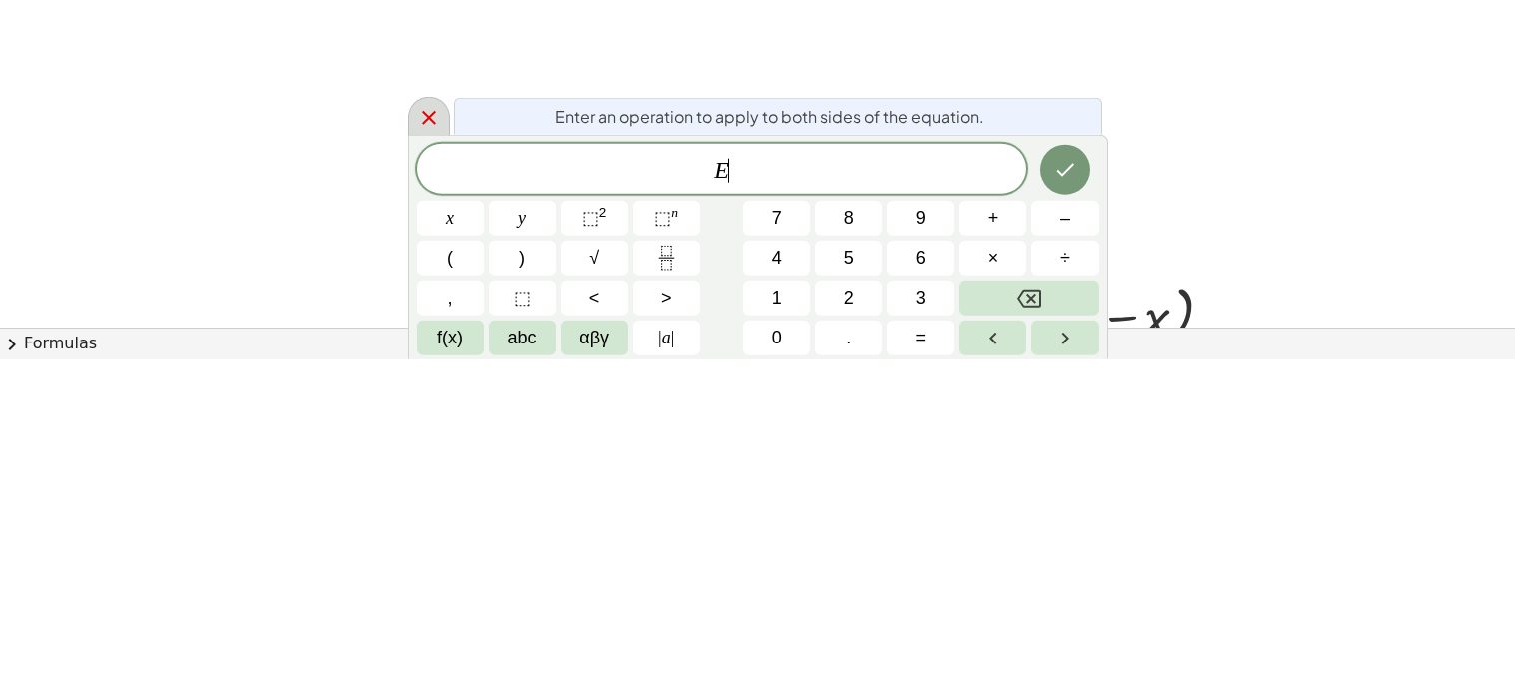
click at [425, 458] on div at bounding box center [429, 439] width 42 height 39
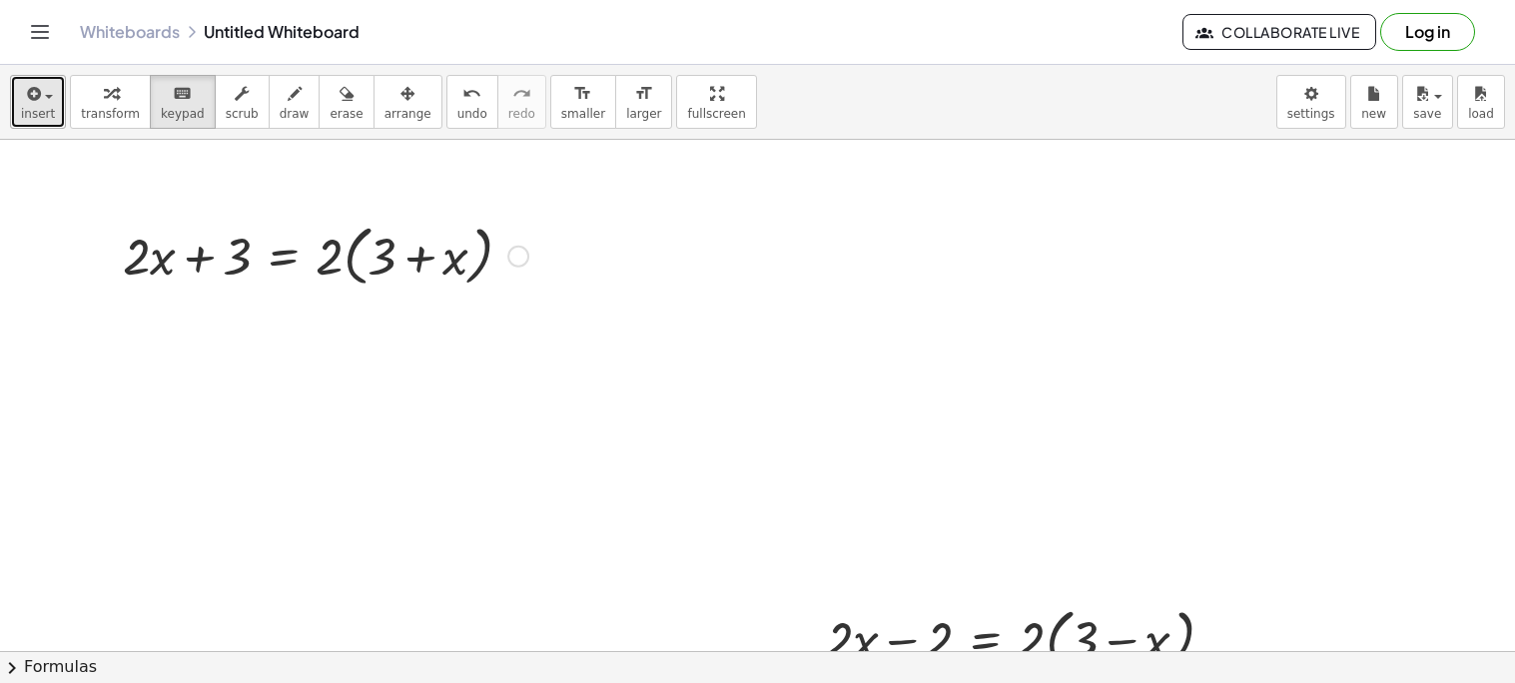
click at [42, 90] on span "button" at bounding box center [43, 96] width 4 height 14
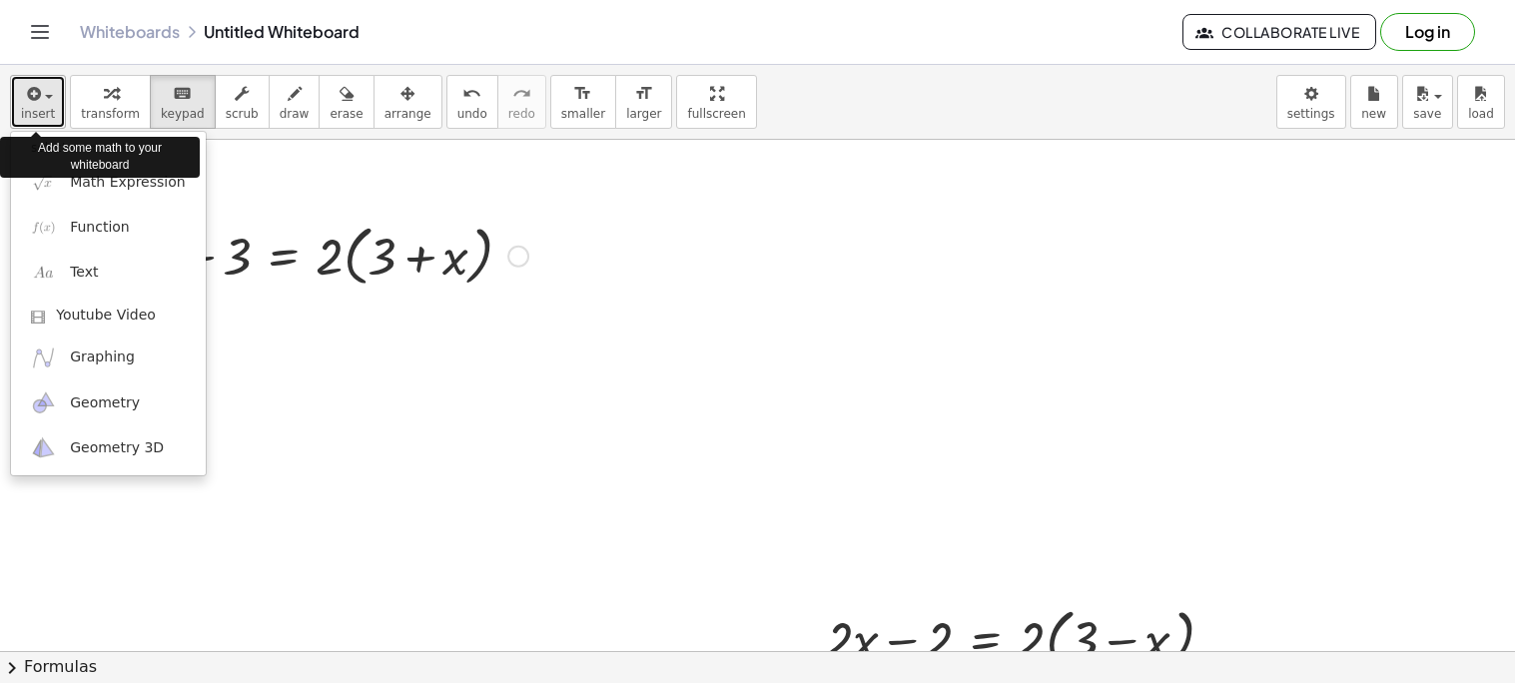
click at [37, 111] on span "insert" at bounding box center [38, 114] width 34 height 14
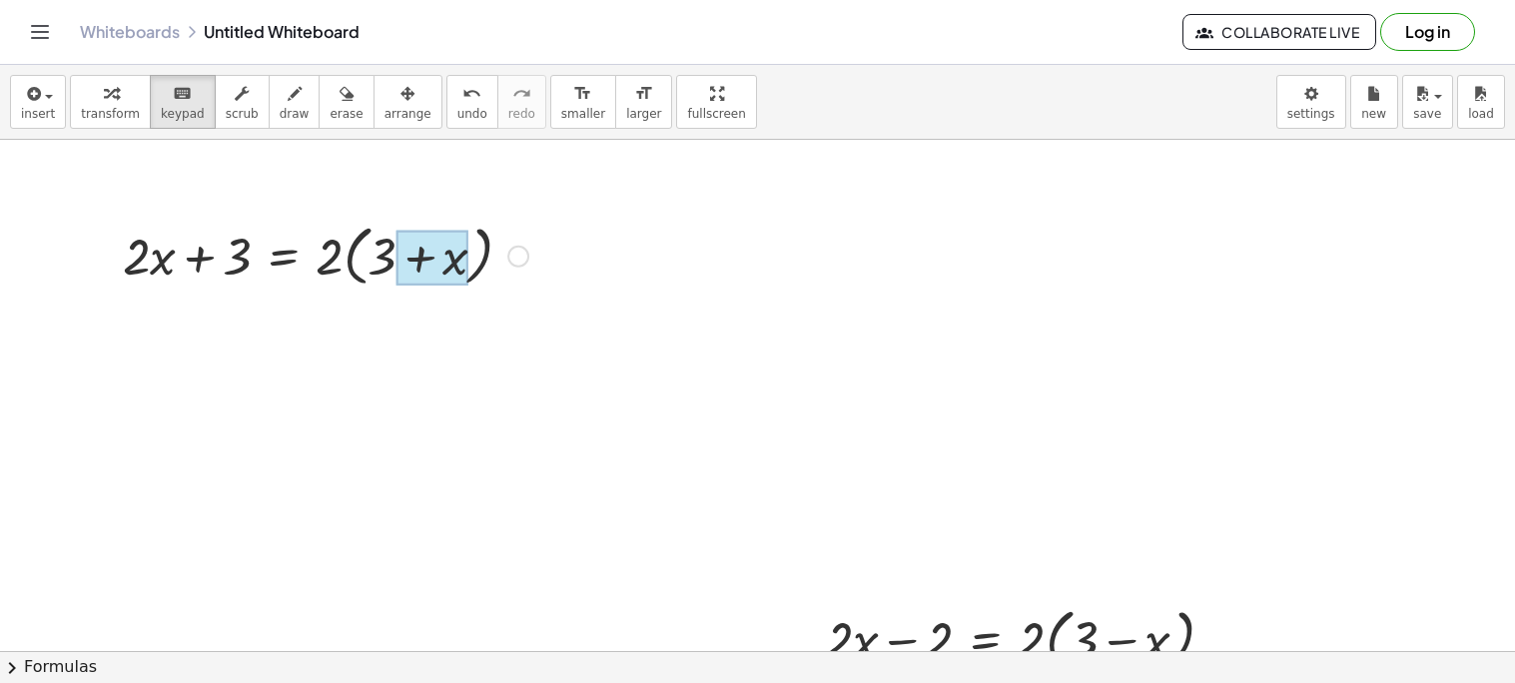
click at [454, 264] on div at bounding box center [431, 259] width 72 height 56
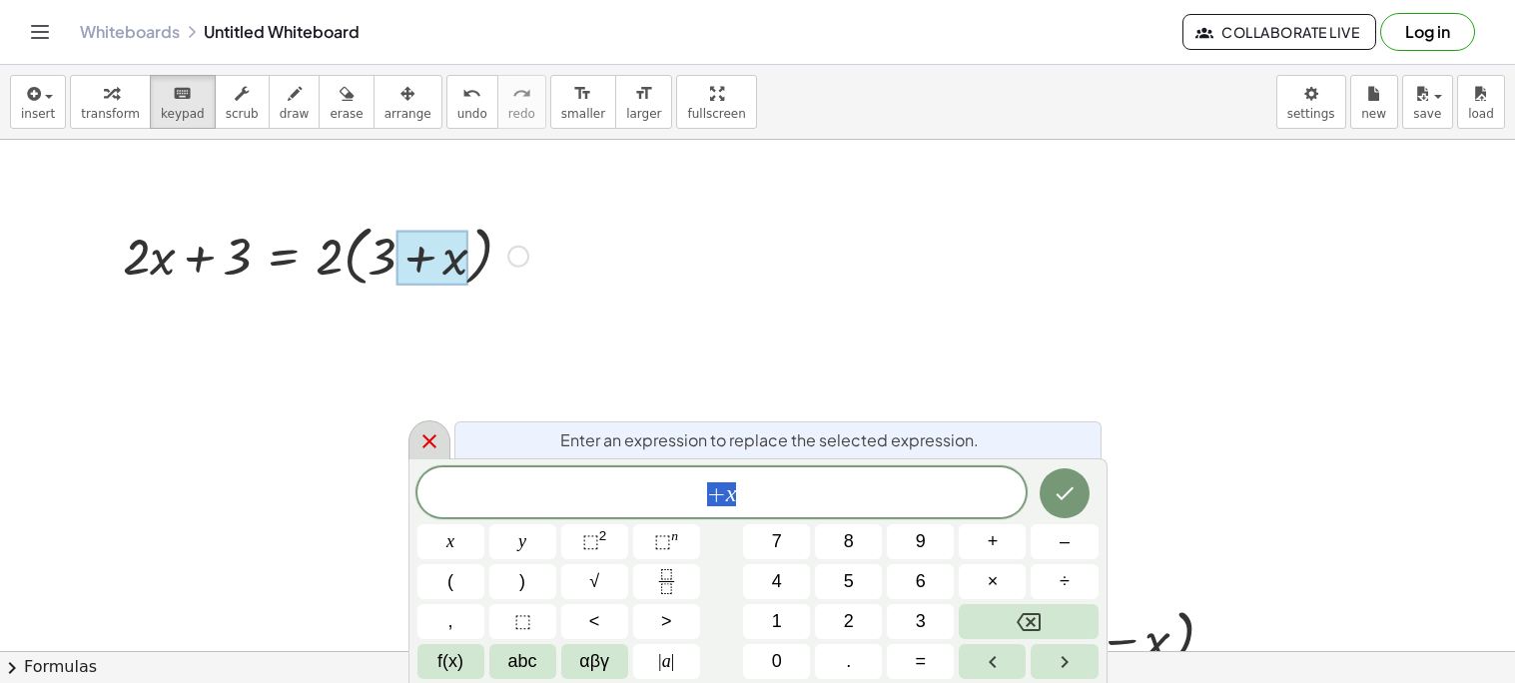
click at [430, 436] on icon at bounding box center [429, 441] width 24 height 24
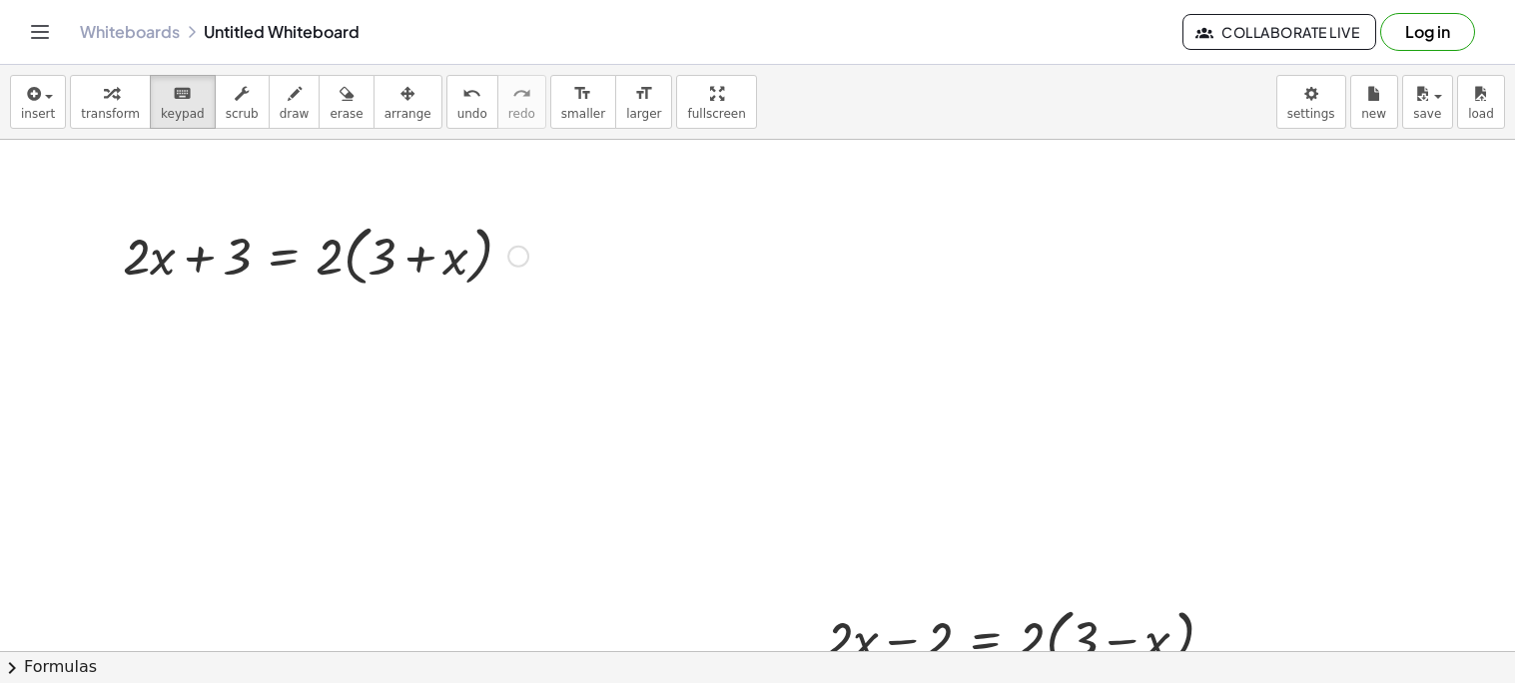
click at [520, 257] on div "Fix a mistake Transform line Copy line as LaTeX Copy derivation as LaTeX Expand…" at bounding box center [518, 257] width 22 height 22
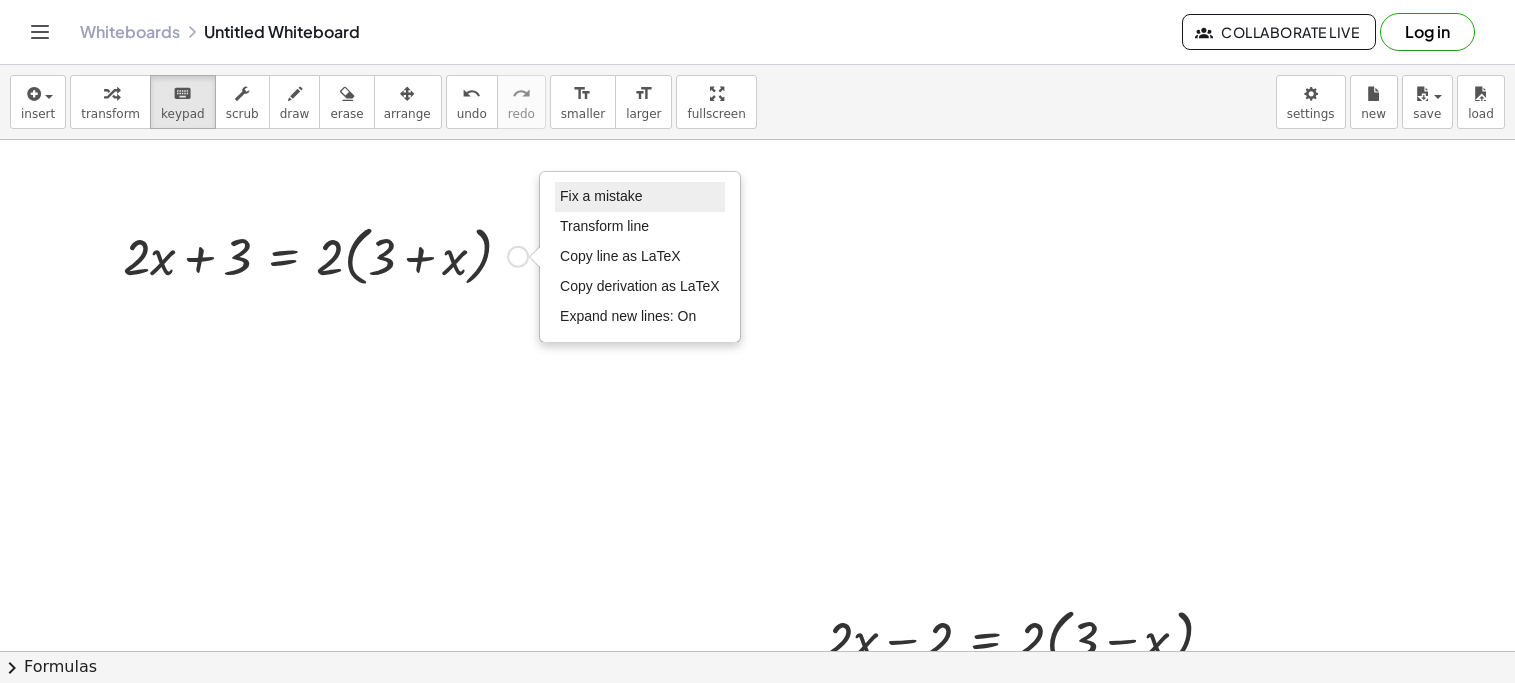
click at [597, 191] on span "Fix a mistake" at bounding box center [601, 196] width 82 height 16
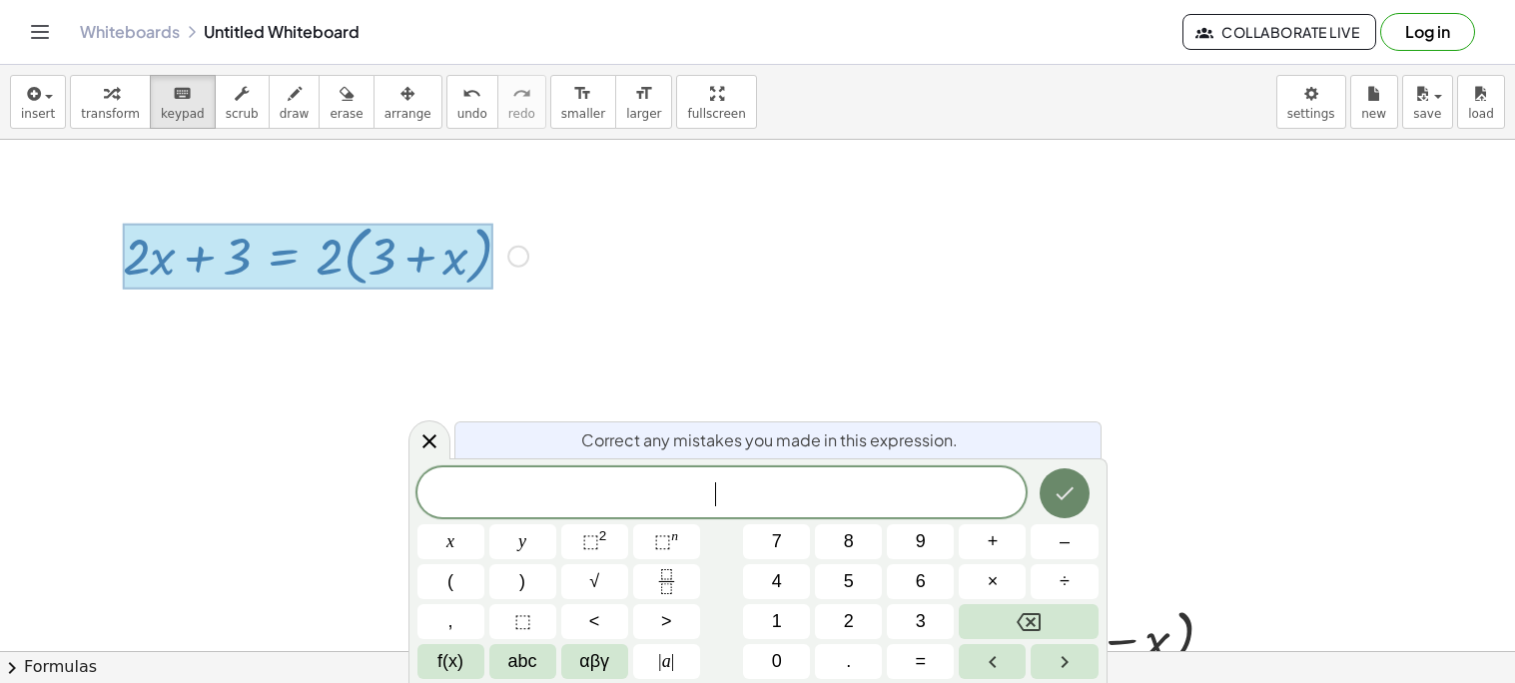
click at [1058, 491] on icon "Done" at bounding box center [1065, 493] width 24 height 24
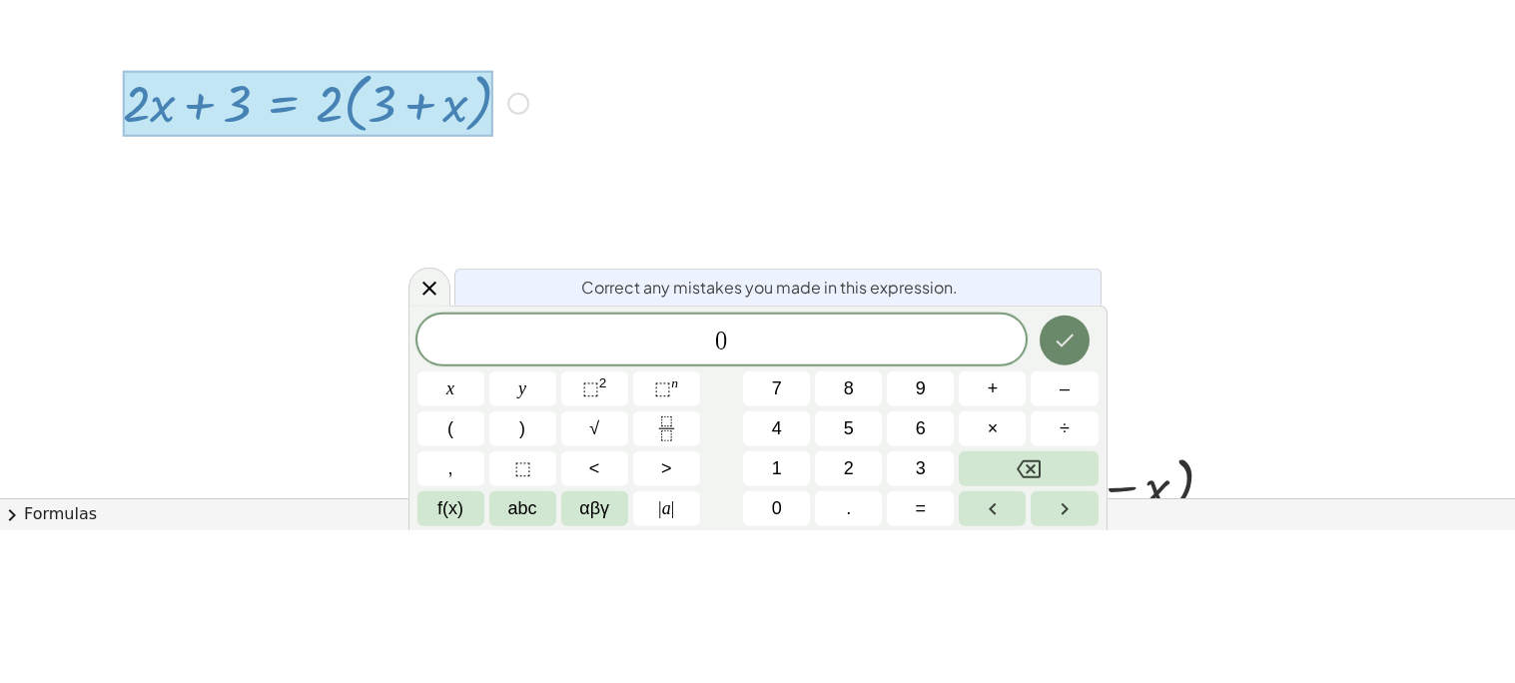
click at [1063, 486] on icon "Done" at bounding box center [1065, 493] width 24 height 24
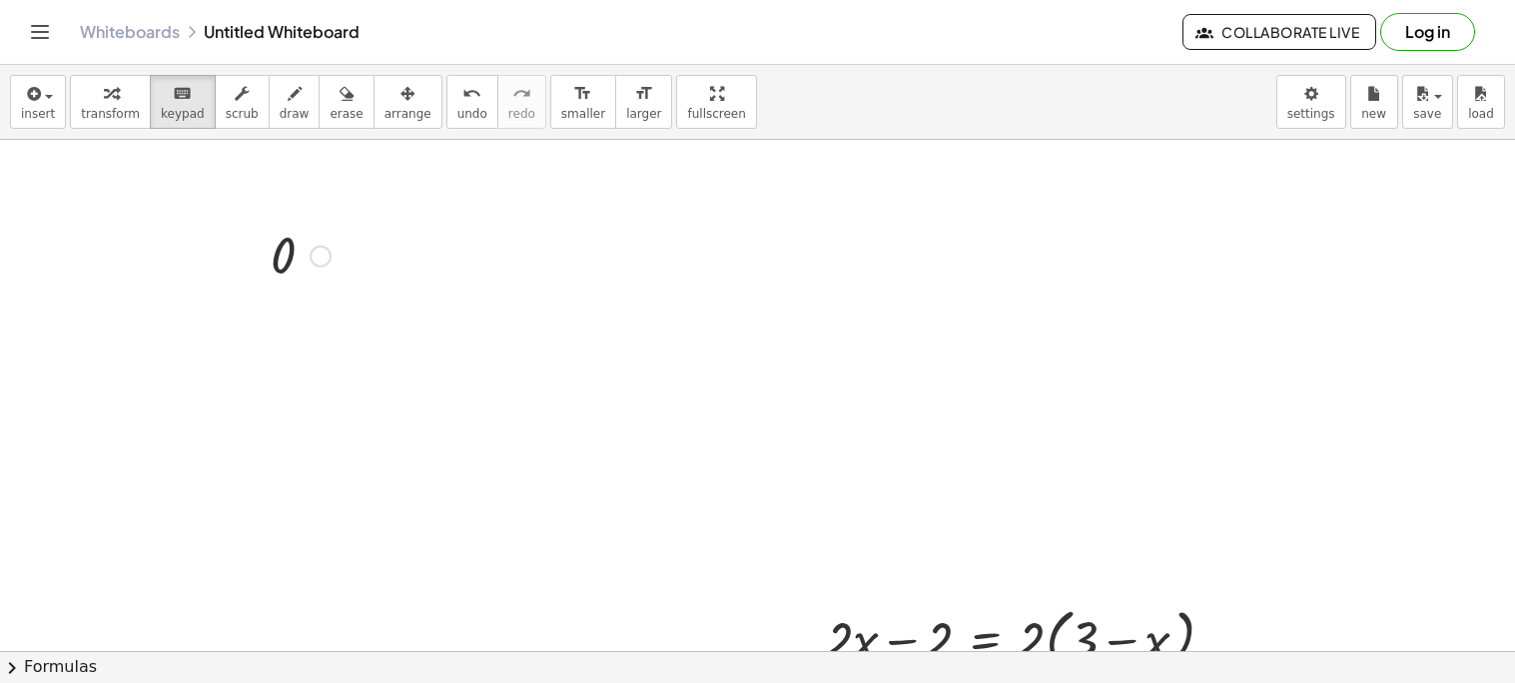
drag, startPoint x: 246, startPoint y: 242, endPoint x: 139, endPoint y: 220, distance: 109.1
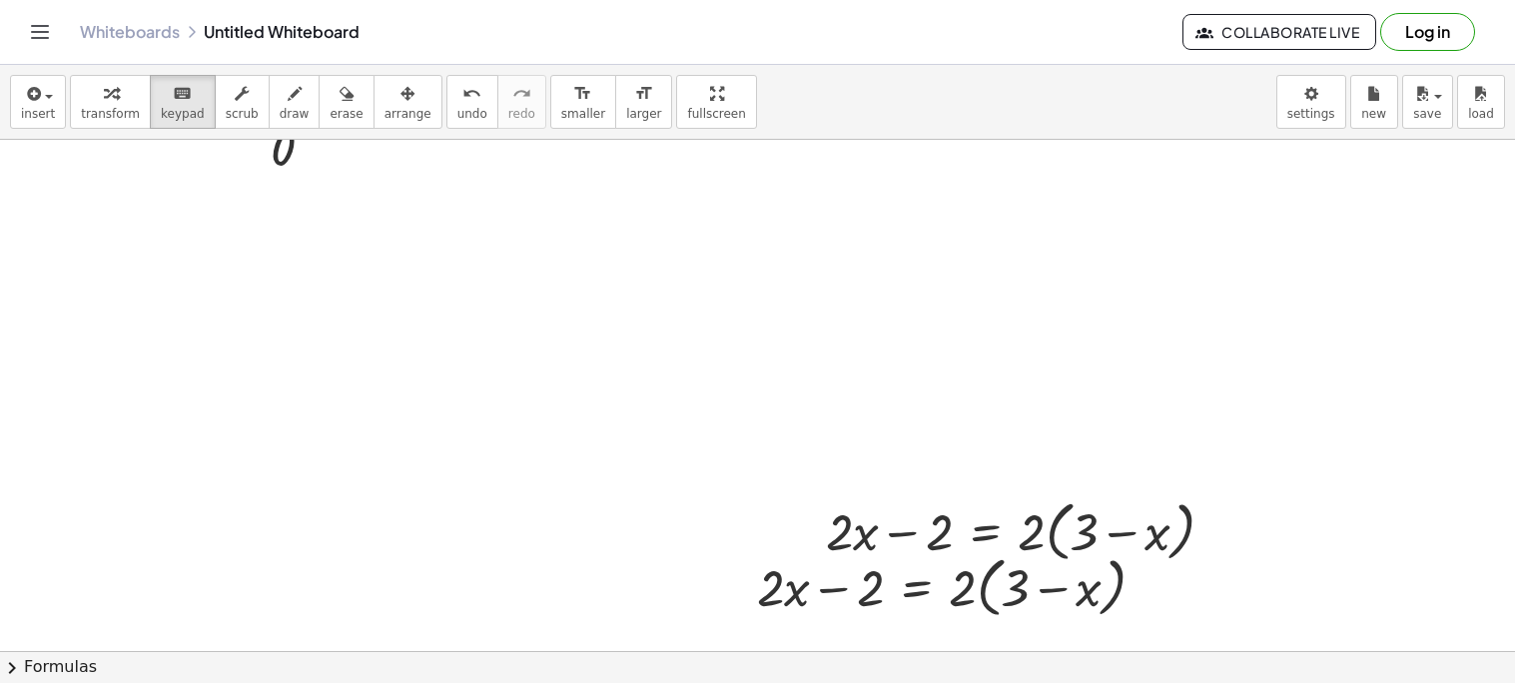
scroll to position [118, 0]
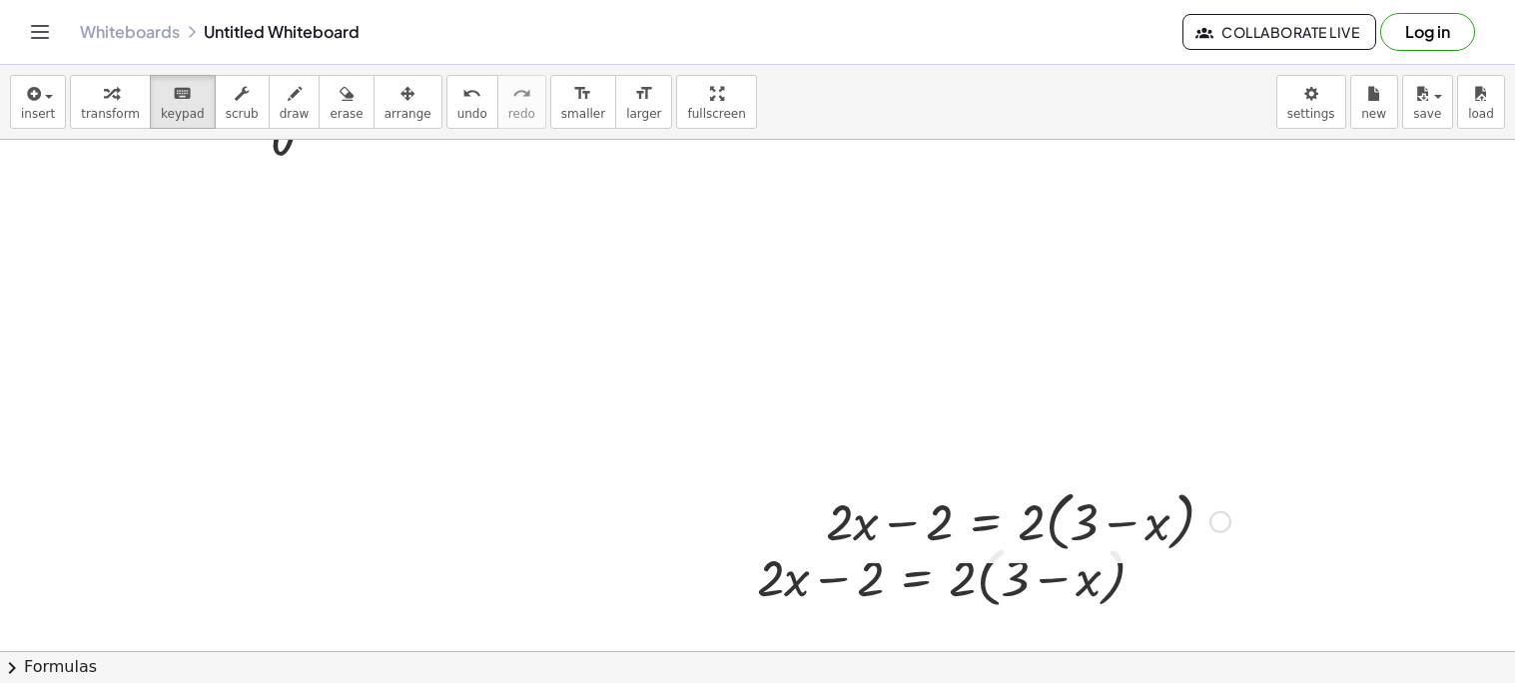
click at [818, 523] on div at bounding box center [811, 520] width 30 height 86
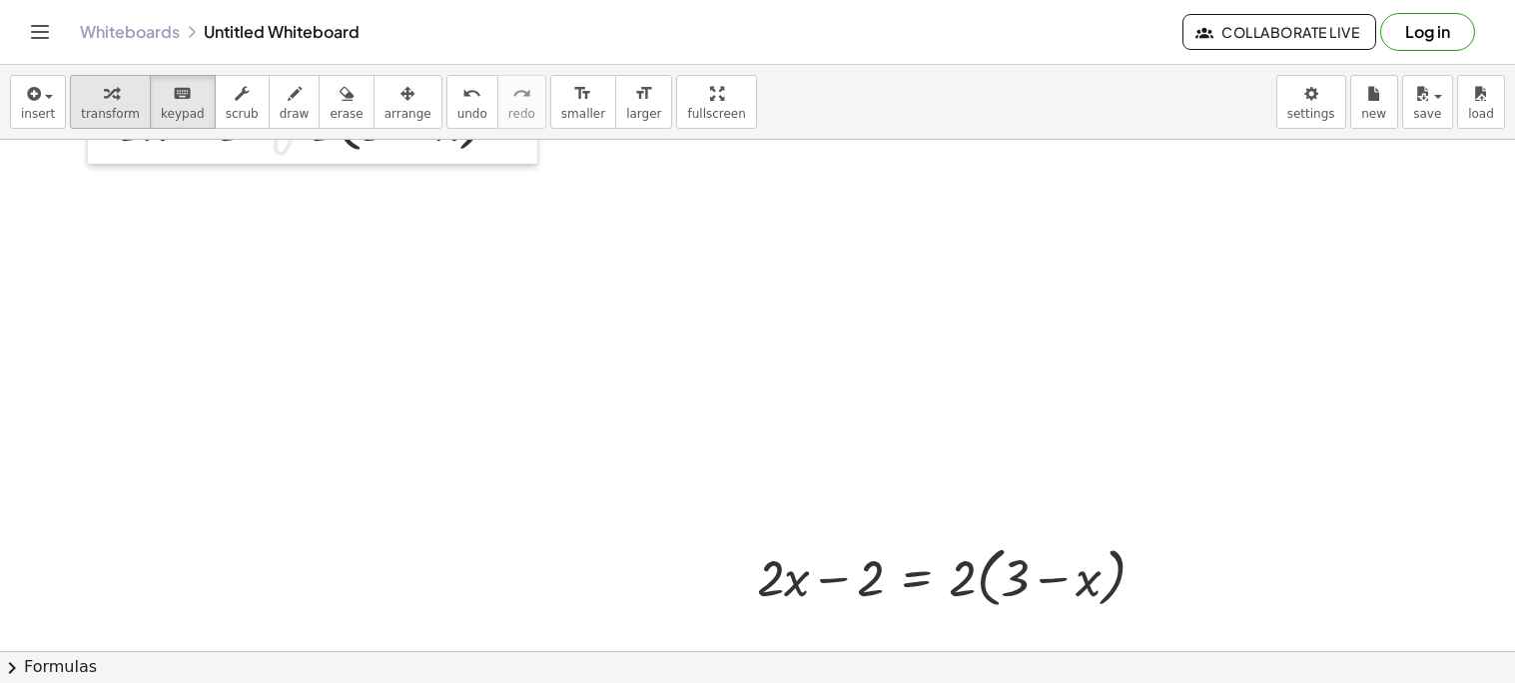
drag, startPoint x: 816, startPoint y: 517, endPoint x: 96, endPoint y: 103, distance: 830.8
click at [96, 103] on div "insert select one: Math Expression Function Text Youtube Video Graphing Geometr…" at bounding box center [757, 374] width 1515 height 618
drag, startPoint x: 96, startPoint y: 103, endPoint x: 123, endPoint y: 211, distance: 111.2
click at [123, 211] on div "insert select one: Math Expression Function Text Youtube Video Graphing Geometr…" at bounding box center [757, 374] width 1515 height 618
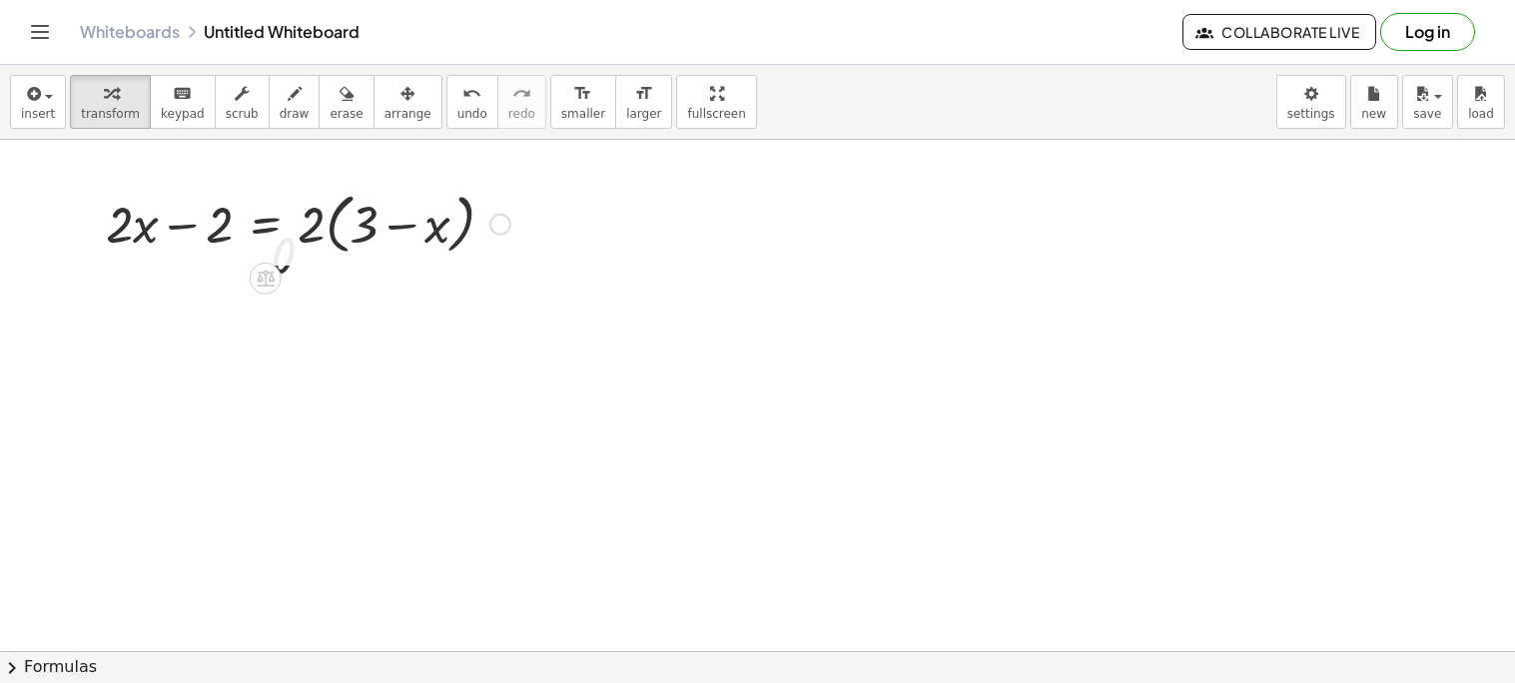
click at [325, 216] on div at bounding box center [308, 223] width 424 height 76
click at [492, 223] on div at bounding box center [500, 225] width 22 height 22
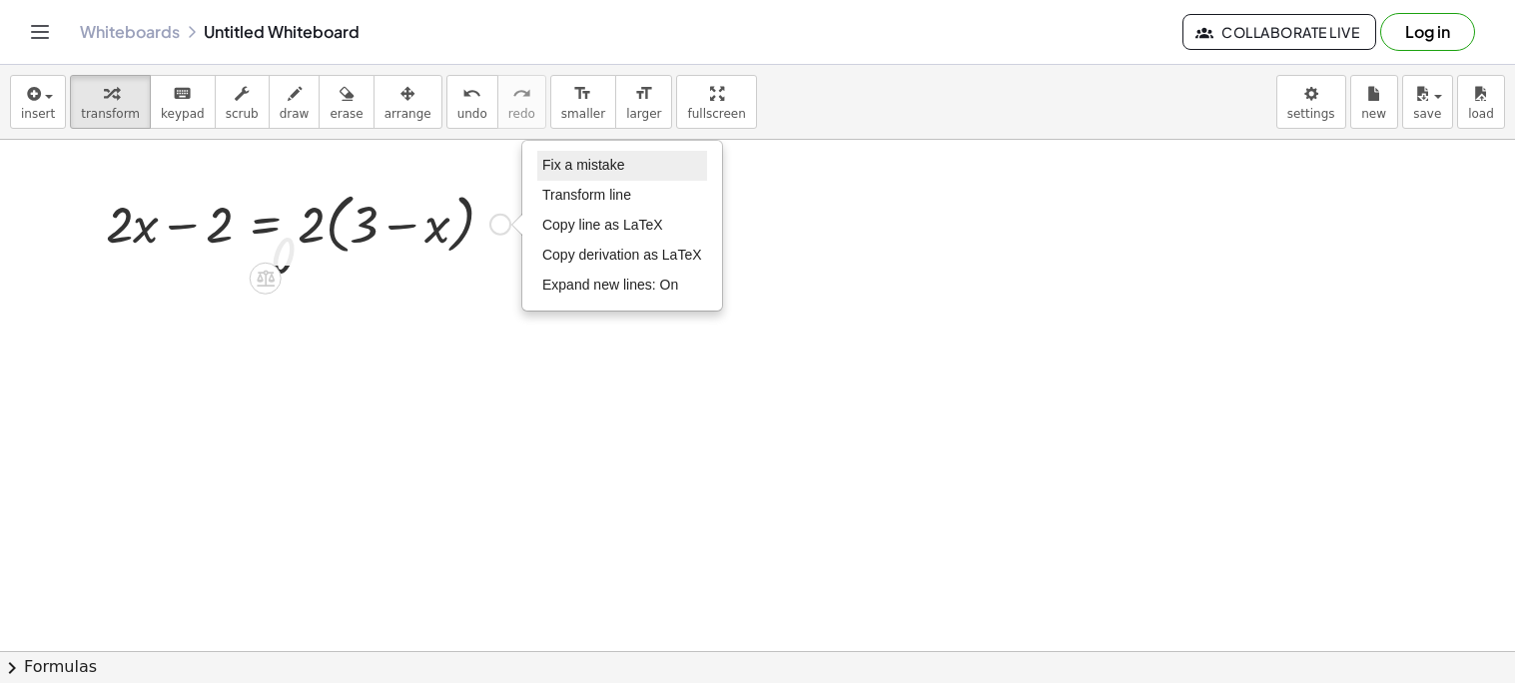
click at [561, 163] on span "Fix a mistake" at bounding box center [583, 165] width 82 height 16
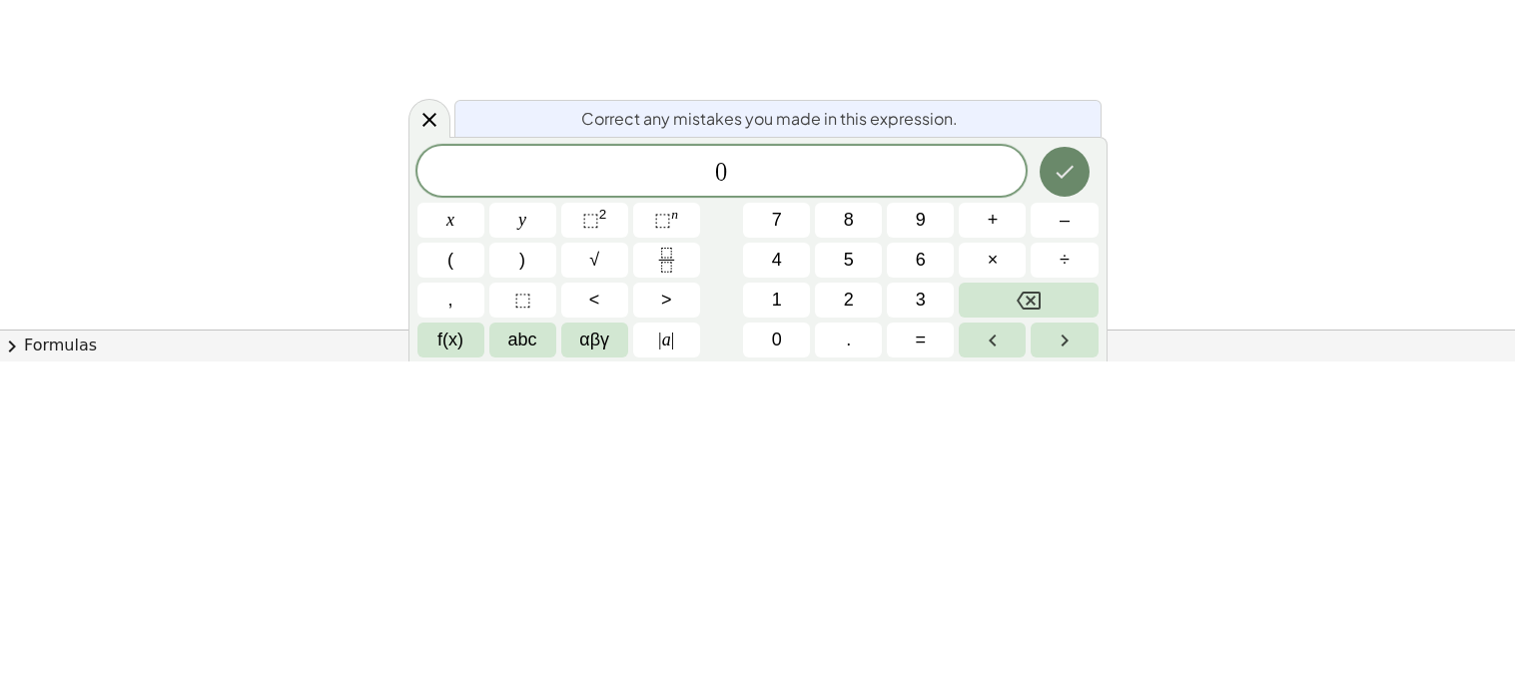
click at [1054, 499] on icon "Done" at bounding box center [1065, 493] width 24 height 24
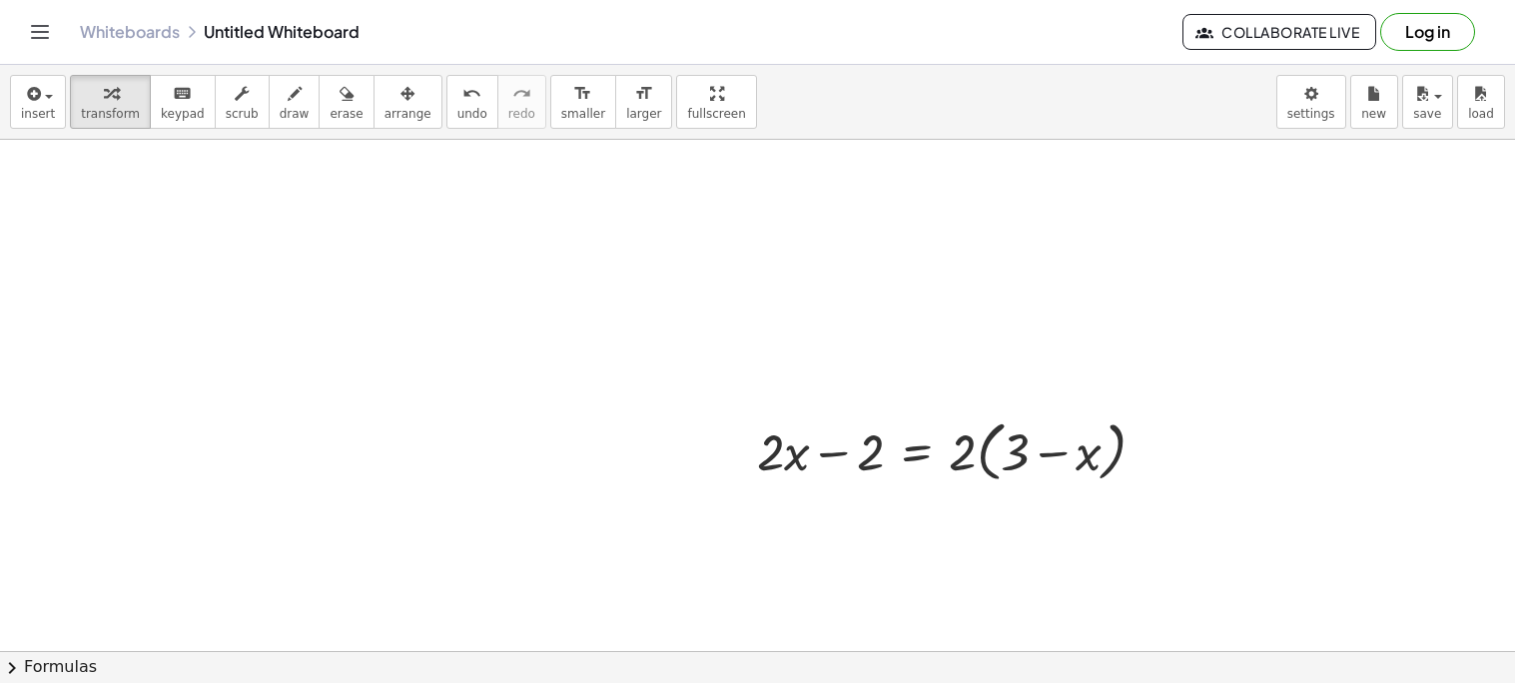
scroll to position [270, 0]
drag, startPoint x: 734, startPoint y: 430, endPoint x: 784, endPoint y: 76, distance: 358.0
click at [784, 76] on div "insert select one: Math Expression Function Text Youtube Video Graphing Geometr…" at bounding box center [757, 374] width 1515 height 618
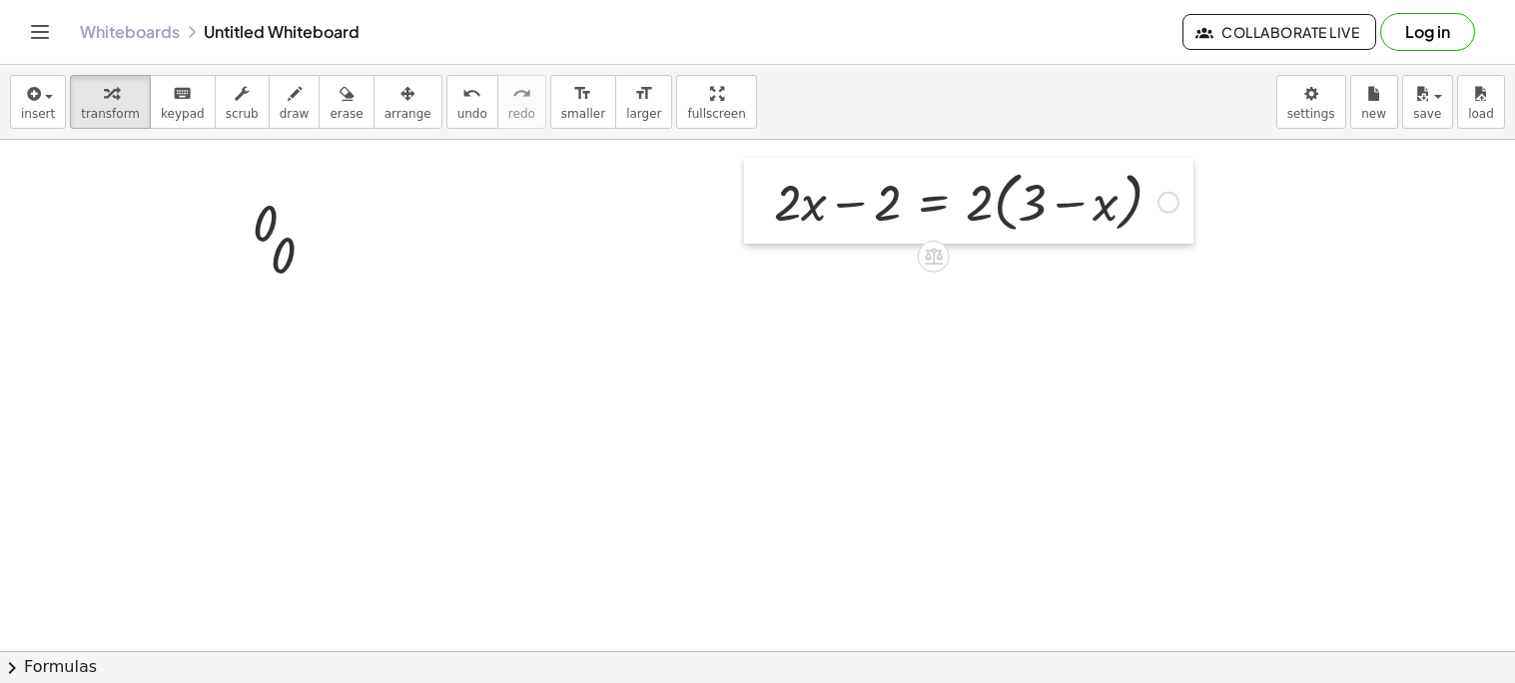
drag, startPoint x: 787, startPoint y: 344, endPoint x: 743, endPoint y: 214, distance: 137.1
click at [744, 214] on div at bounding box center [759, 201] width 30 height 86
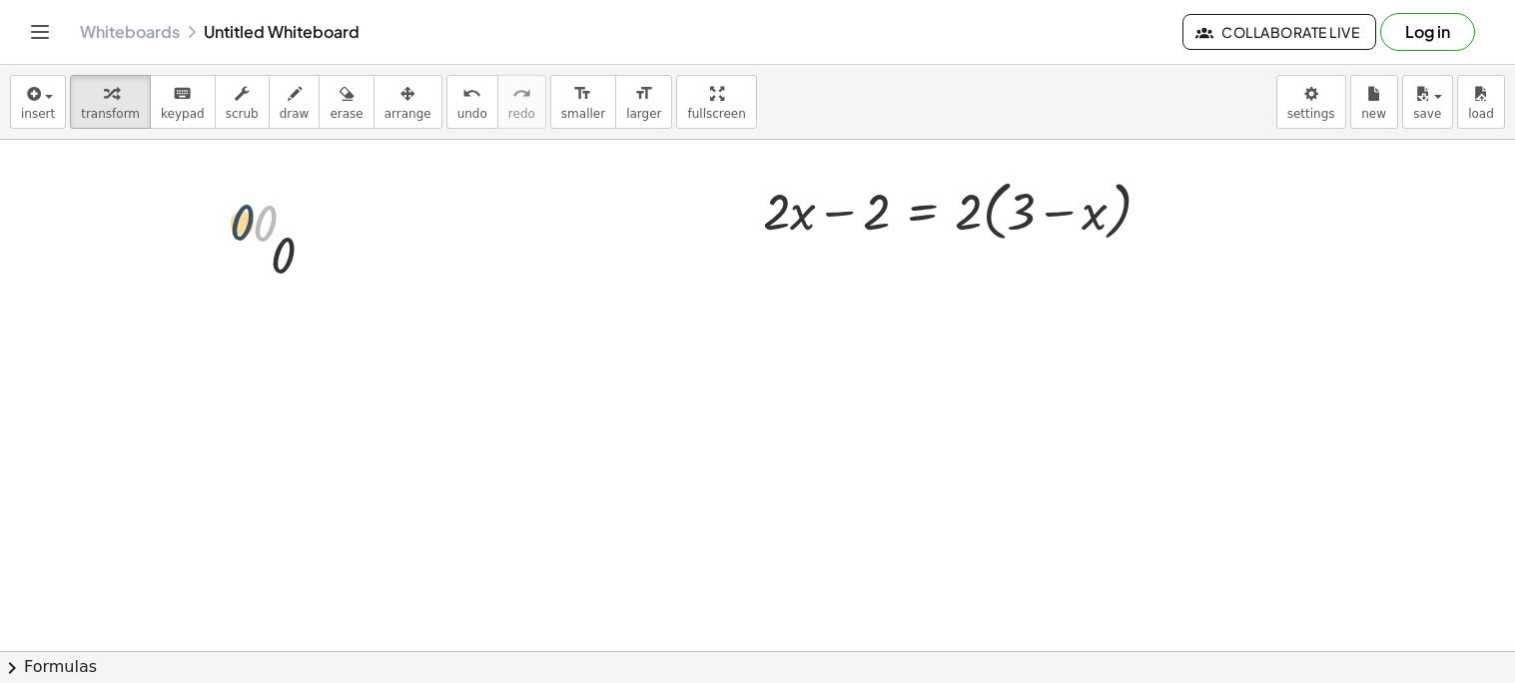
drag, startPoint x: 254, startPoint y: 215, endPoint x: 230, endPoint y: 214, distance: 24.0
click at [230, 214] on div "0 0 Fix a mistake Transform line Copy line as LaTeX Copy derivation as LaTeX Ex…" at bounding box center [275, 223] width 105 height 76
drag, startPoint x: 228, startPoint y: 224, endPoint x: 81, endPoint y: 214, distance: 147.1
click at [94, 214] on div at bounding box center [109, 202] width 30 height 76
drag, startPoint x: 248, startPoint y: 260, endPoint x: 85, endPoint y: 219, distance: 167.9
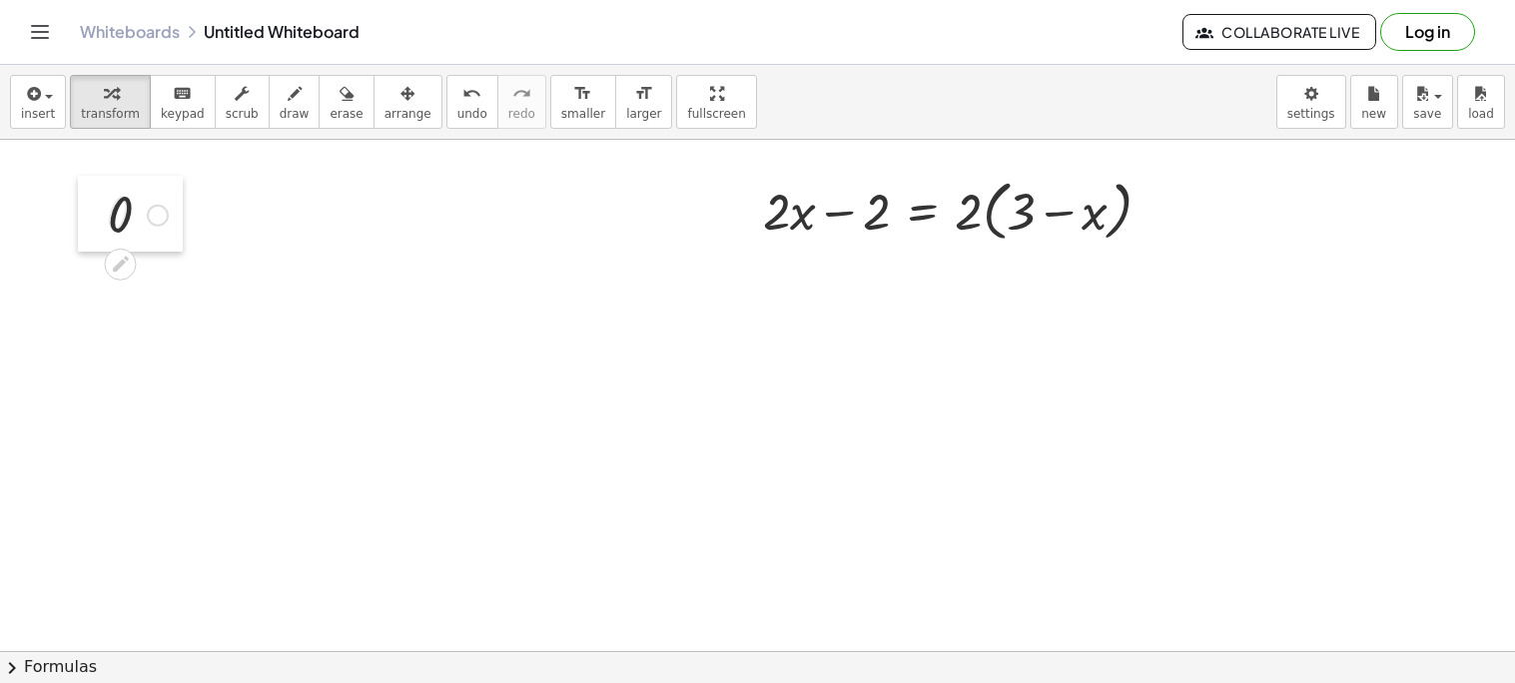
click at [85, 219] on div at bounding box center [93, 214] width 30 height 76
click at [340, 105] on icon "button" at bounding box center [347, 94] width 14 height 24
drag, startPoint x: 113, startPoint y: 215, endPoint x: 186, endPoint y: 225, distance: 73.6
click at [186, 225] on div at bounding box center [757, 651] width 1515 height 1023
drag, startPoint x: 117, startPoint y: 241, endPoint x: 142, endPoint y: 333, distance: 95.2
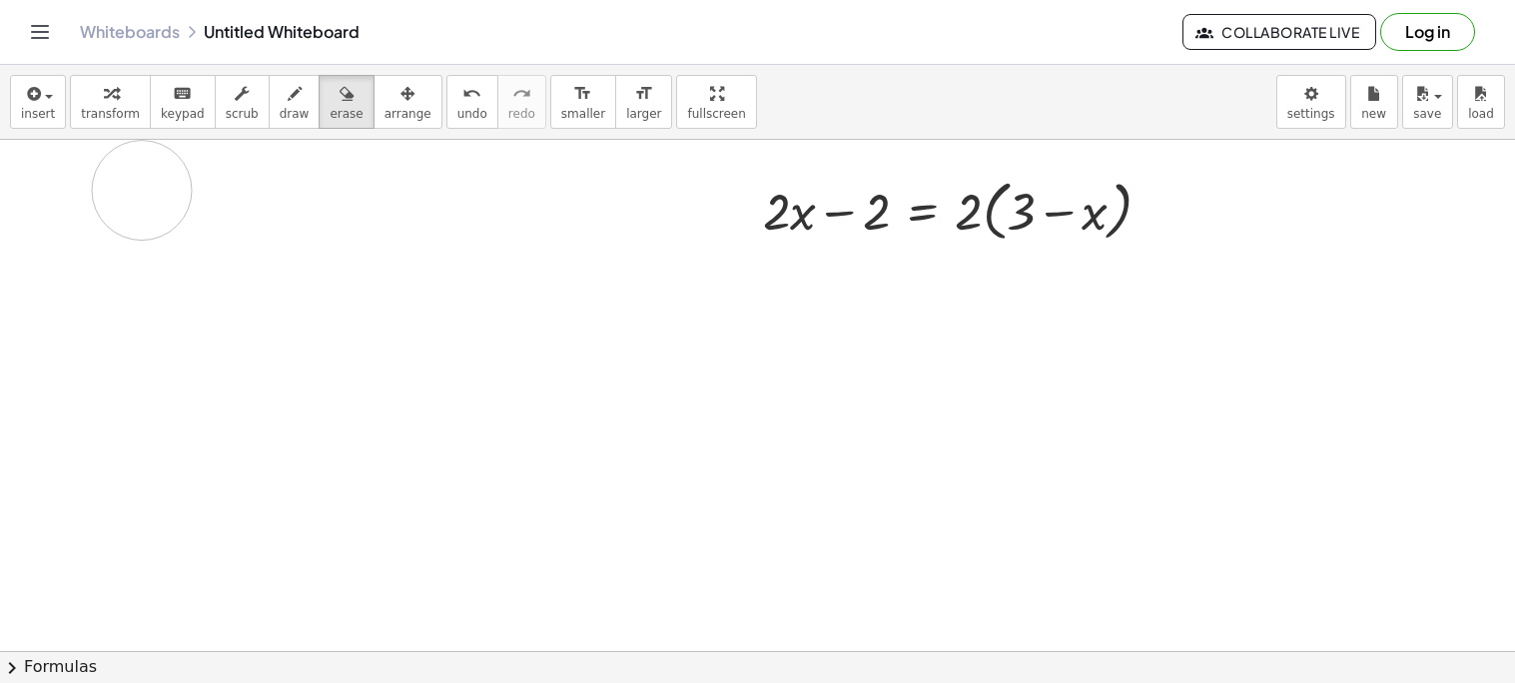
click at [142, 333] on div at bounding box center [757, 651] width 1515 height 1023
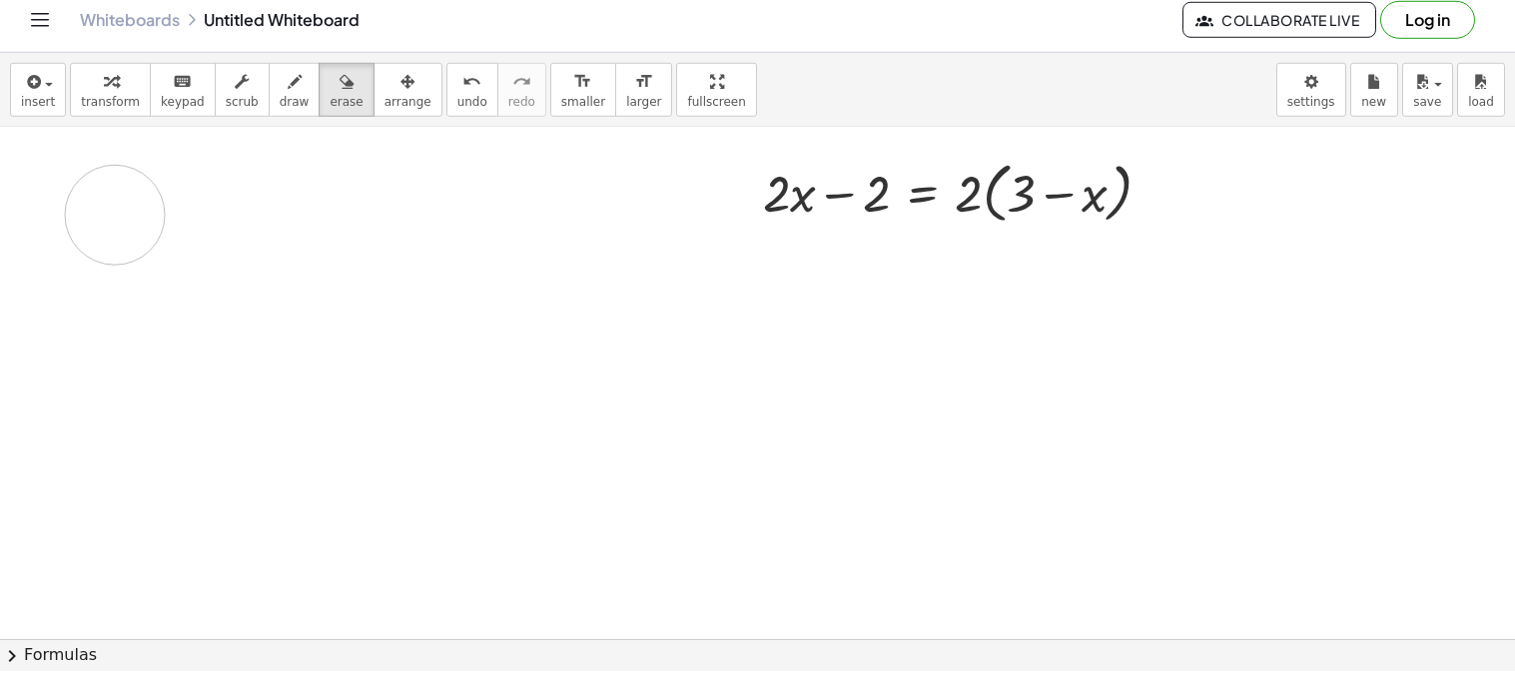
click at [115, 227] on div at bounding box center [757, 645] width 1515 height 1023
click at [223, 107] on div "insert select one: Math Expression Function Text Youtube Video Graphing Geometr…" at bounding box center [757, 374] width 1515 height 618
click at [226, 109] on span "scrub" at bounding box center [242, 114] width 33 height 14
click at [111, 215] on div at bounding box center [138, 208] width 80 height 66
click at [115, 217] on div at bounding box center [138, 208] width 80 height 66
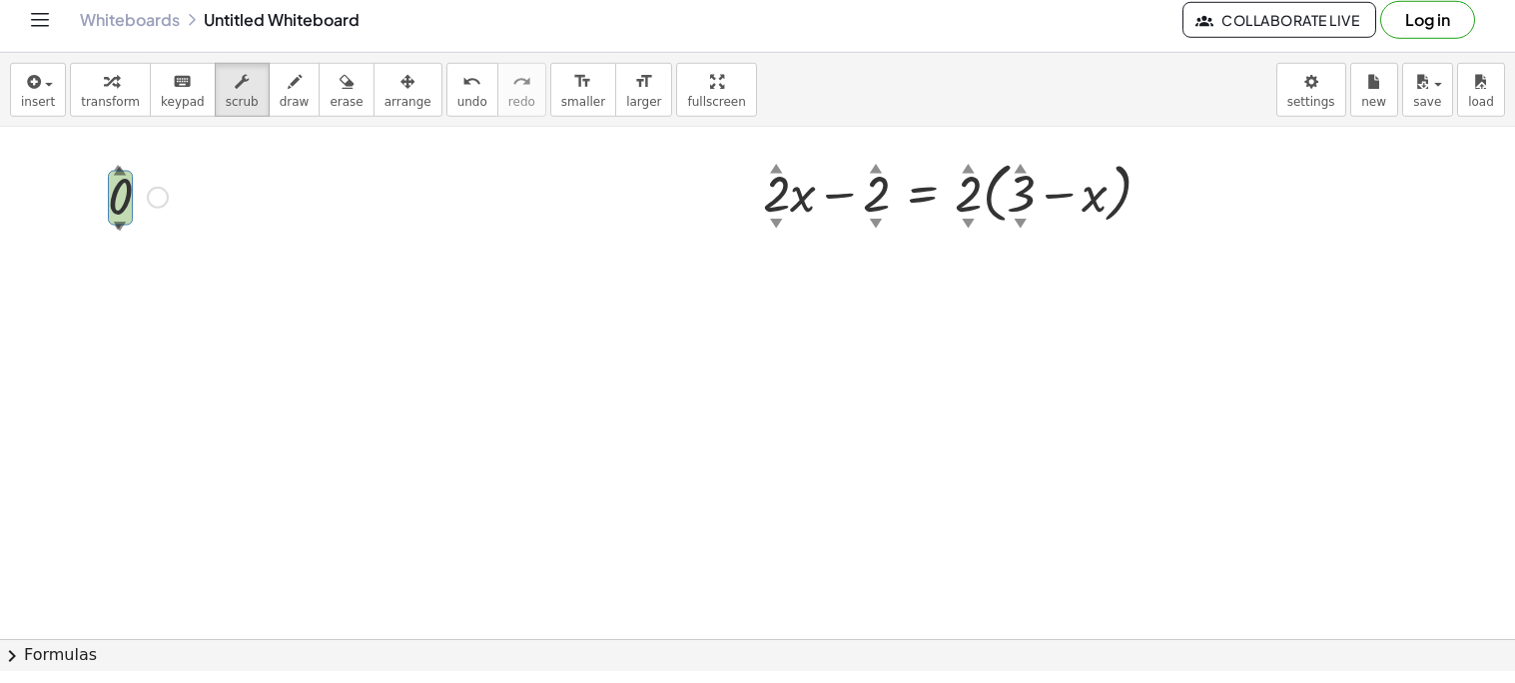
click at [142, 198] on div at bounding box center [138, 208] width 80 height 66
drag, startPoint x: 117, startPoint y: 214, endPoint x: 168, endPoint y: 228, distance: 52.8
click at [168, 228] on div at bounding box center [138, 208] width 80 height 66
drag, startPoint x: 139, startPoint y: 218, endPoint x: 107, endPoint y: 228, distance: 33.5
click at [107, 228] on div at bounding box center [137, 208] width 95 height 66
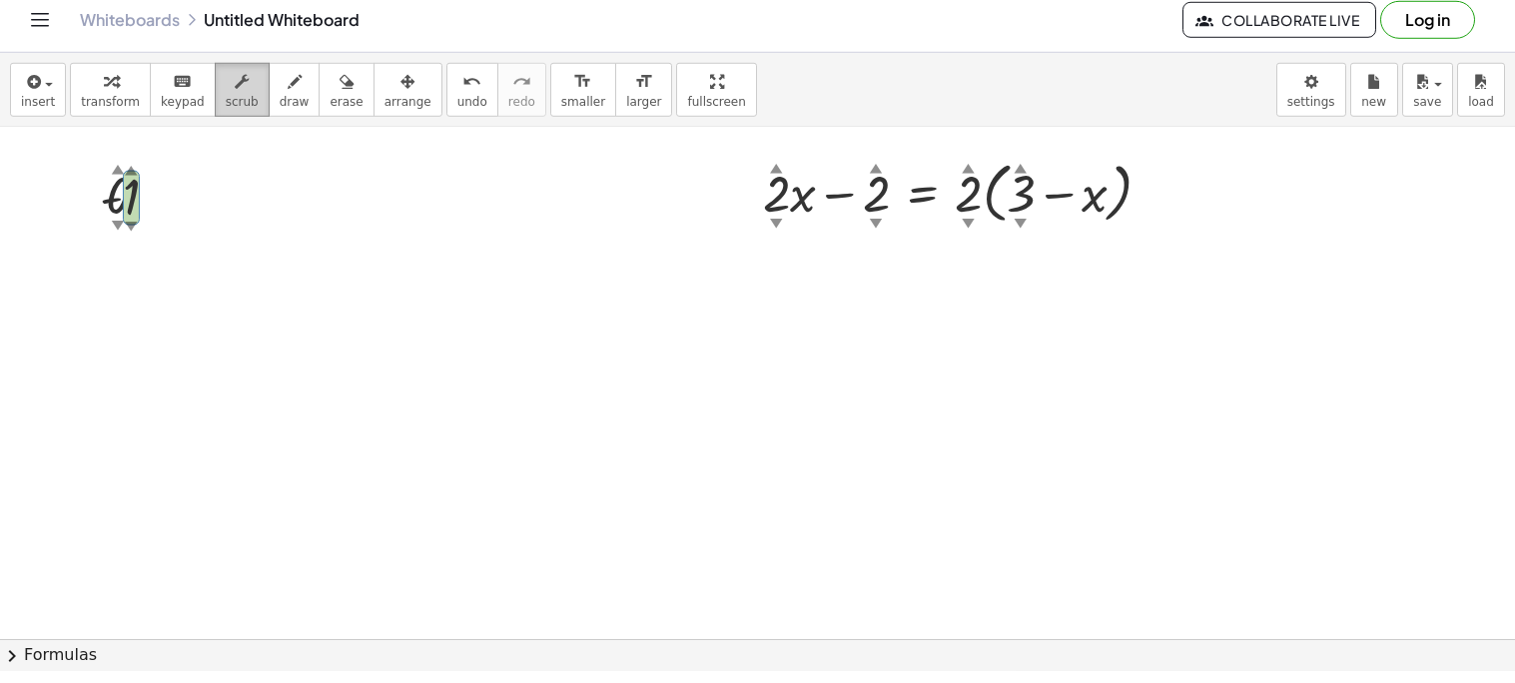
click at [235, 103] on icon "button" at bounding box center [242, 94] width 14 height 24
drag, startPoint x: 99, startPoint y: 179, endPoint x: 118, endPoint y: 274, distance: 96.8
click at [118, 274] on div at bounding box center [104, 304] width 30 height 76
click at [104, 206] on div at bounding box center [91, 207] width 30 height 76
click at [149, 314] on div at bounding box center [156, 303] width 95 height 66
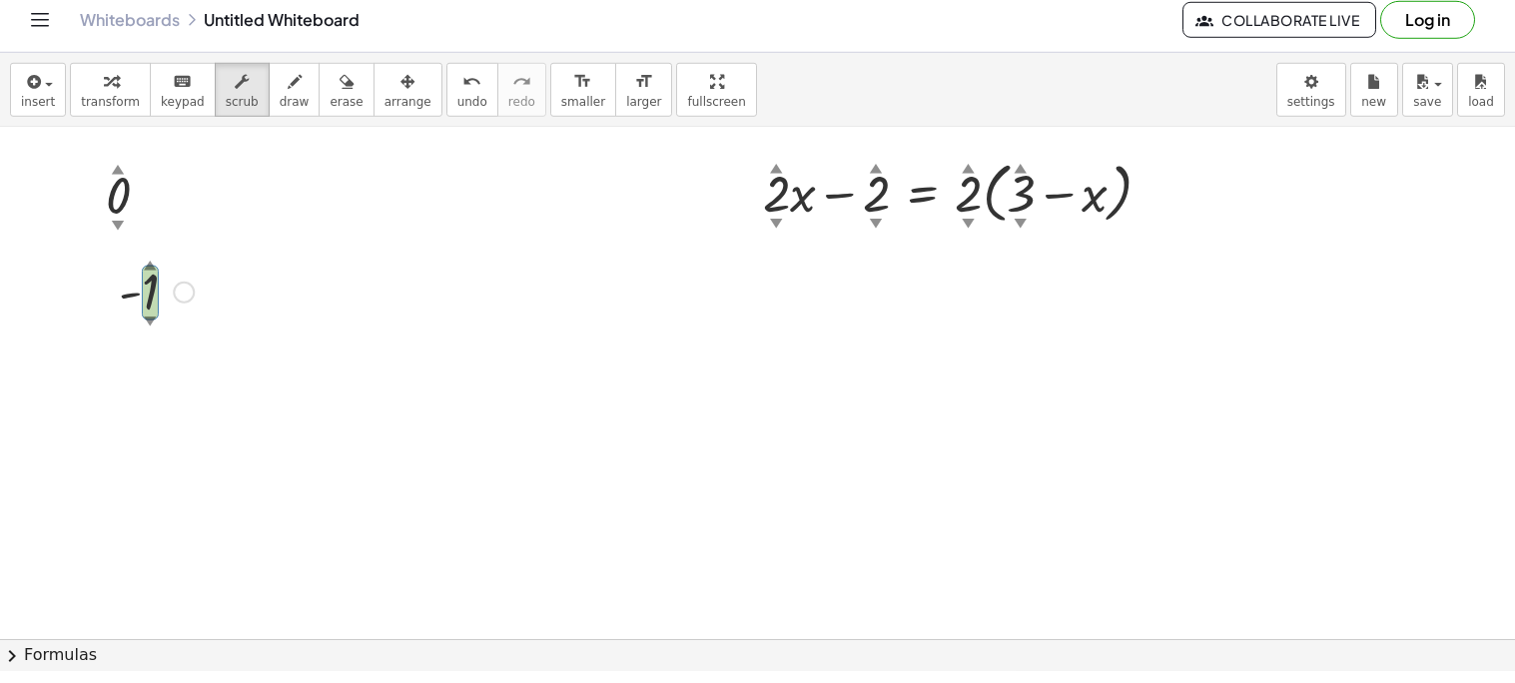
click at [90, 472] on div "1 ▲ ▼ - Fix a mistake Transform line Copy line as LaTeX Copy derivation as LaTe…" at bounding box center [757, 645] width 1515 height 1023
click at [89, 105] on button "transform" at bounding box center [110, 102] width 81 height 54
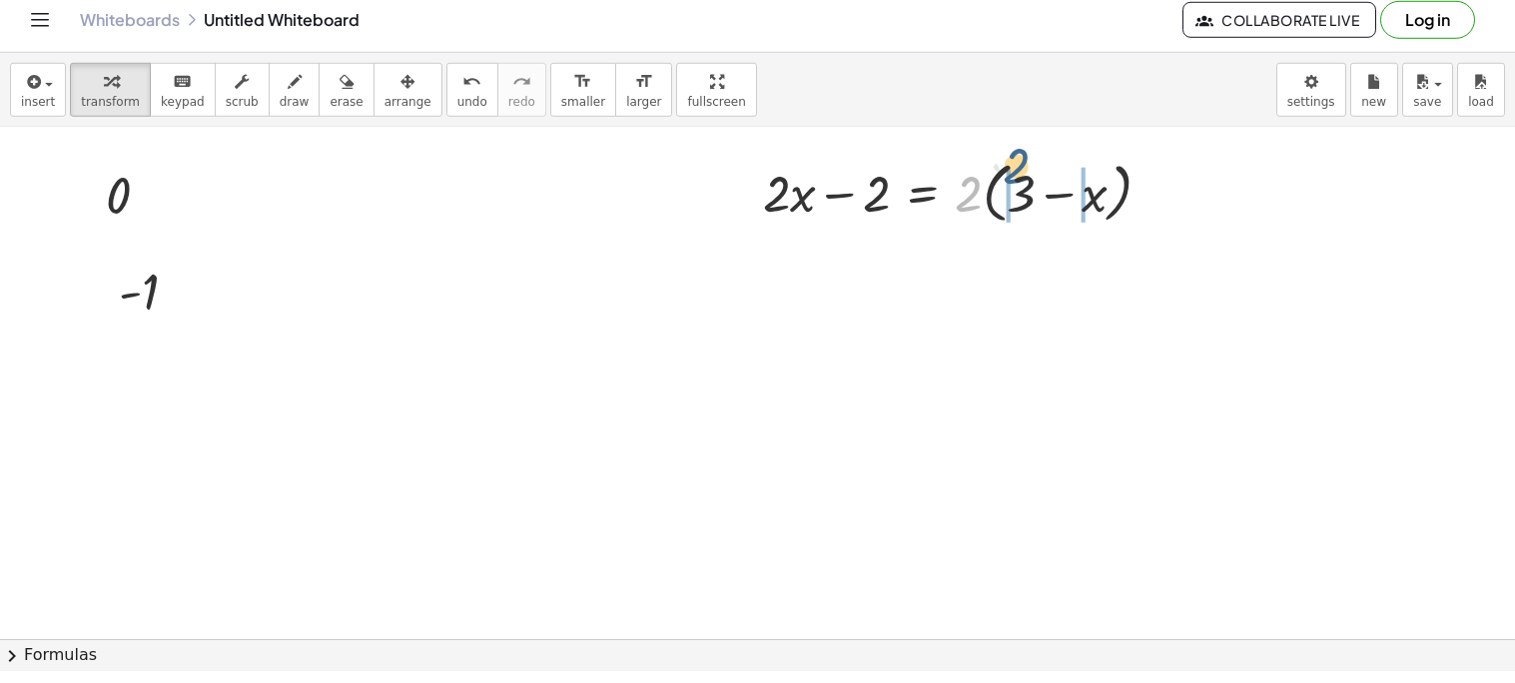
drag, startPoint x: 966, startPoint y: 216, endPoint x: 1020, endPoint y: 207, distance: 54.7
click at [1020, 207] on div at bounding box center [965, 204] width 424 height 76
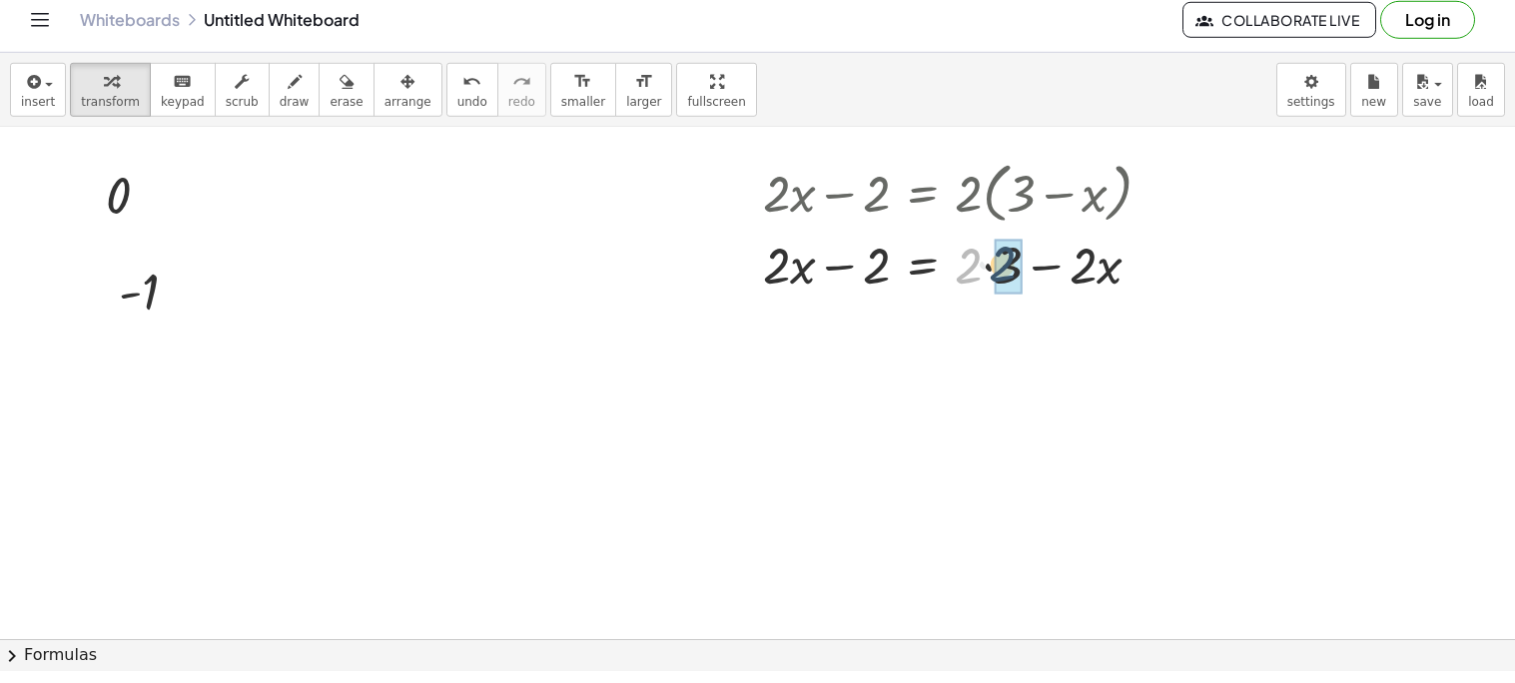
drag, startPoint x: 968, startPoint y: 286, endPoint x: 992, endPoint y: 284, distance: 24.1
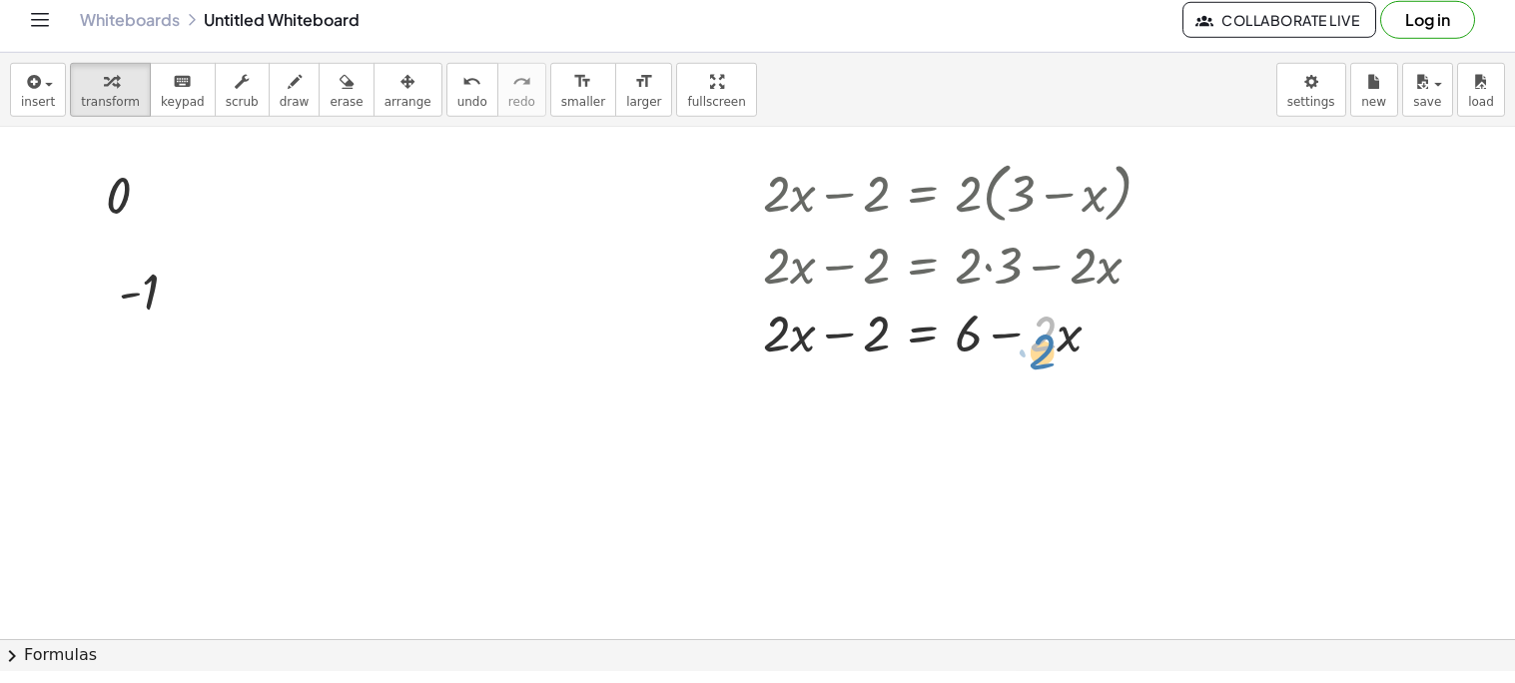
click at [1044, 361] on div at bounding box center [965, 344] width 424 height 68
drag, startPoint x: 1044, startPoint y: 363, endPoint x: 777, endPoint y: 387, distance: 267.8
click at [777, 387] on div "1 - Fix a mistake Transform line Copy line as LaTeX Copy derivation as LaTeX Ex…" at bounding box center [757, 645] width 1515 height 1023
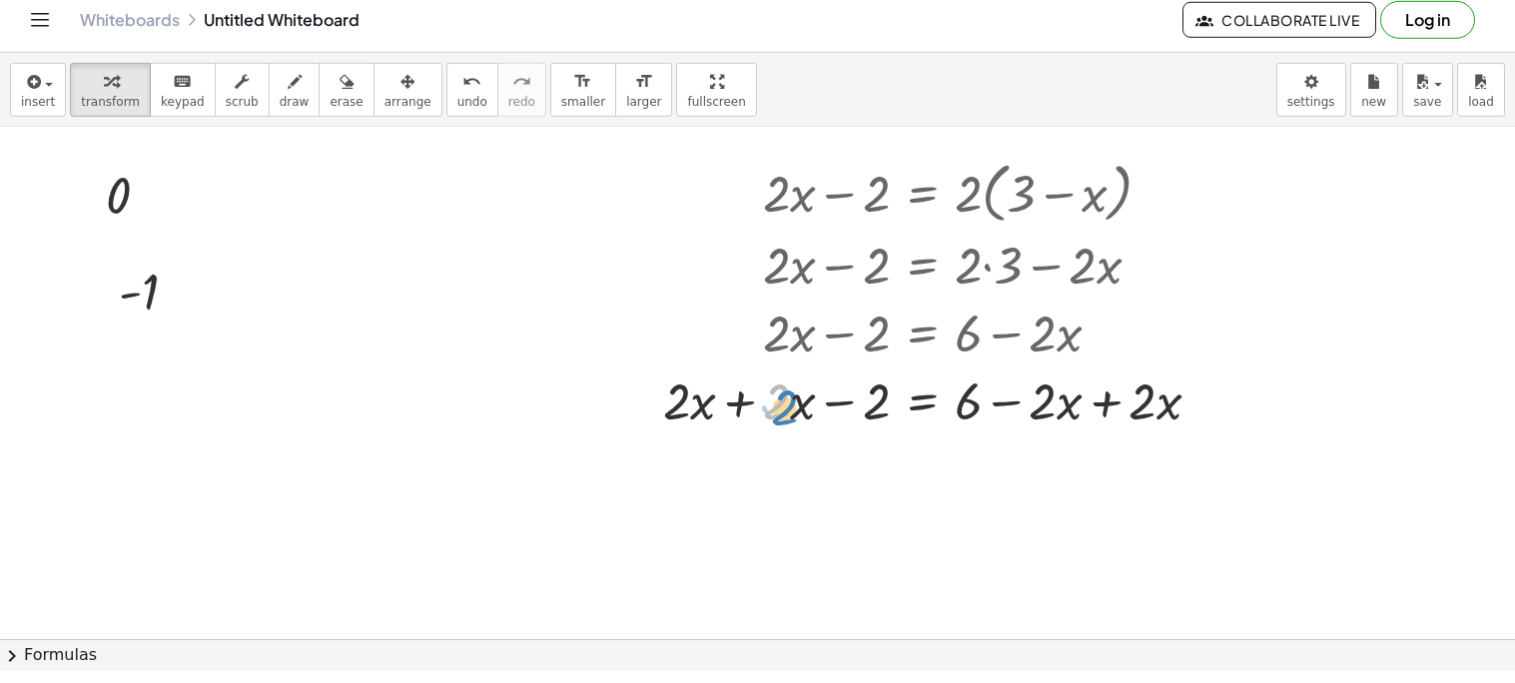
drag, startPoint x: 780, startPoint y: 423, endPoint x: 794, endPoint y: 428, distance: 14.8
click at [794, 428] on div at bounding box center [939, 412] width 573 height 68
drag, startPoint x: 786, startPoint y: 411, endPoint x: 775, endPoint y: 416, distance: 12.1
click at [775, 416] on div at bounding box center [939, 412] width 573 height 68
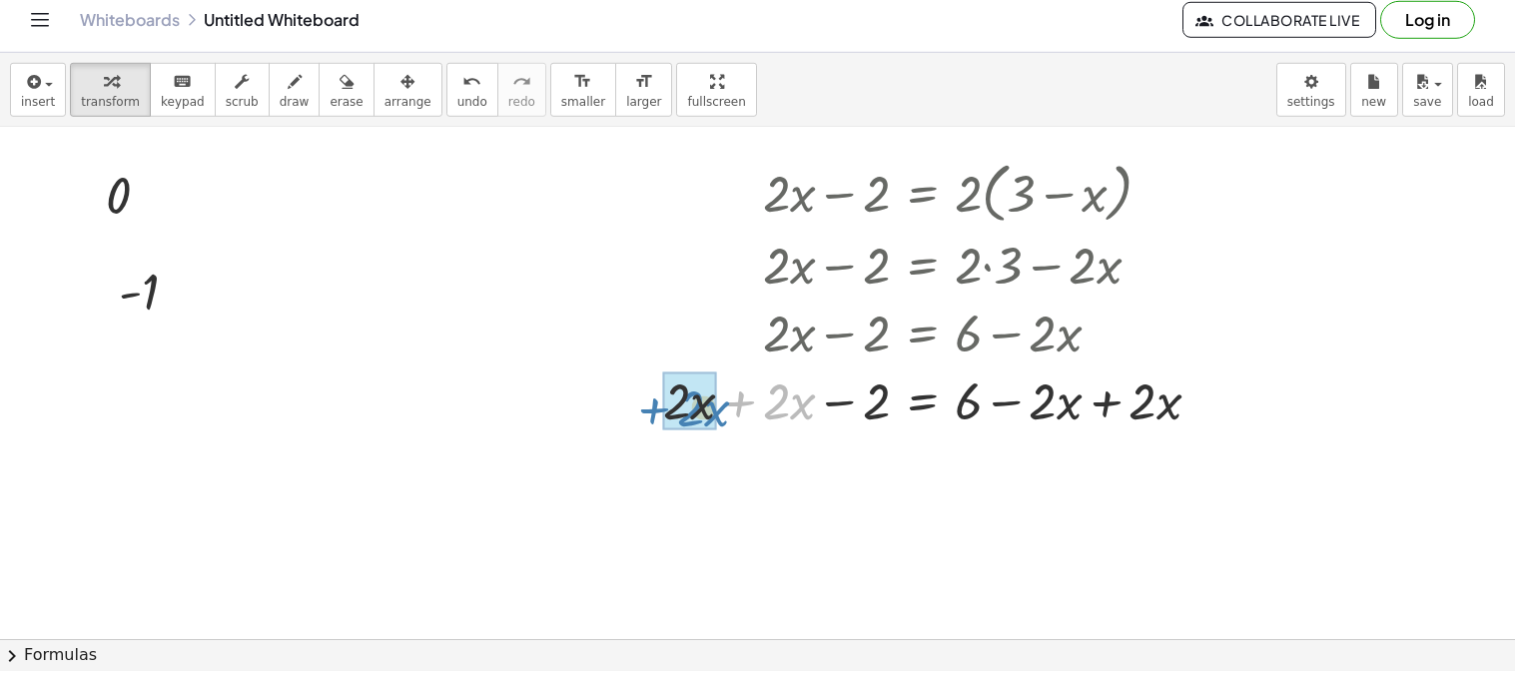
drag, startPoint x: 775, startPoint y: 415, endPoint x: 689, endPoint y: 423, distance: 86.3
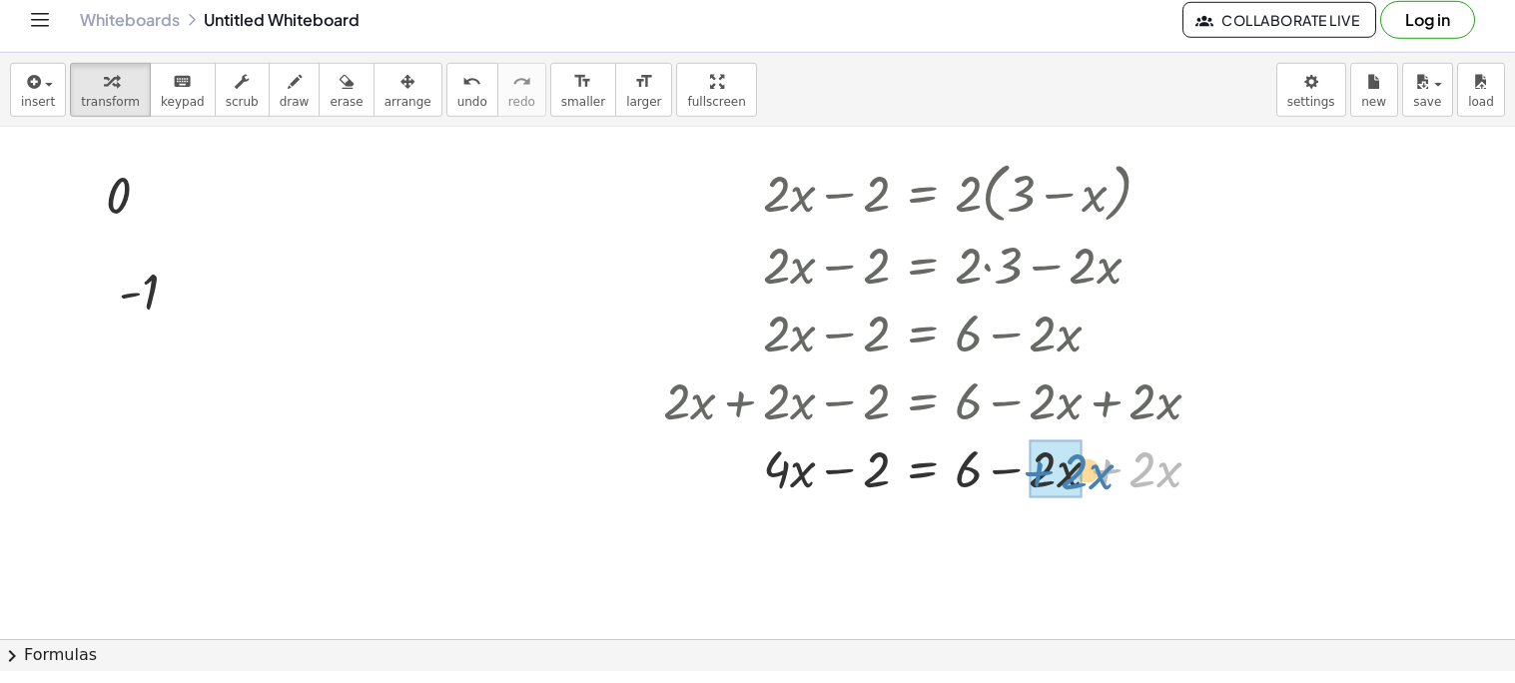
drag, startPoint x: 1142, startPoint y: 488, endPoint x: 1073, endPoint y: 490, distance: 68.9
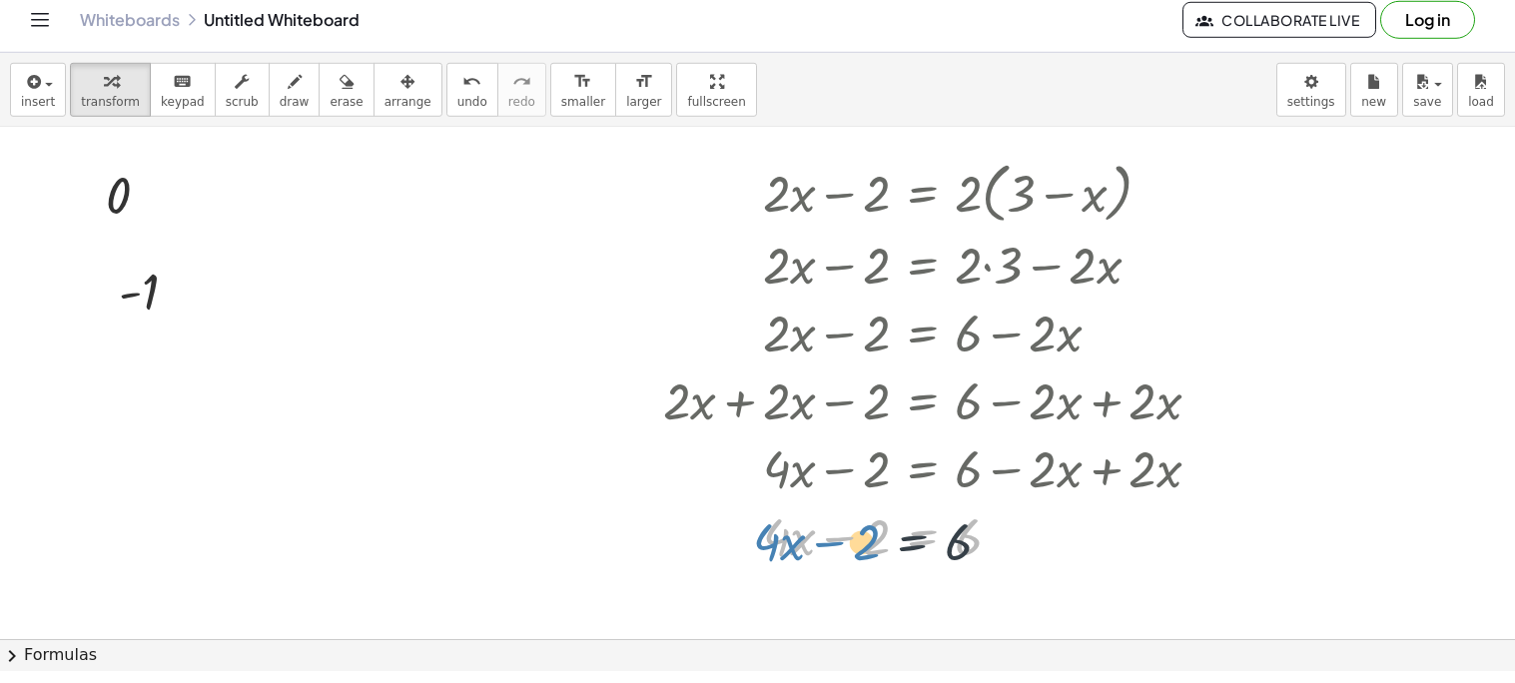
drag, startPoint x: 869, startPoint y: 559, endPoint x: 859, endPoint y: 565, distance: 11.6
click at [859, 565] on div at bounding box center [939, 547] width 573 height 68
drag, startPoint x: 875, startPoint y: 560, endPoint x: 985, endPoint y: 574, distance: 110.7
click at [985, 574] on div at bounding box center [939, 547] width 573 height 68
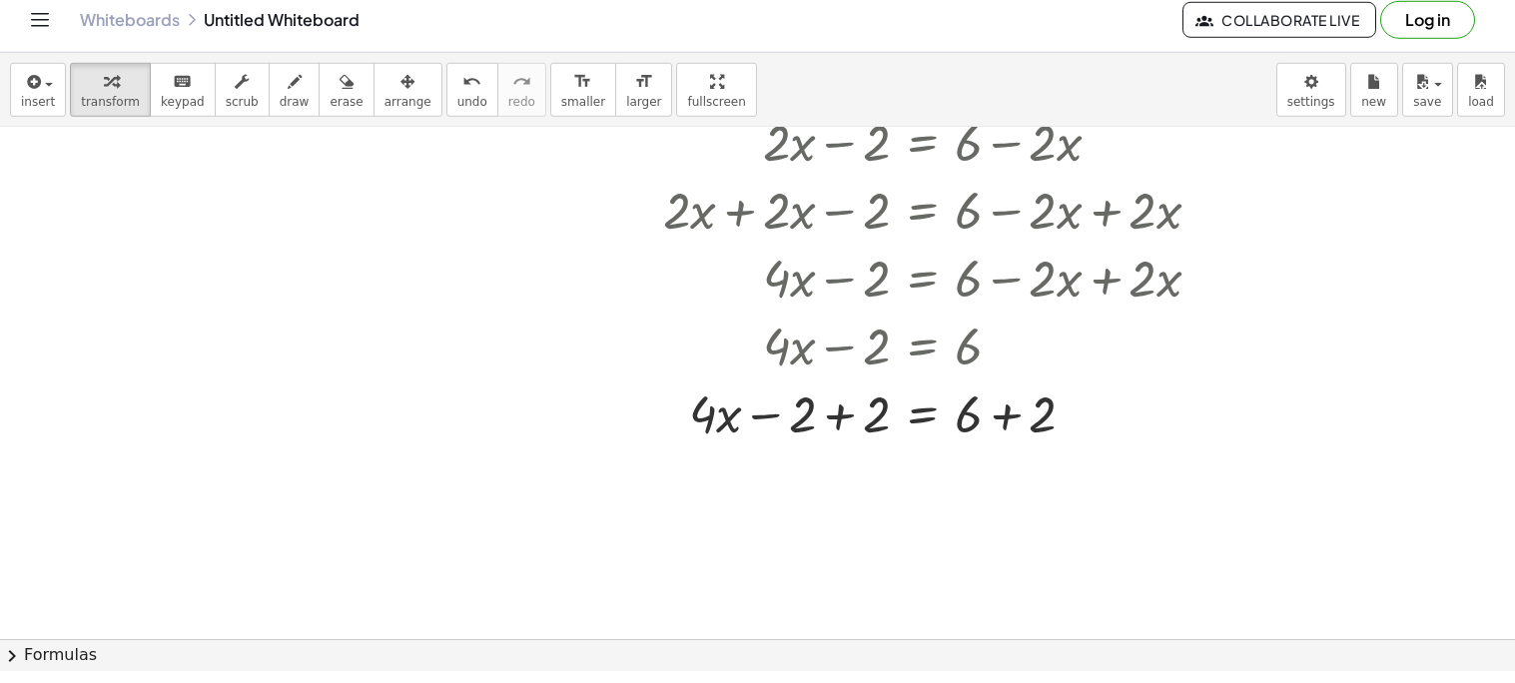
scroll to position [196, 0]
drag, startPoint x: 879, startPoint y: 438, endPoint x: 819, endPoint y: 441, distance: 60.0
click at [819, 441] on div at bounding box center [939, 425] width 573 height 68
drag, startPoint x: 1042, startPoint y: 496, endPoint x: 985, endPoint y: 500, distance: 57.1
click at [985, 500] on div at bounding box center [939, 493] width 573 height 68
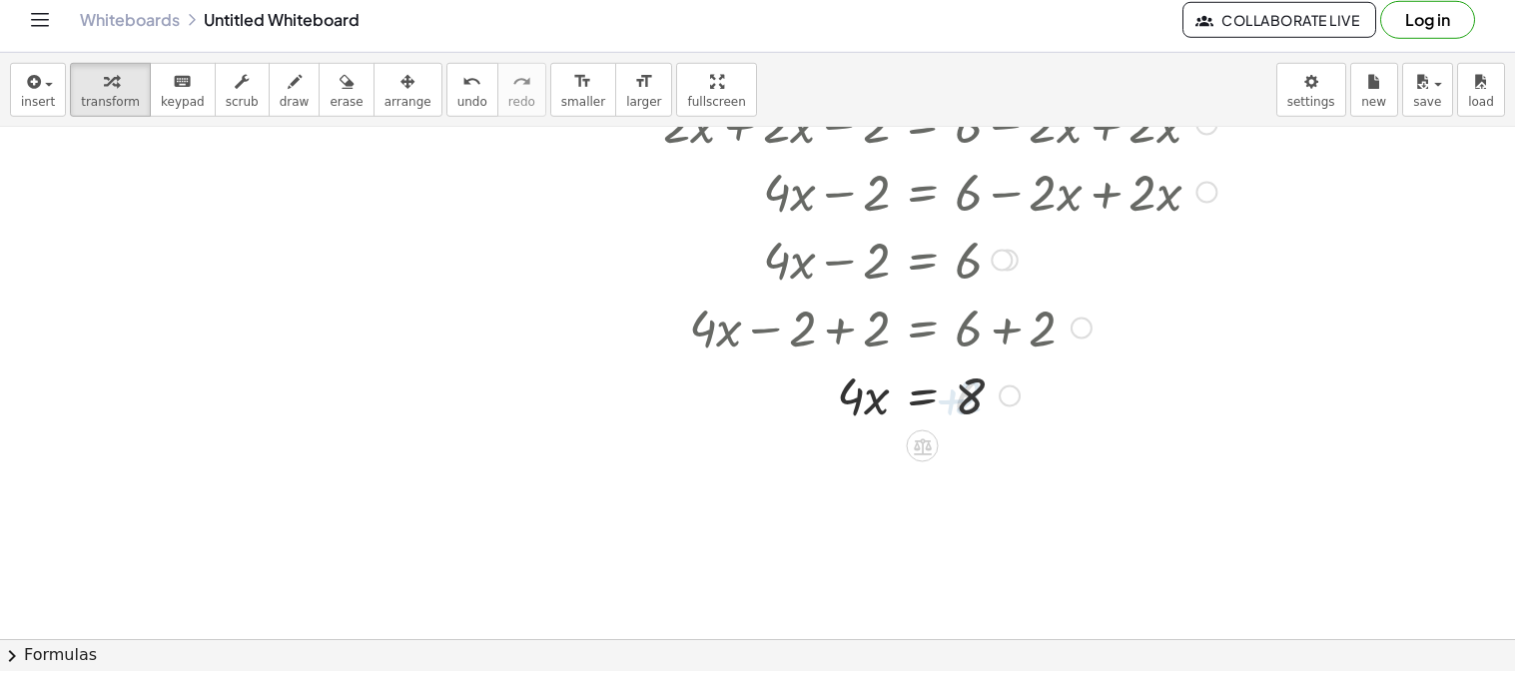
scroll to position [285, 0]
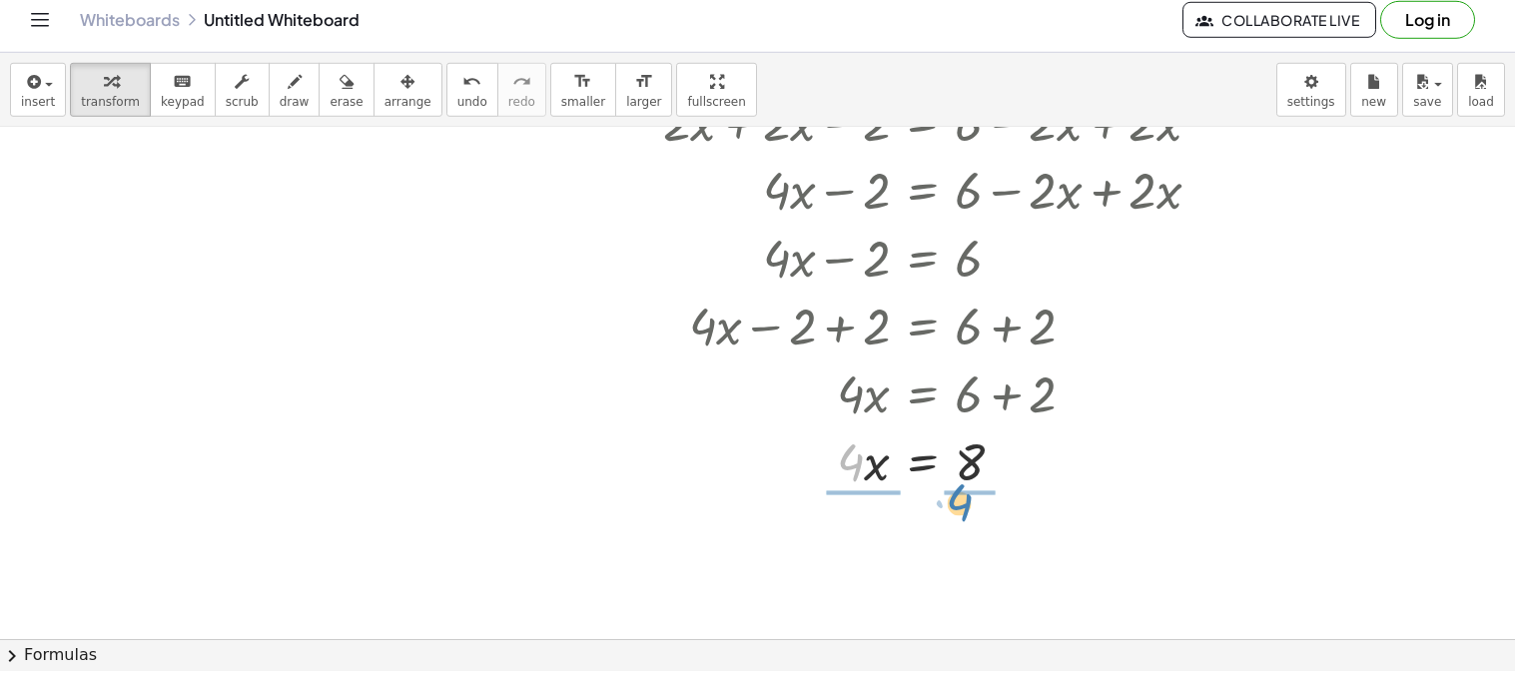
drag, startPoint x: 849, startPoint y: 473, endPoint x: 959, endPoint y: 514, distance: 117.2
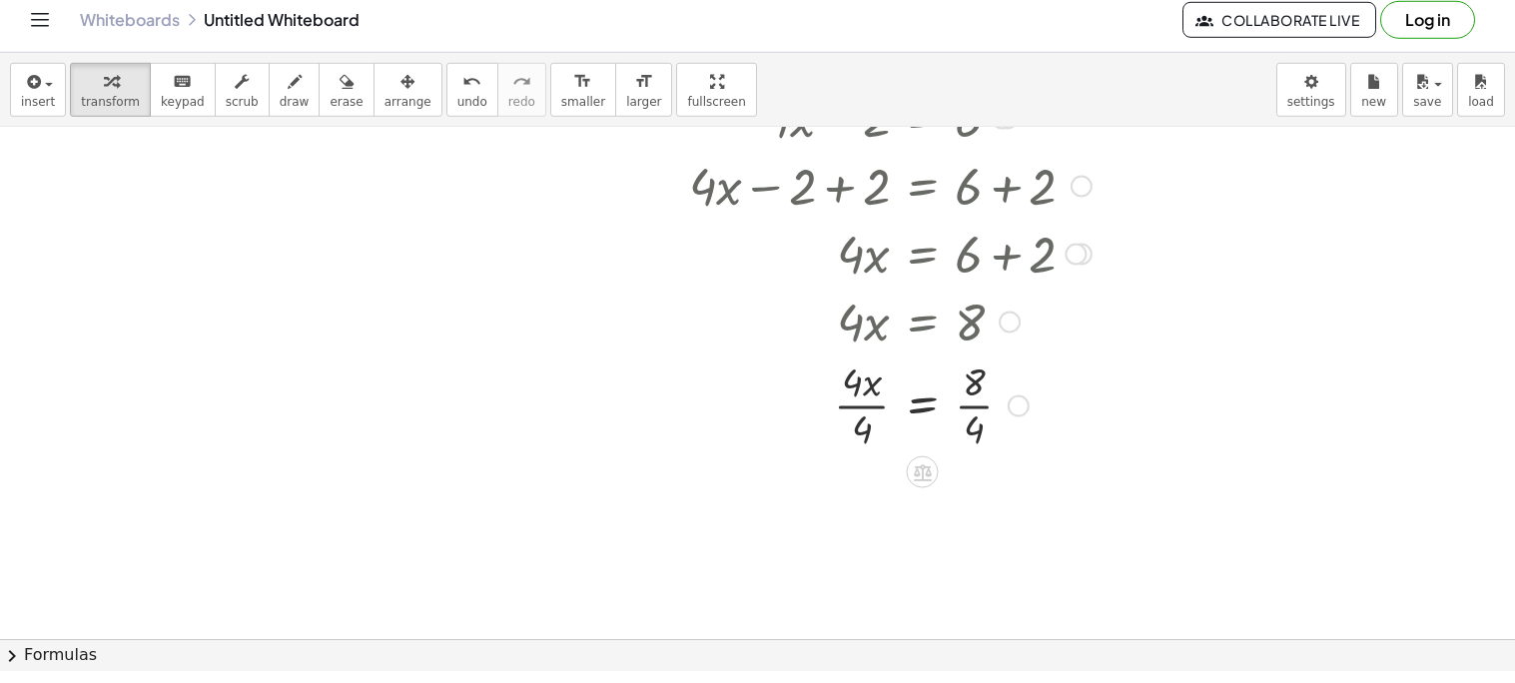
scroll to position [431, 0]
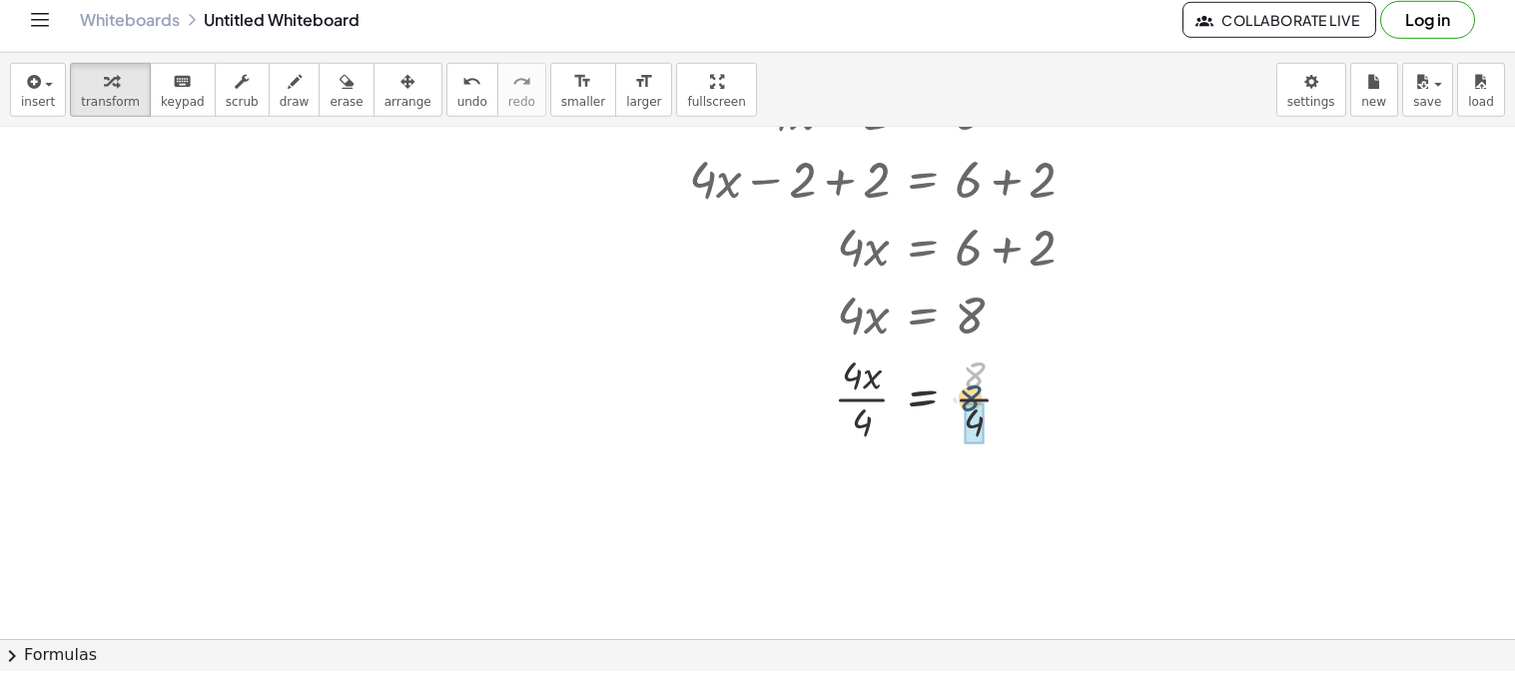
drag, startPoint x: 976, startPoint y: 390, endPoint x: 974, endPoint y: 424, distance: 34.0
drag, startPoint x: 854, startPoint y: 391, endPoint x: 853, endPoint y: 405, distance: 14.0
click at [853, 405] on div at bounding box center [926, 410] width 546 height 100
drag, startPoint x: 852, startPoint y: 491, endPoint x: 864, endPoint y: 535, distance: 45.5
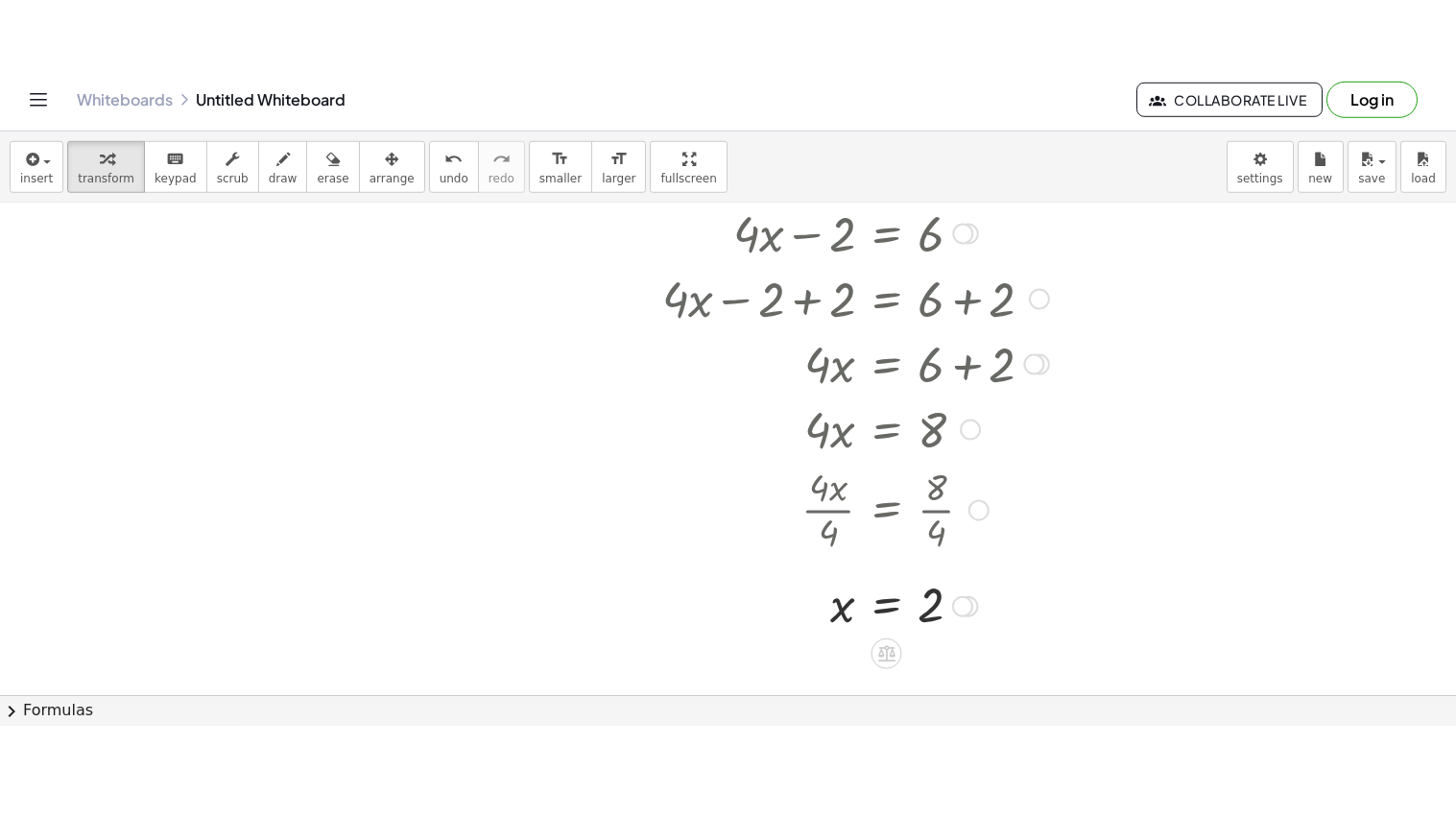
scroll to position [352, 0]
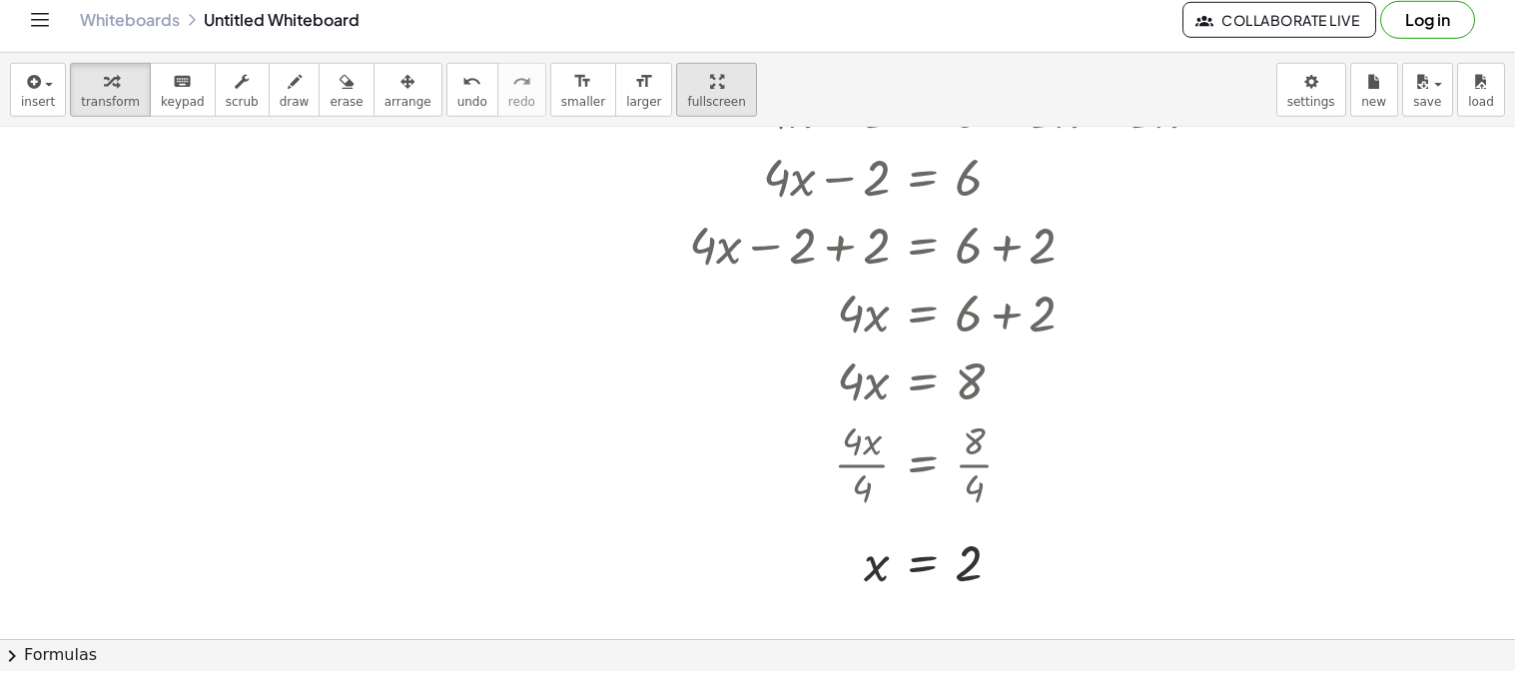
click at [687, 100] on div "button" at bounding box center [716, 93] width 58 height 24
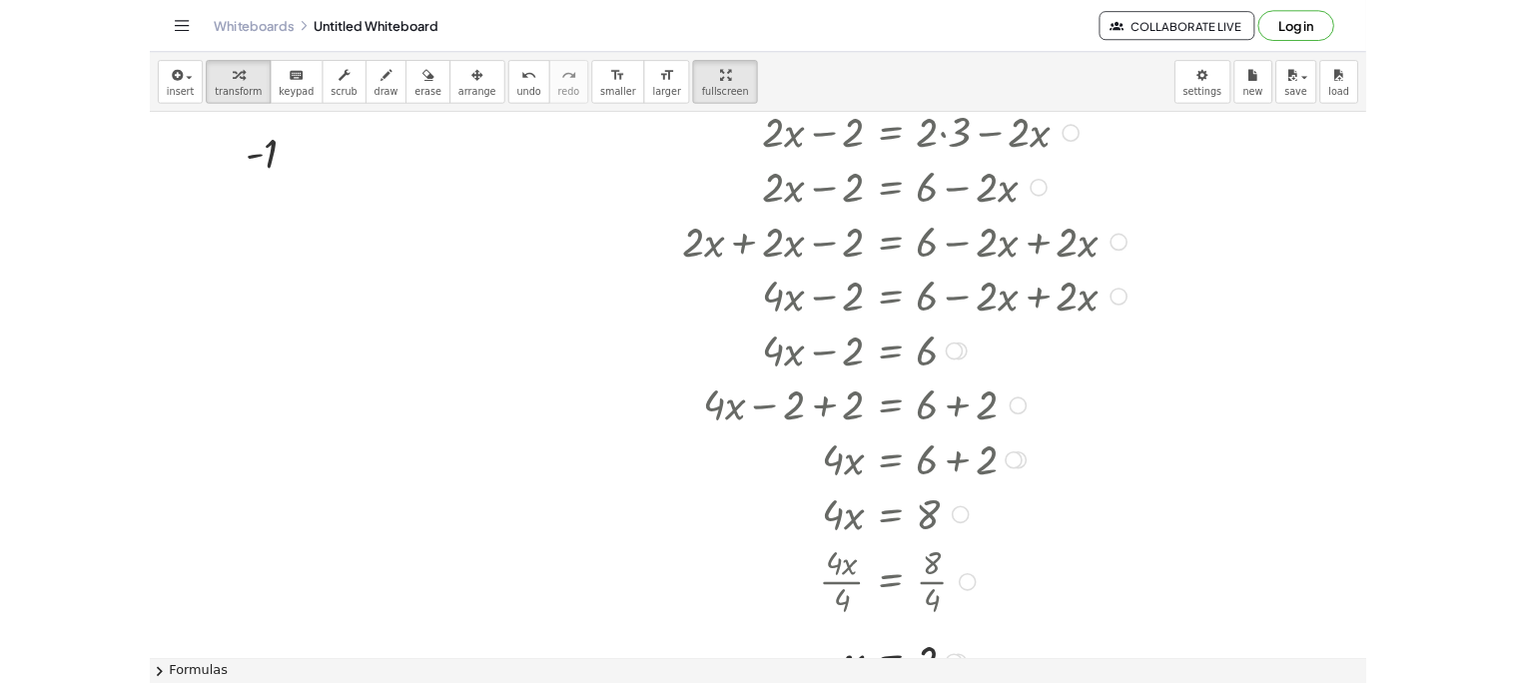
scroll to position [119, 0]
